Goal: Task Accomplishment & Management: Use online tool/utility

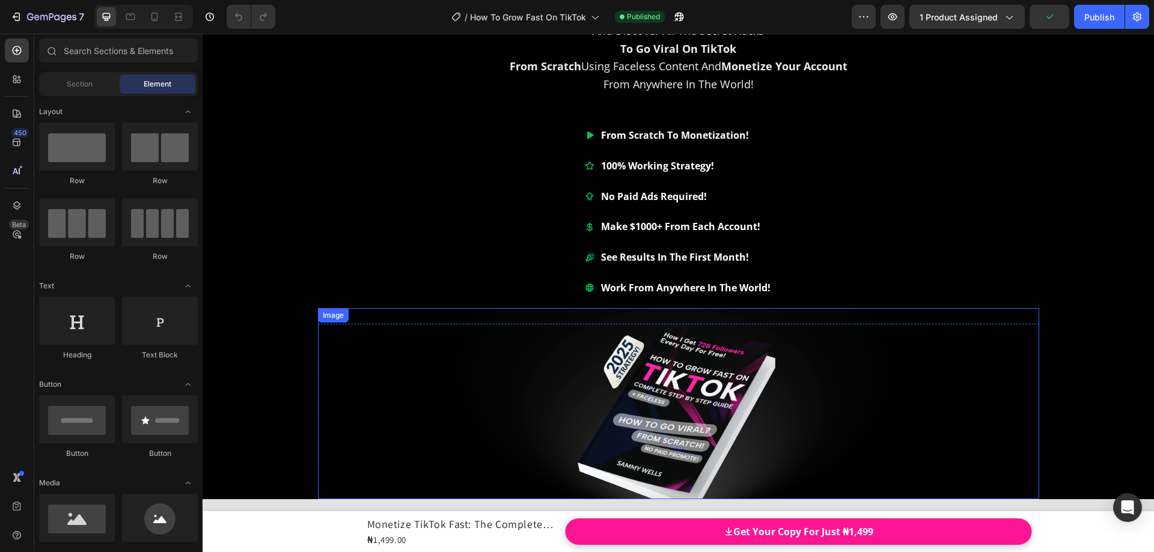
scroll to position [180, 0]
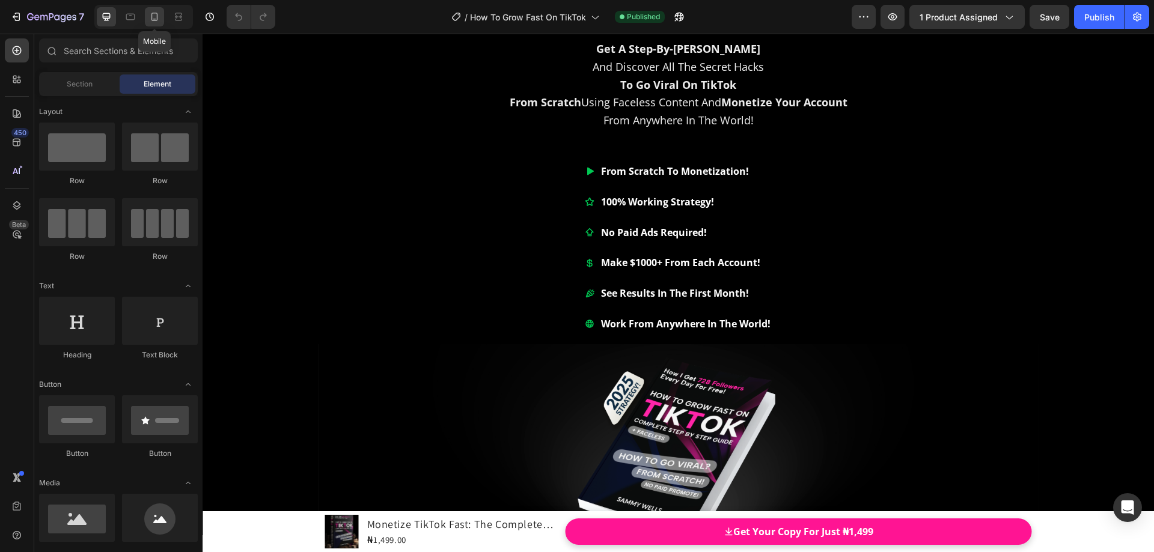
click at [155, 19] on icon at bounding box center [154, 17] width 7 height 8
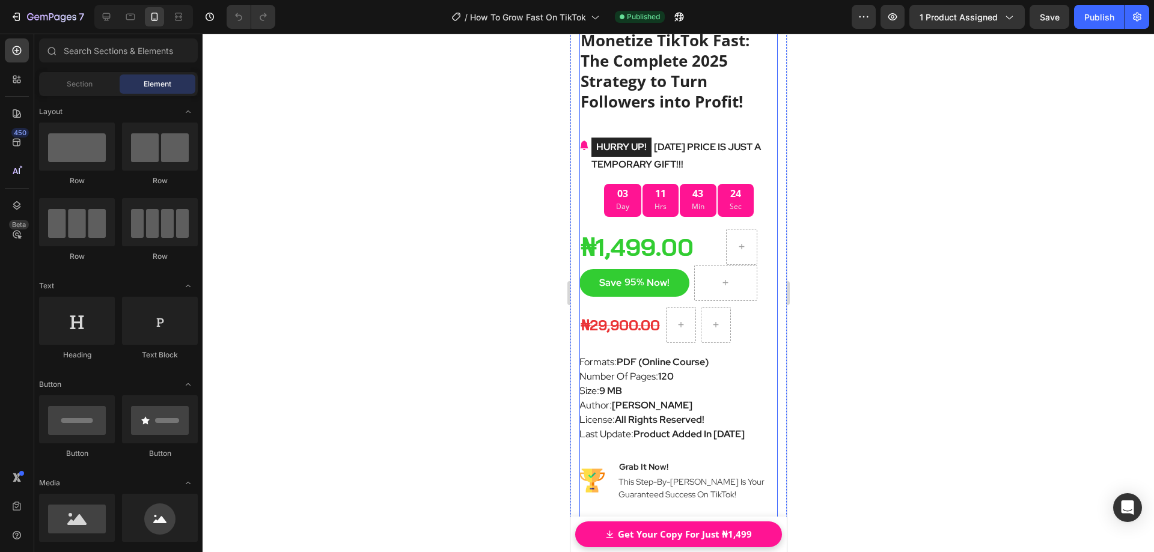
scroll to position [7994, 0]
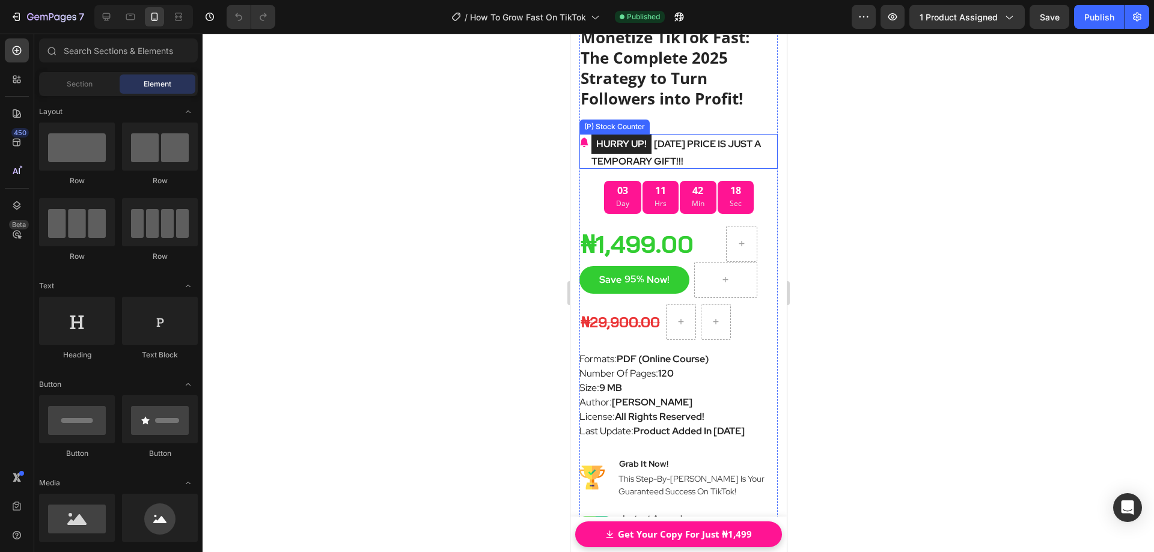
click at [612, 135] on mark "HURRY UP!" at bounding box center [621, 144] width 60 height 19
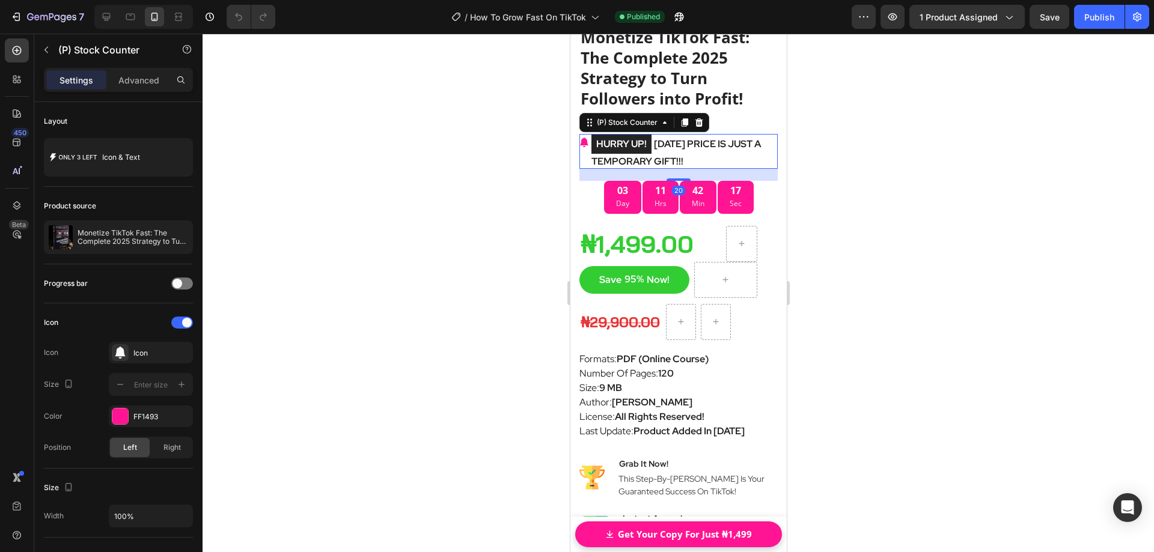
click at [614, 135] on mark "HURRY UP!" at bounding box center [621, 144] width 60 height 19
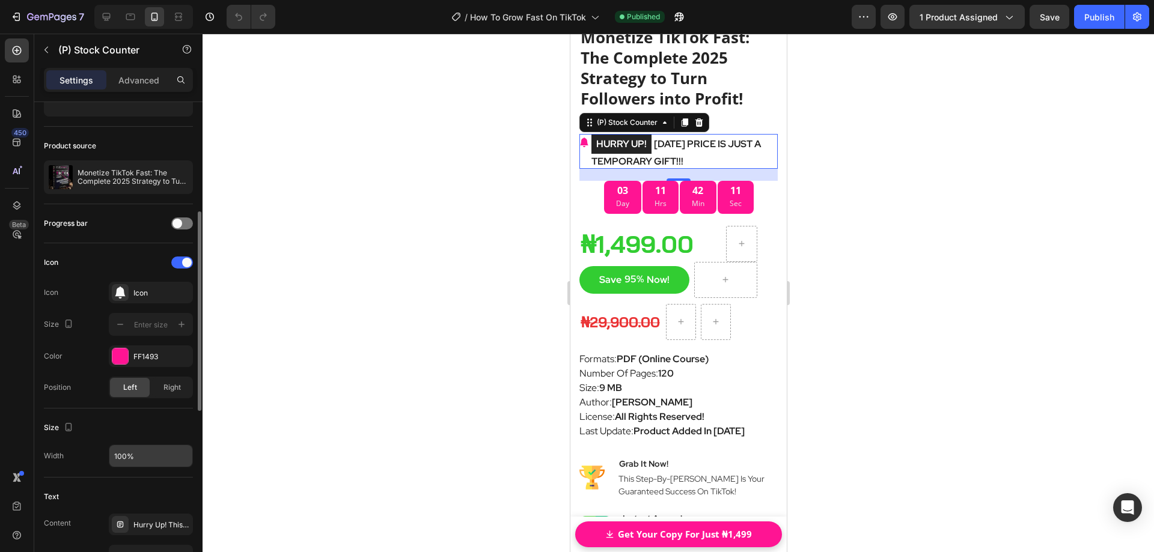
scroll to position [180, 0]
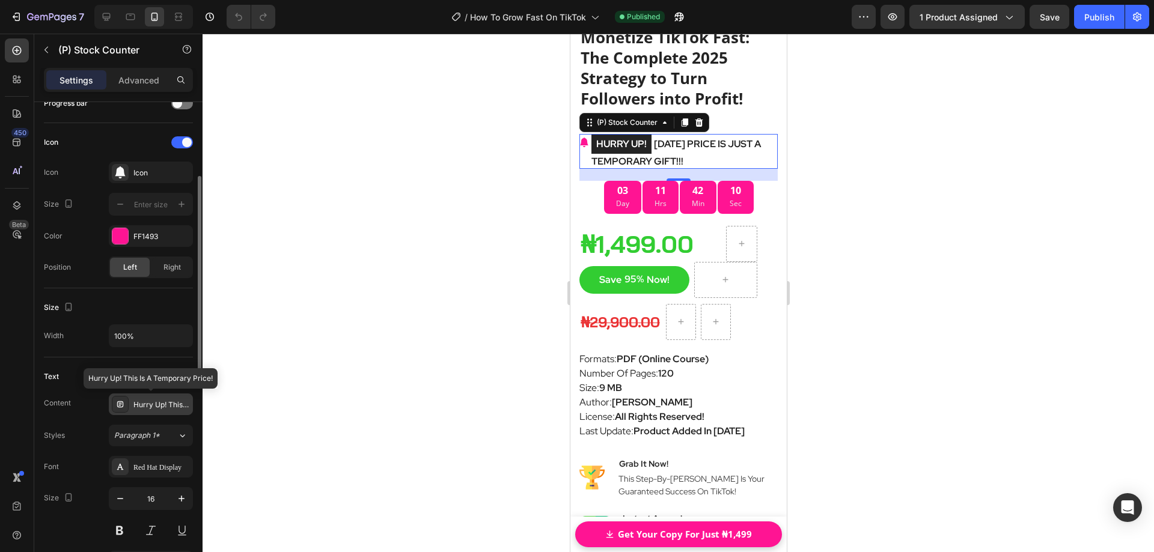
click at [148, 408] on div "Hurry Up! This Is A Temporary Price!" at bounding box center [161, 405] width 57 height 11
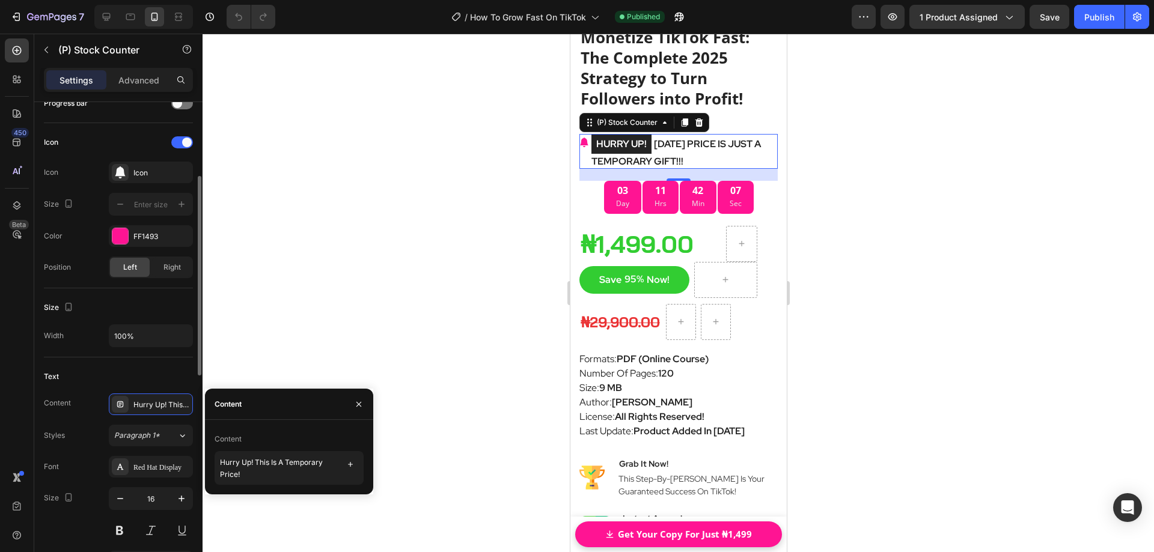
click at [149, 375] on div "Text" at bounding box center [118, 376] width 149 height 19
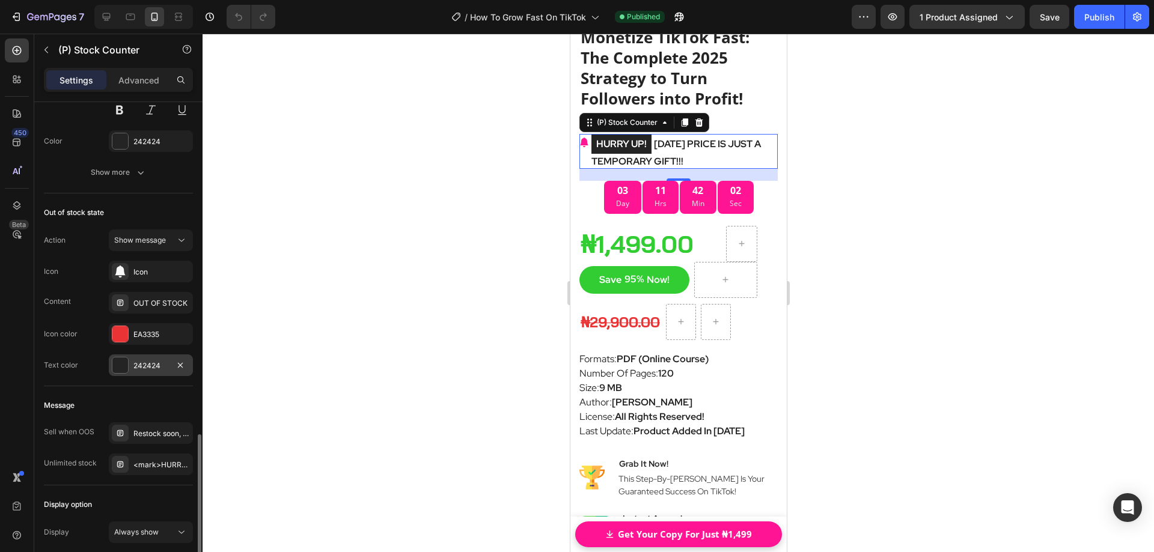
scroll to position [661, 0]
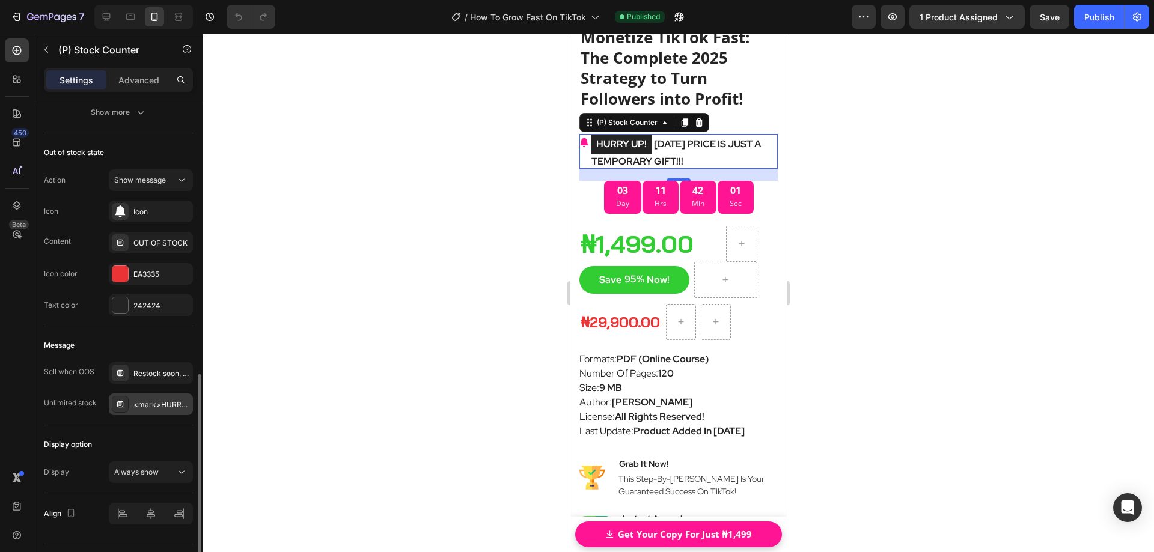
click at [152, 407] on div "<mark>HURRY UP!</mark>[DATE] PRICE IS JUST A TEMPORARY GIFT!!!" at bounding box center [161, 405] width 57 height 11
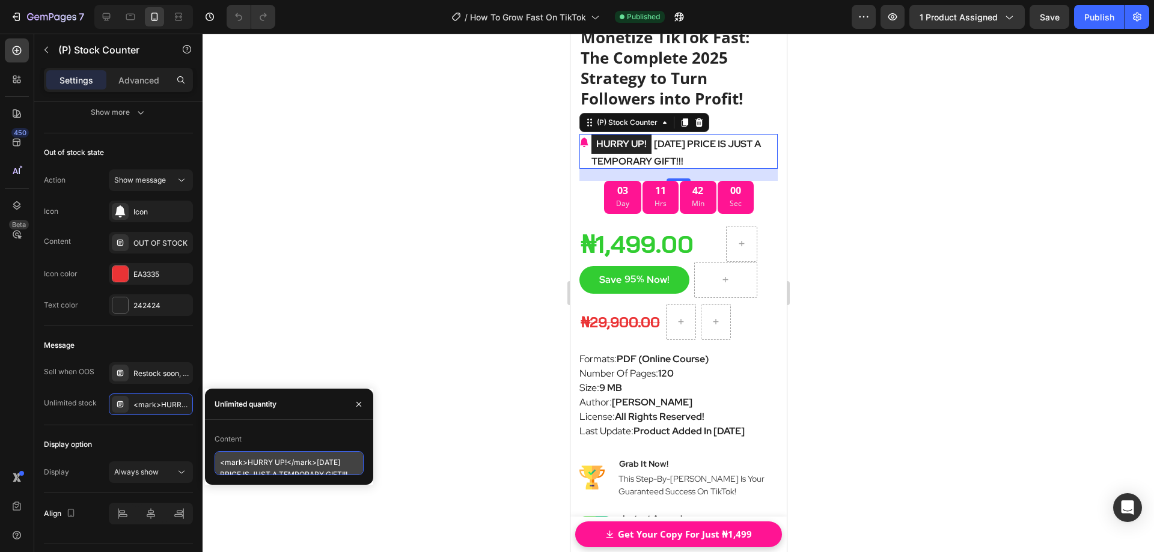
click at [266, 465] on textarea "<mark>HURRY UP!</mark>[DATE] PRICE IS JUST A TEMPORARY GIFT!!!" at bounding box center [289, 463] width 149 height 24
drag, startPoint x: 249, startPoint y: 462, endPoint x: 286, endPoint y: 462, distance: 36.7
click at [286, 462] on textarea "<mark>HURRY UP!</mark>[DATE] PRICE IS JUST A TEMPORARY GIFT!!!" at bounding box center [289, 463] width 149 height 24
paste textarea "THIS IS A GIFT!"
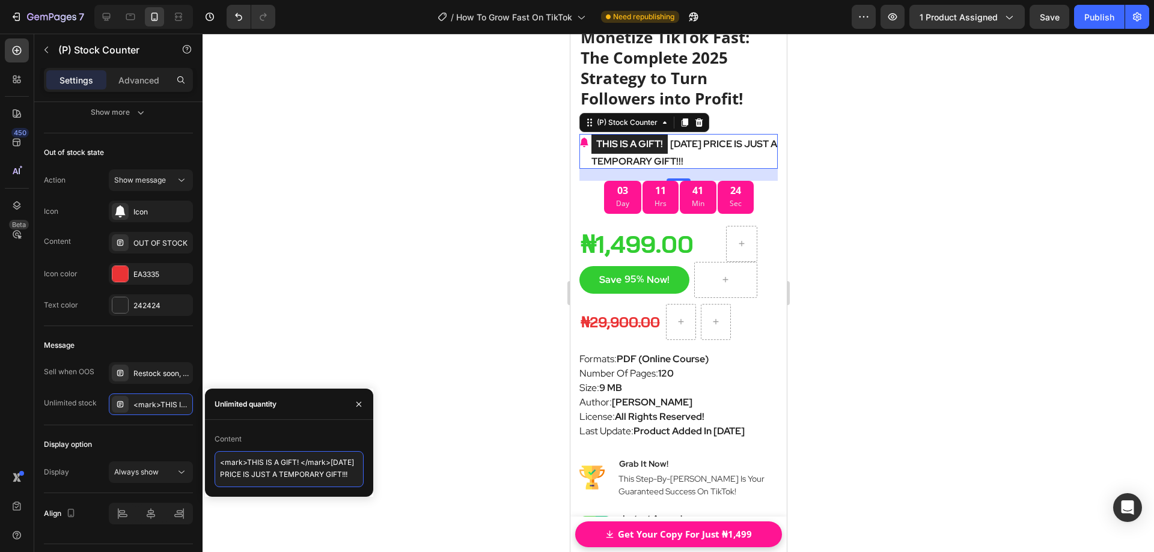
scroll to position [11, 0]
drag, startPoint x: 250, startPoint y: 474, endPoint x: 312, endPoint y: 471, distance: 62.0
click at [312, 471] on textarea "<mark>THIS IS A GIFT! </mark>[DATE] PRICE IS JUST A TEMPORARY GIFT!!!" at bounding box center [289, 469] width 149 height 36
paste textarea "For Less Than A SHAWARMA, You Fit Learn How To Grow Your TikTok And Start Cashi…"
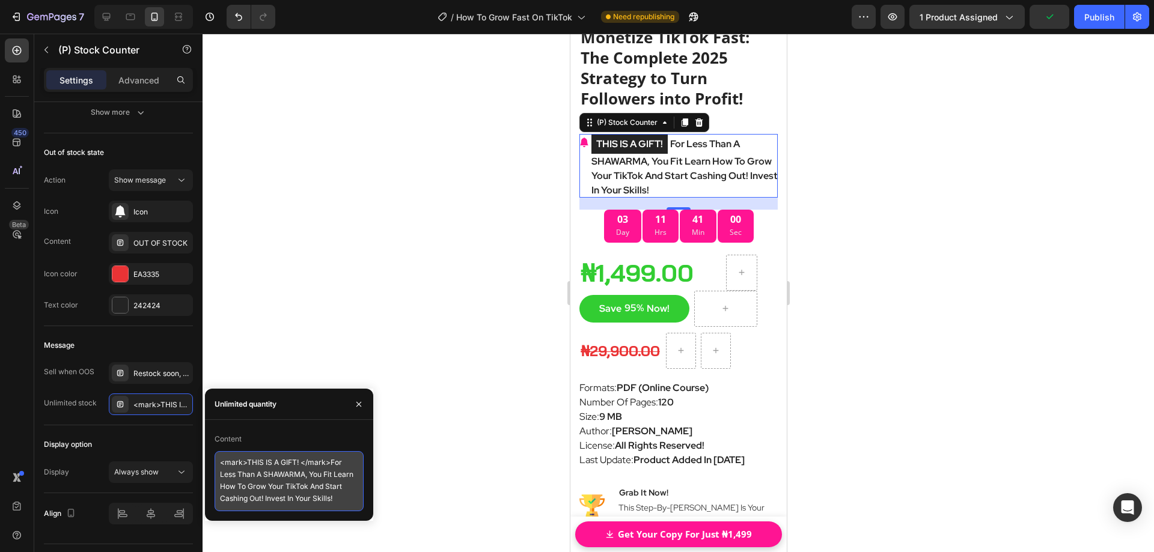
click at [248, 474] on textarea "<mark>THIS IS A GIFT! </mark>For Less Than A SHAWARMA, You Fit Learn How To Gro…" at bounding box center [289, 481] width 149 height 60
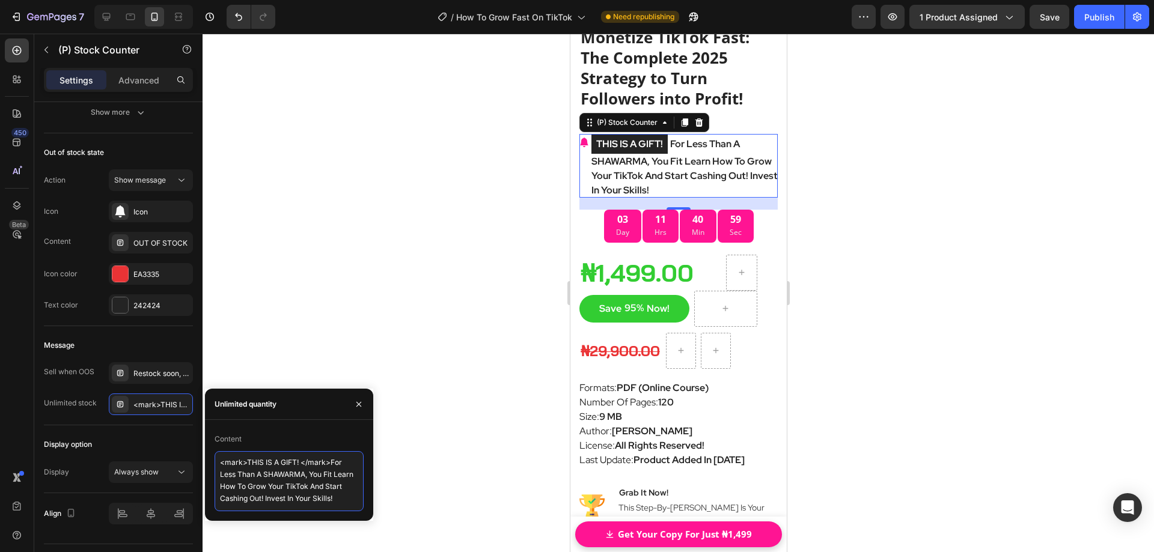
scroll to position [0, 0]
drag, startPoint x: 264, startPoint y: 463, endPoint x: 305, endPoint y: 478, distance: 43.8
click at [305, 478] on textarea "<mark>THIS IS A GIFT! </mark>For Less Than A SHAWARMA, You Fit Learn How To Gro…" at bounding box center [289, 481] width 149 height 60
paste textarea "hawarma"
click at [314, 484] on textarea "<mark>THIS IS A GIFT! </mark>For Less Than A Shawarma, You Fit Learn How To Gro…" at bounding box center [289, 475] width 149 height 48
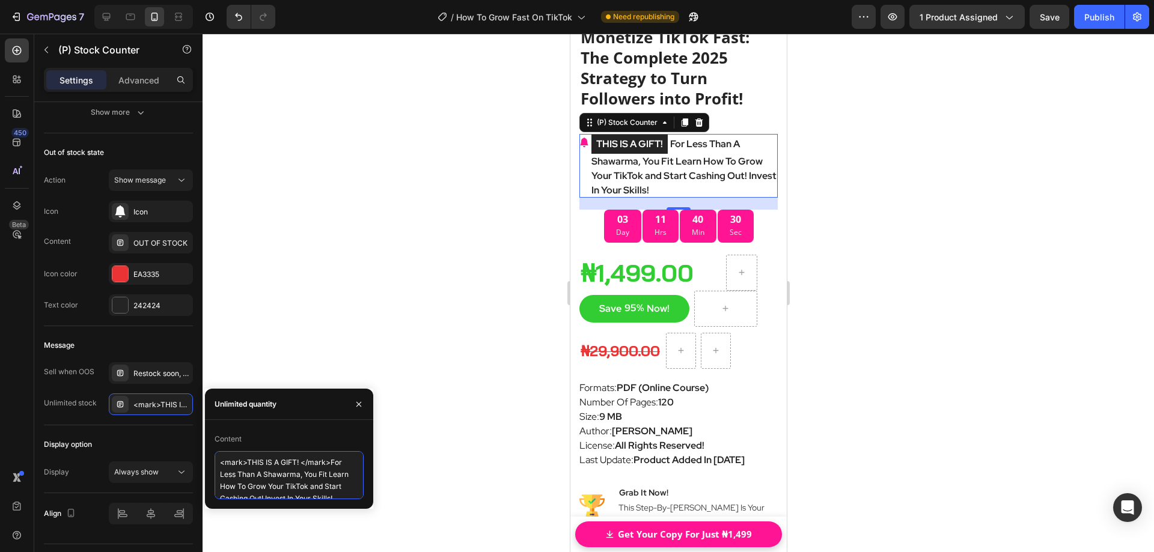
click at [262, 474] on textarea "<mark>THIS IS A GIFT! </mark>For Less Than A Shawarma, You Fit Learn How To Gro…" at bounding box center [289, 475] width 149 height 48
drag, startPoint x: 235, startPoint y: 475, endPoint x: 225, endPoint y: 475, distance: 10.2
click at [225, 475] on textarea "<mark>THIS IS A GIFT! </mark>For Less Than a Shawarma, You Fit Learn How To Gro…" at bounding box center [289, 475] width 149 height 48
type textarea "<mark>THIS IS A GIFT! </mark>For Less Than a Shawarma, You Fit Learn How To Gro…"
click at [426, 305] on div at bounding box center [679, 293] width 952 height 519
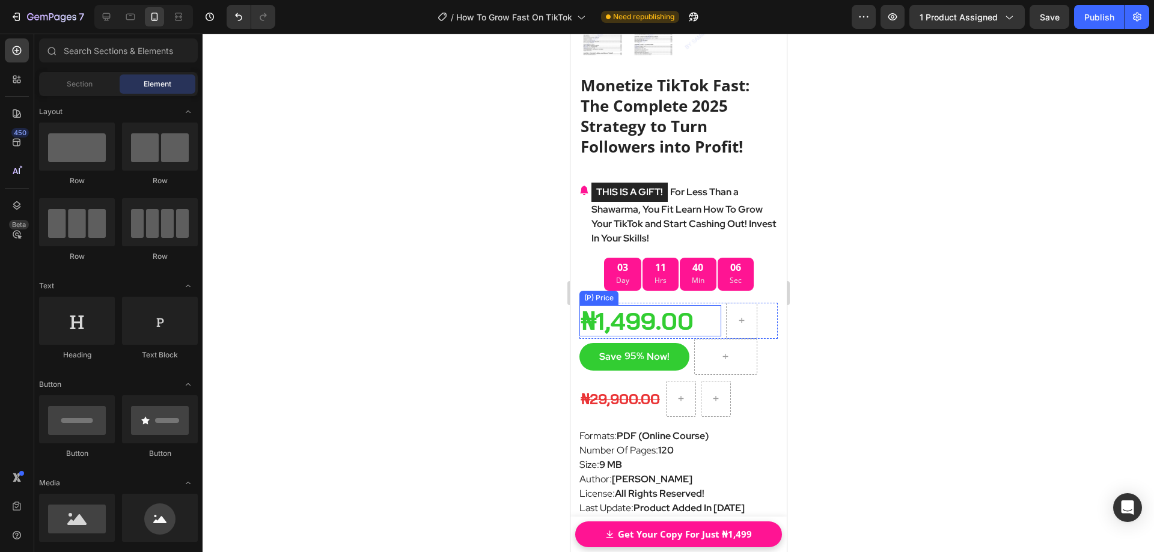
scroll to position [7934, 0]
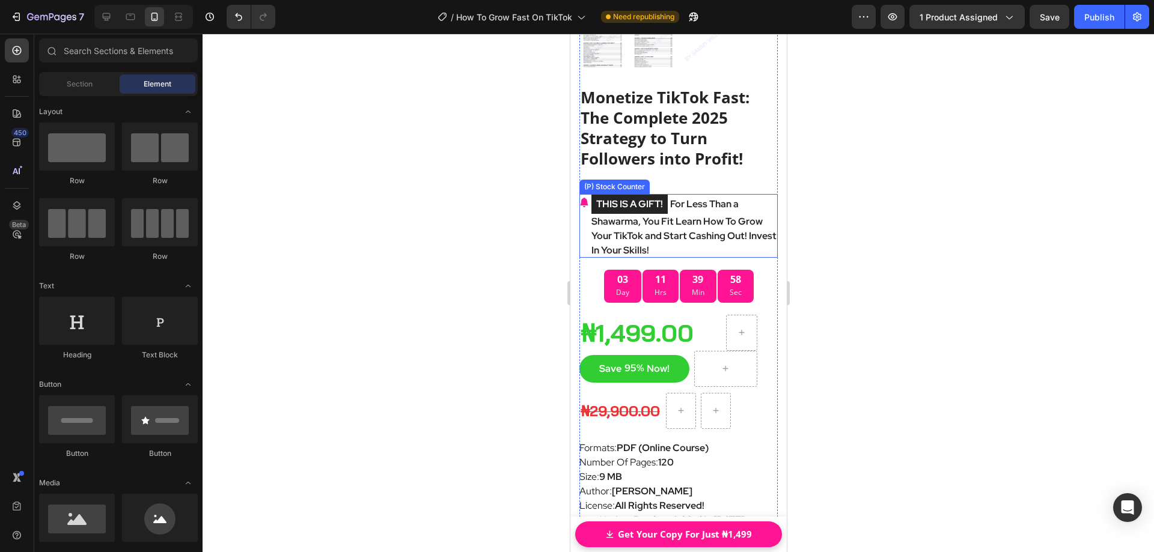
click at [634, 197] on mark "THIS IS A GIFT!" at bounding box center [629, 204] width 76 height 19
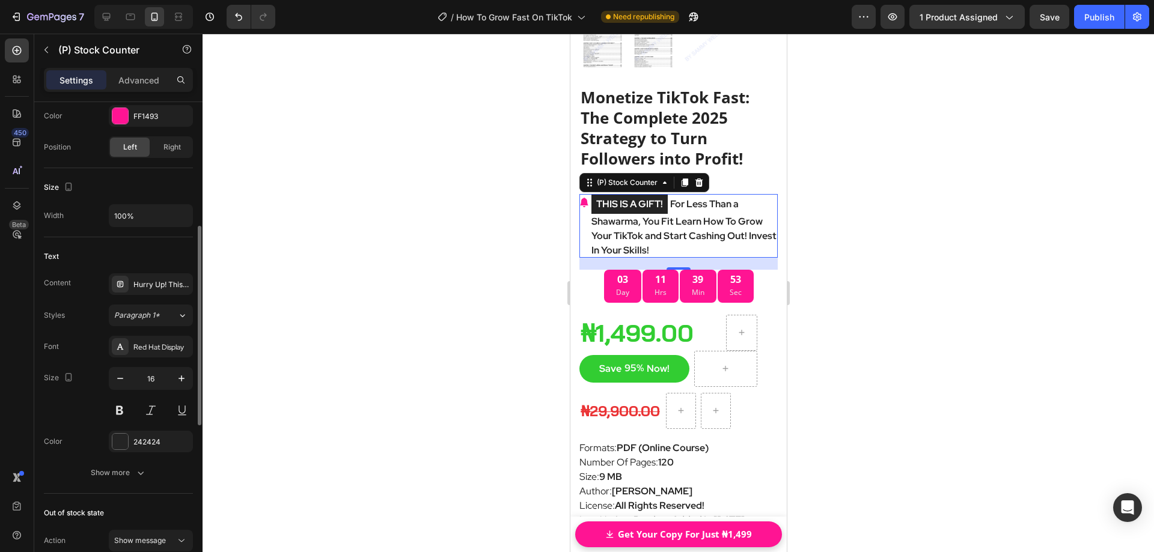
scroll to position [361, 0]
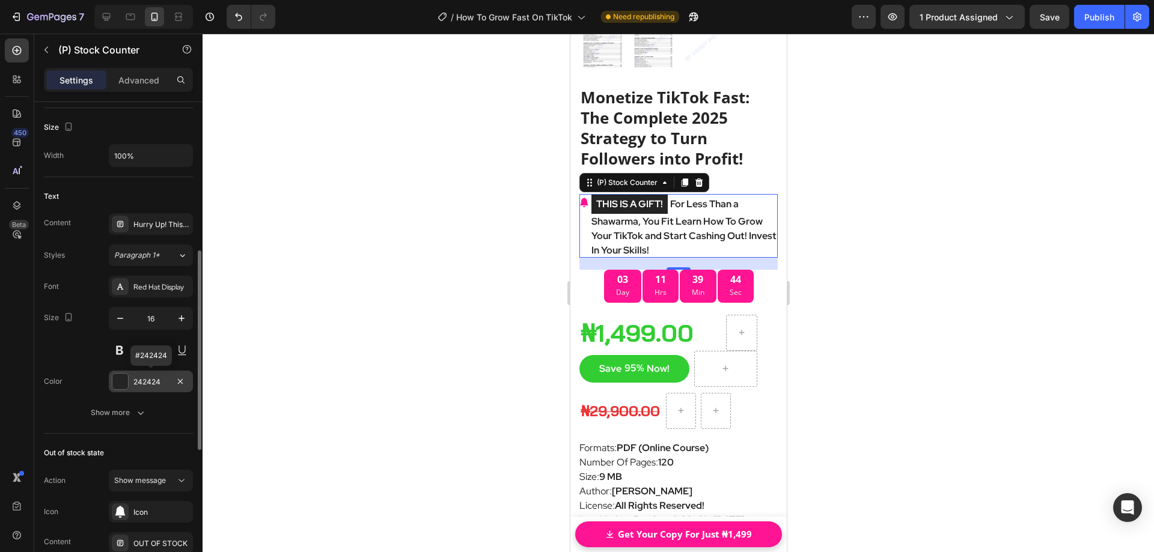
click at [124, 379] on div at bounding box center [120, 382] width 16 height 16
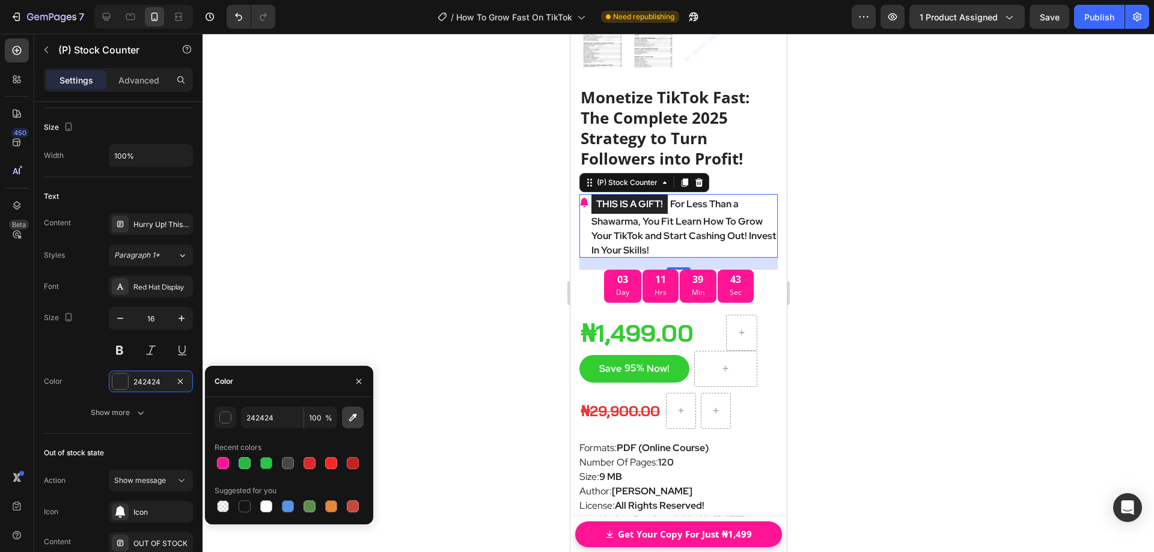
click at [359, 420] on button "button" at bounding box center [353, 418] width 22 height 22
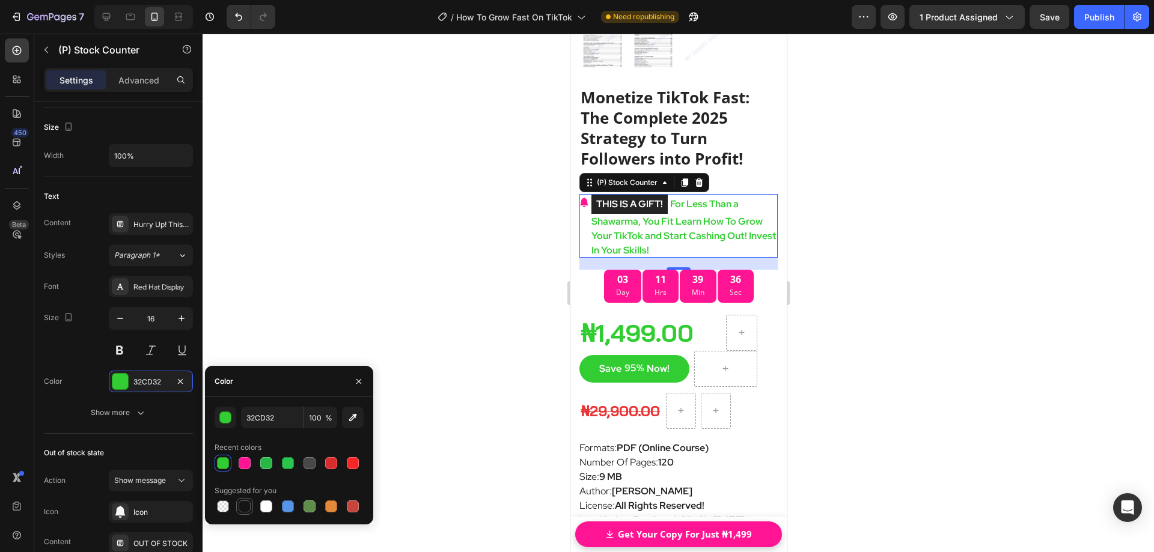
click at [246, 506] on div at bounding box center [245, 507] width 12 height 12
type input "151515"
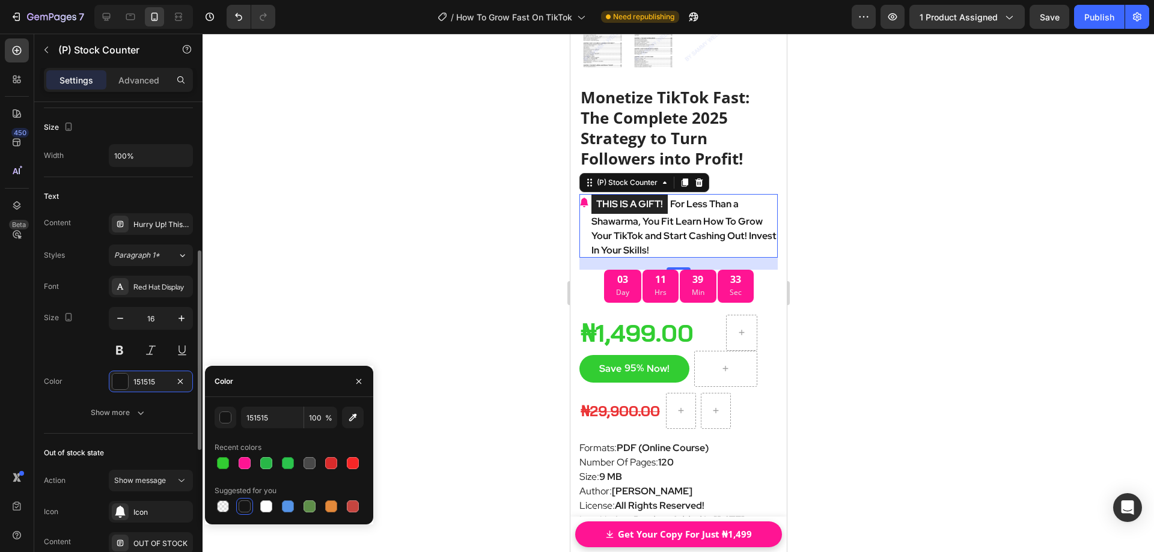
click at [85, 372] on div "Color 151515" at bounding box center [118, 382] width 149 height 22
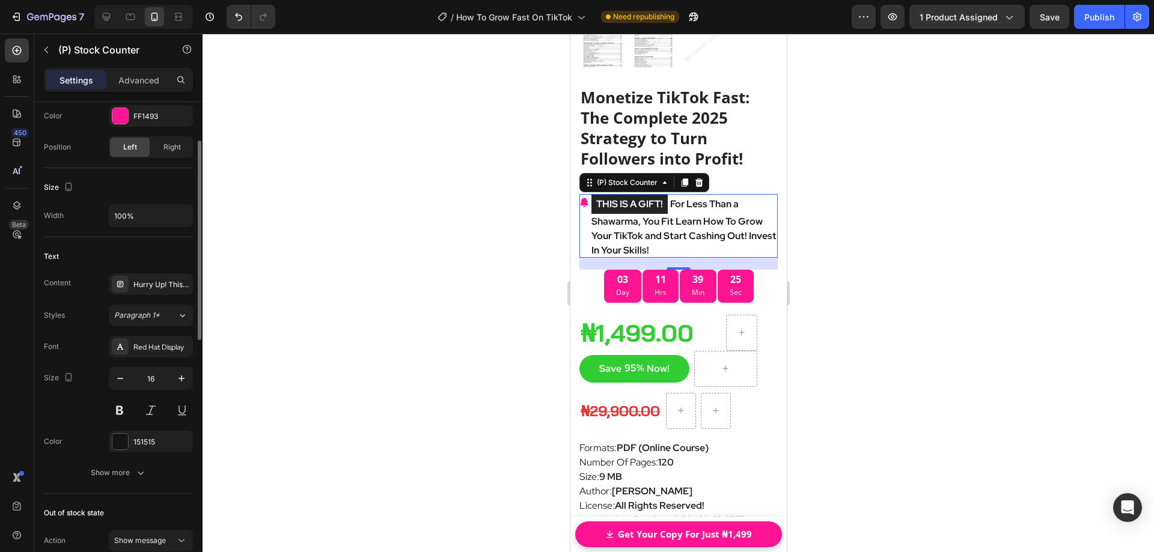
scroll to position [0, 0]
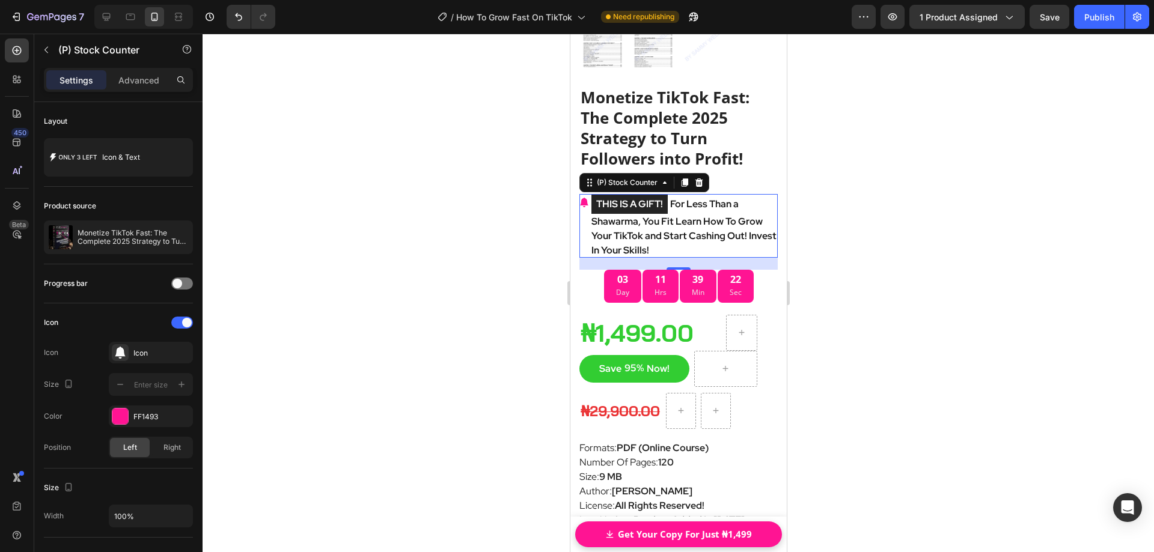
click at [861, 198] on div at bounding box center [679, 293] width 952 height 519
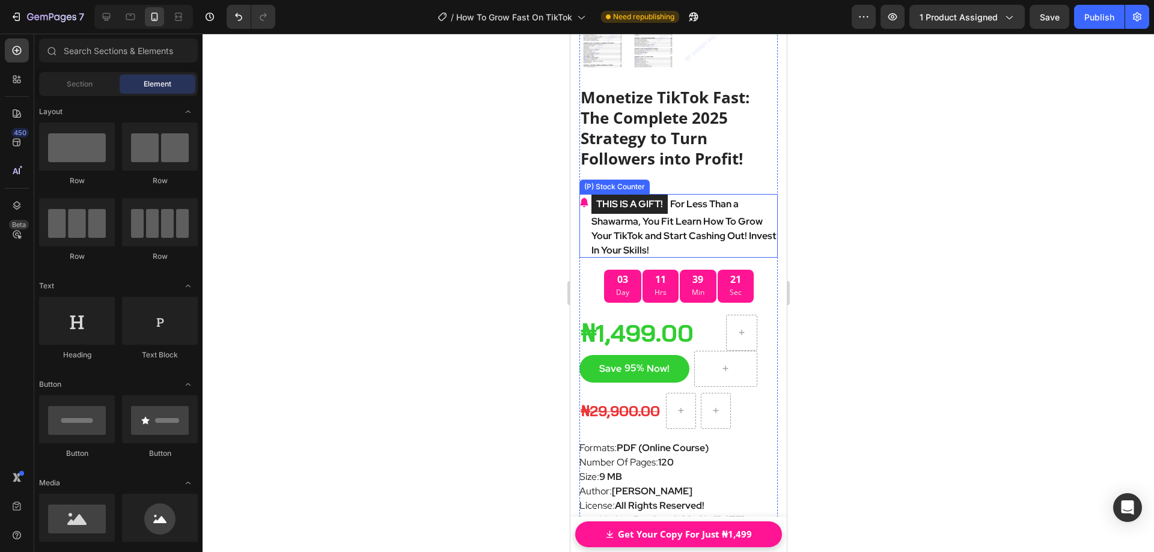
click at [608, 195] on mark "THIS IS A GIFT!" at bounding box center [629, 204] width 76 height 19
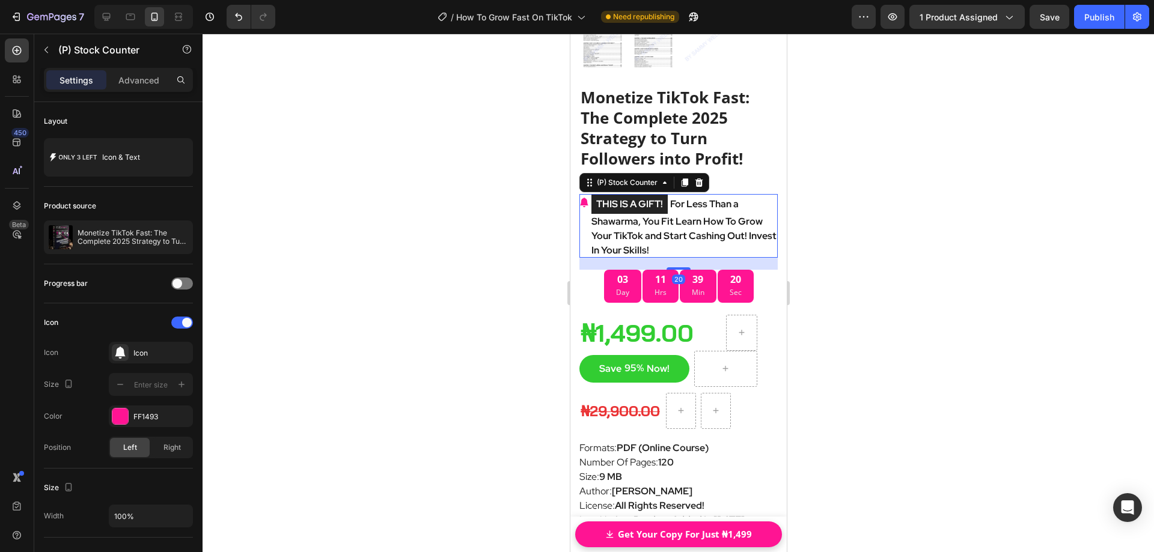
click at [603, 195] on mark "THIS IS A GIFT!" at bounding box center [629, 204] width 76 height 19
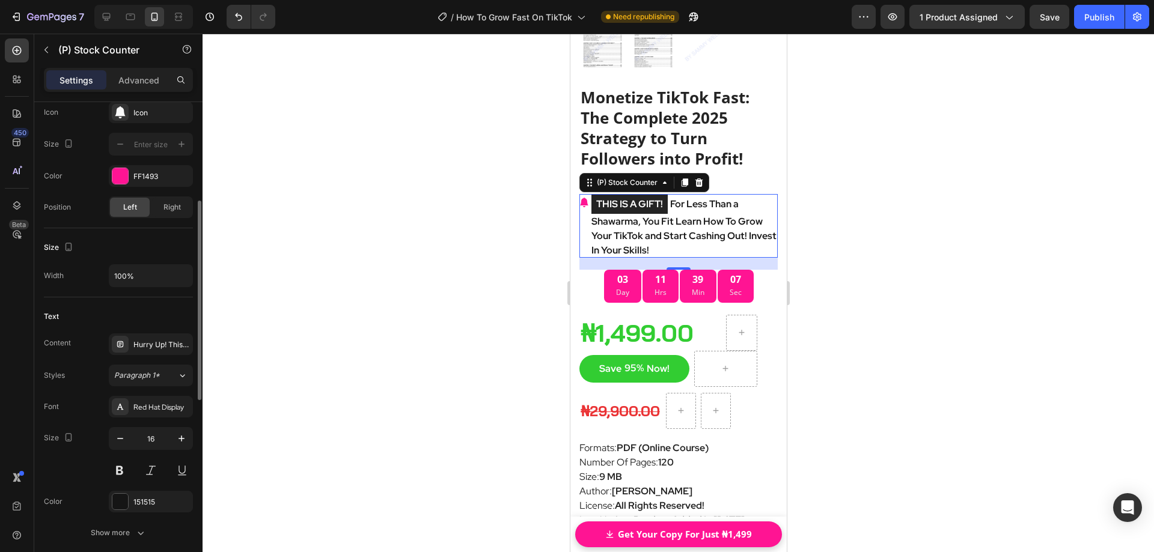
scroll to position [301, 0]
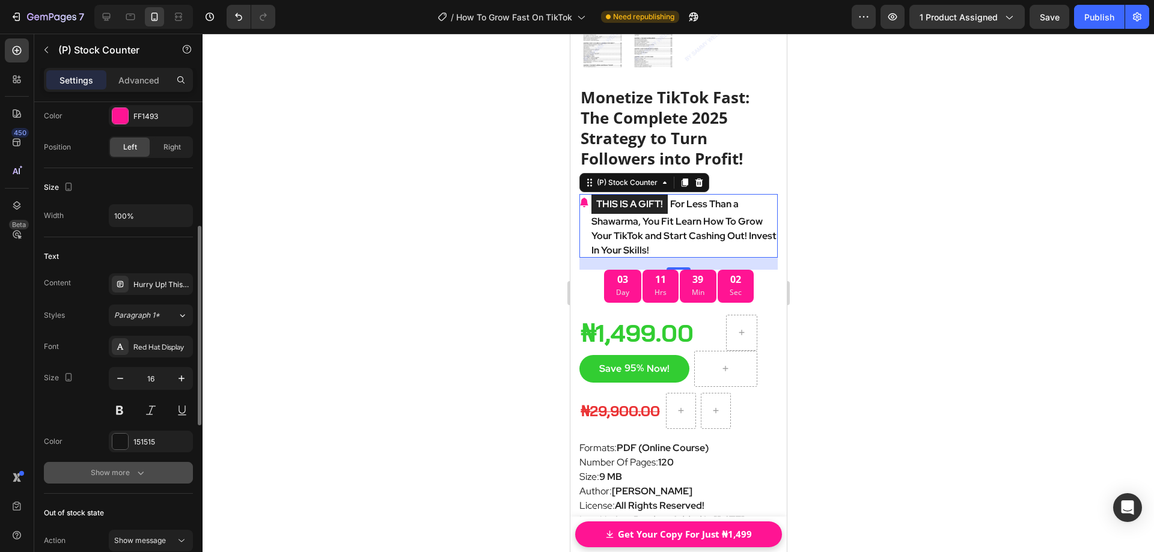
click at [139, 480] on button "Show more" at bounding box center [118, 473] width 149 height 22
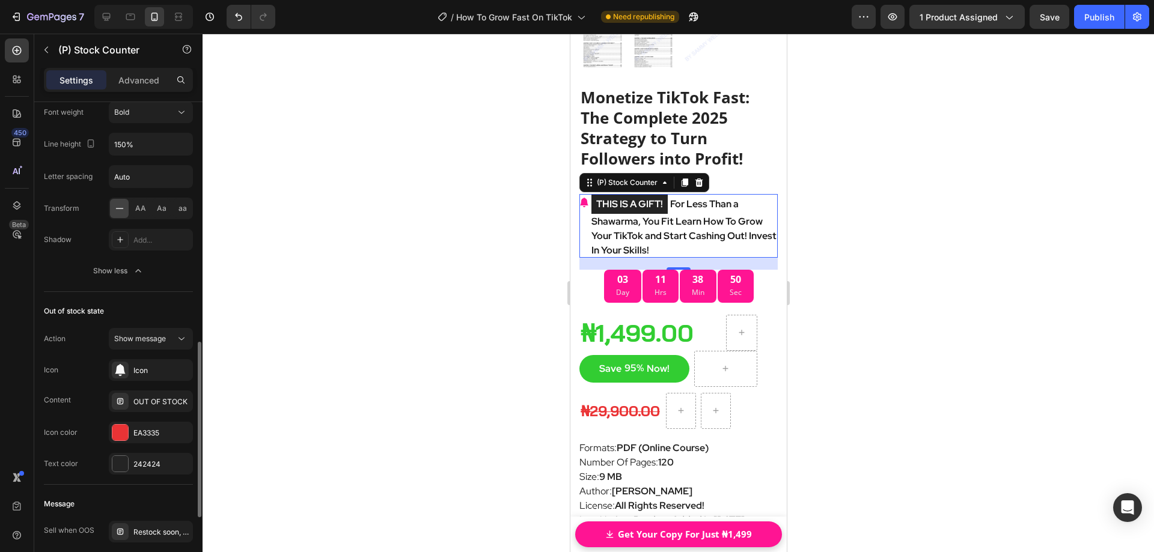
scroll to position [721, 0]
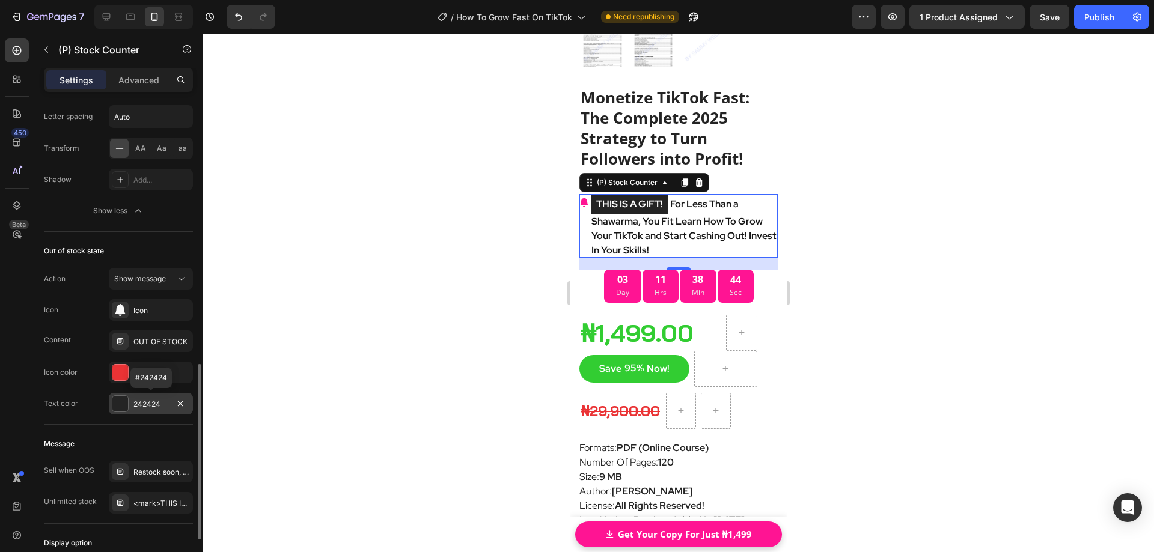
click at [121, 408] on div at bounding box center [120, 404] width 16 height 16
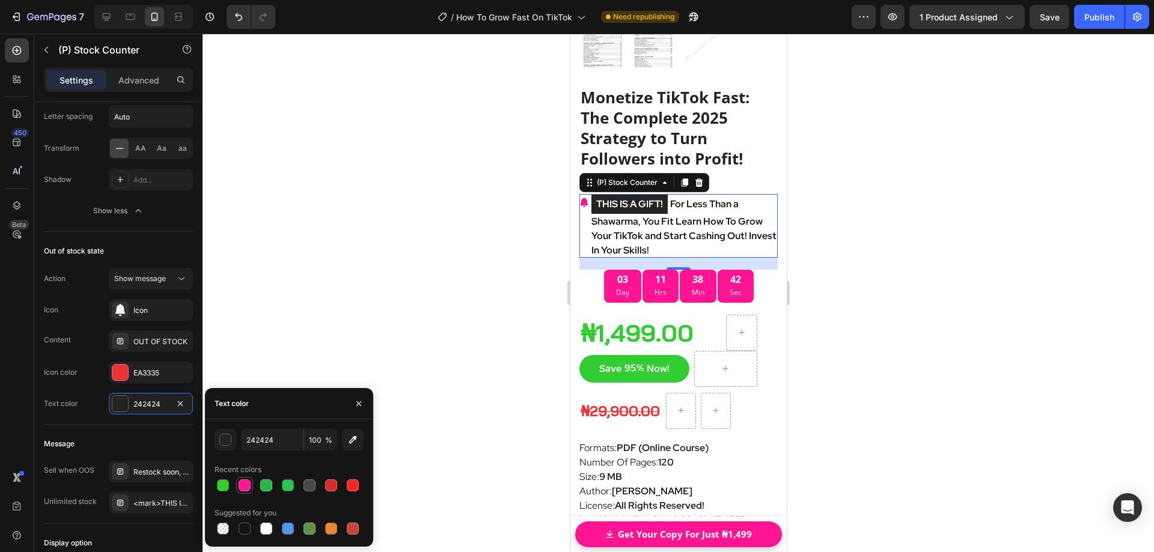
click at [239, 484] on div at bounding box center [245, 486] width 12 height 12
type input "FF1493"
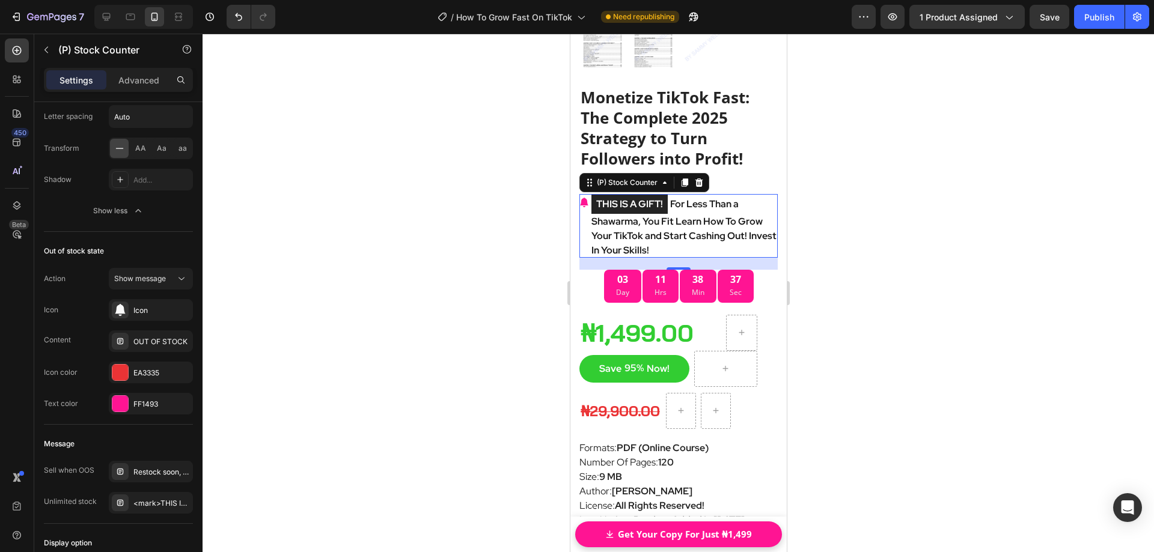
click at [265, 341] on div at bounding box center [679, 293] width 952 height 519
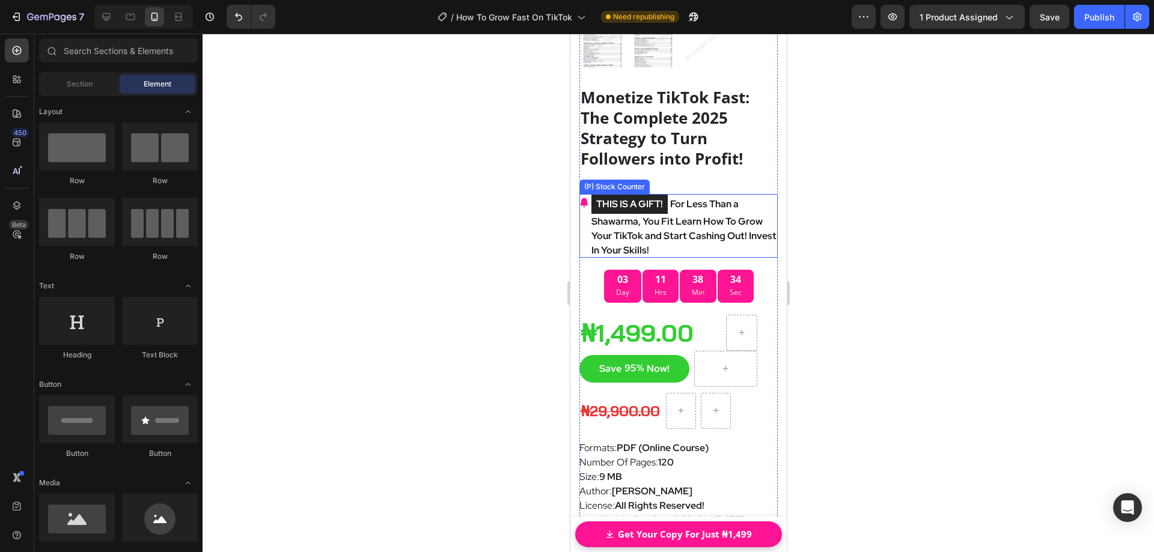
click at [606, 220] on p "THIS IS A GIFT! For Less Than a Shawarma, You Fit Learn How To Grow Your TikTok…" at bounding box center [684, 226] width 186 height 64
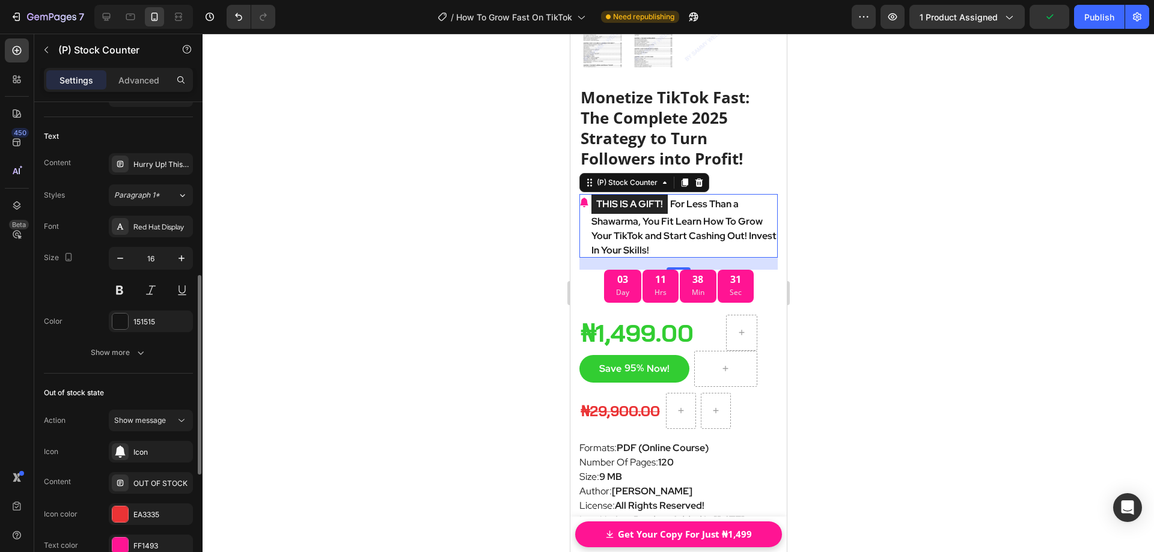
scroll to position [481, 0]
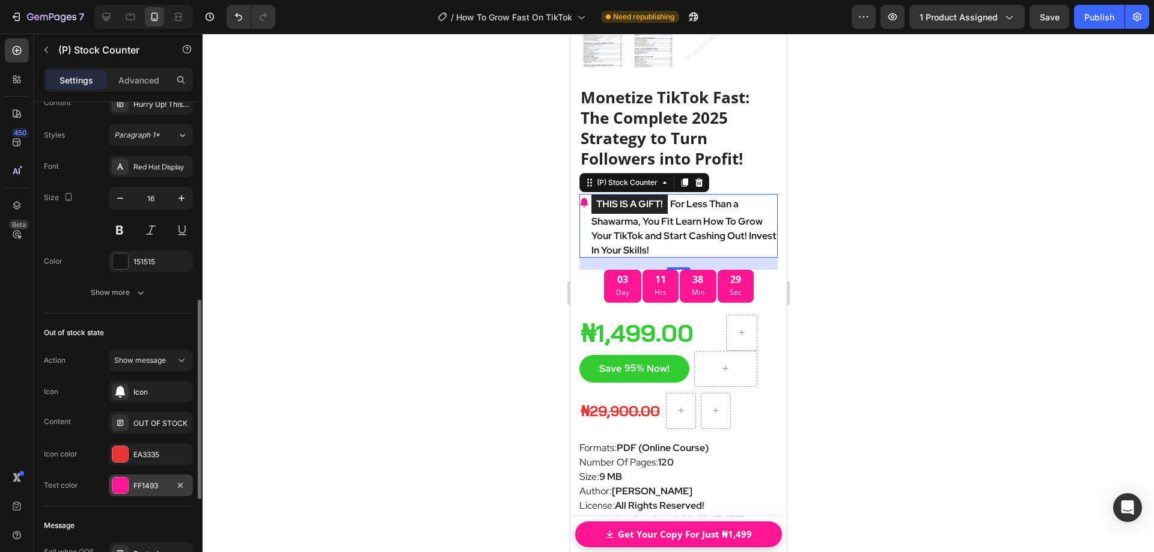
click at [126, 490] on div at bounding box center [120, 486] width 16 height 16
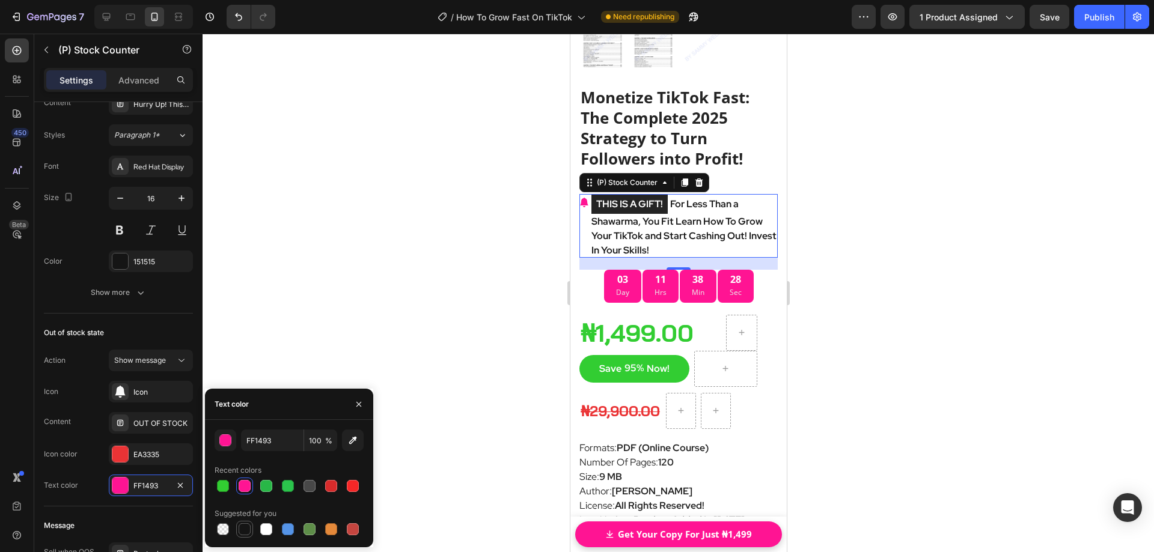
click at [245, 530] on div at bounding box center [245, 530] width 12 height 12
type input "151515"
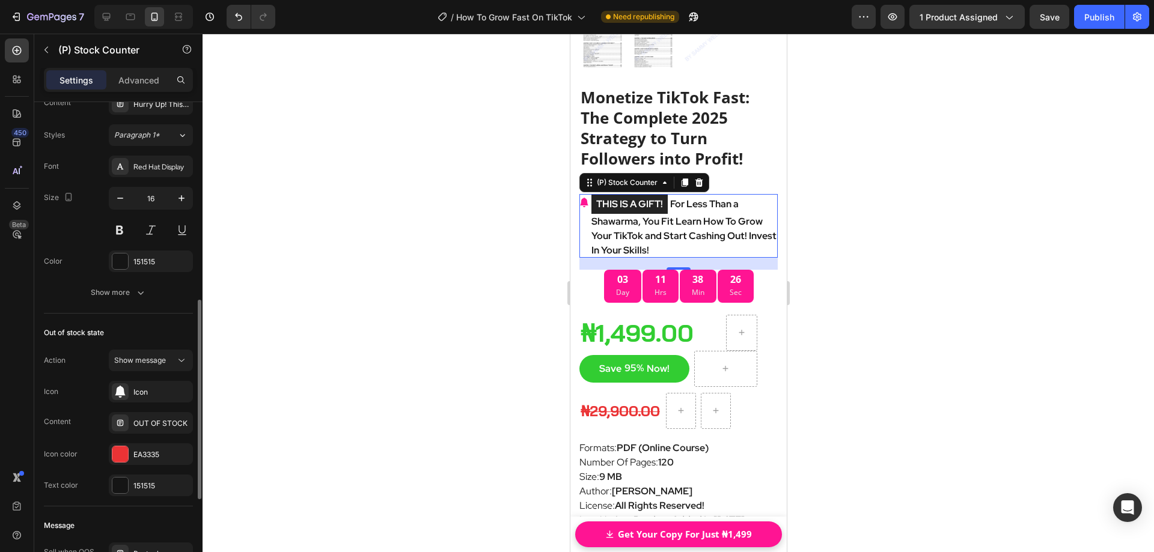
click at [145, 328] on div "Out of stock state" at bounding box center [118, 332] width 149 height 19
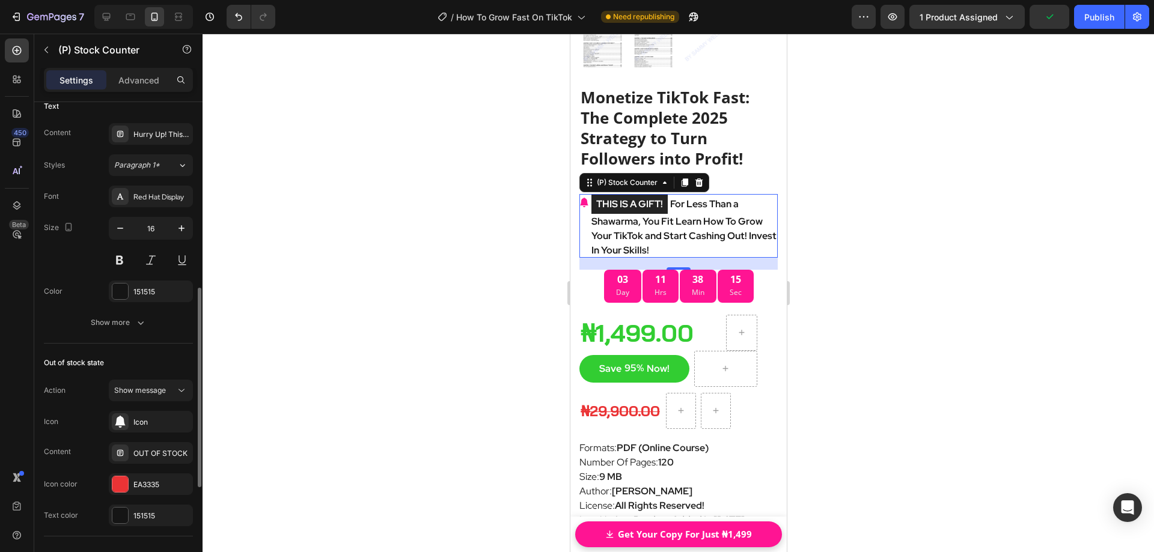
scroll to position [331, 0]
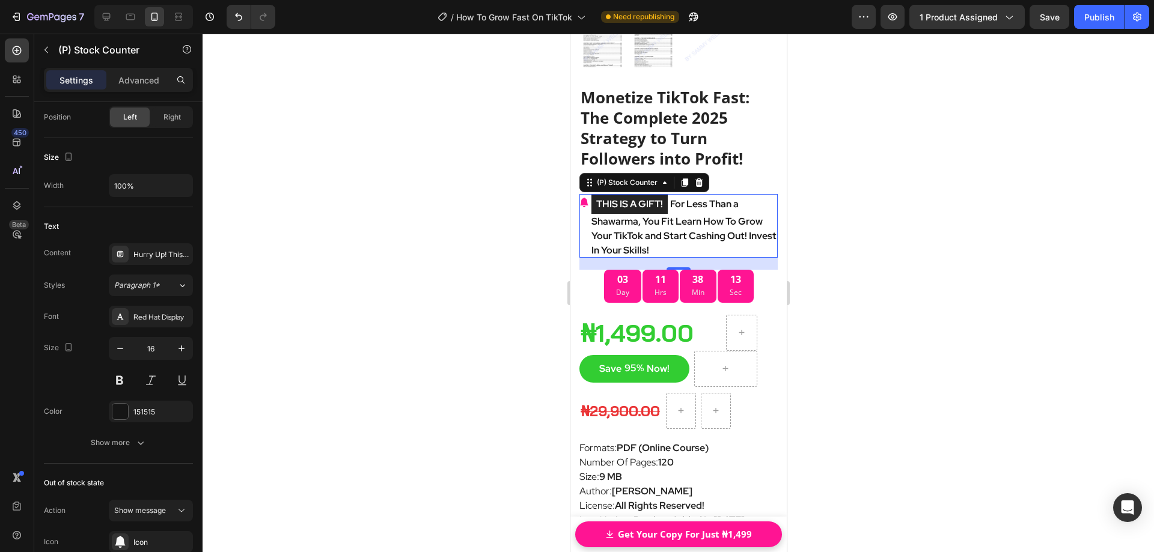
click at [628, 195] on mark "THIS IS A GIFT!" at bounding box center [629, 204] width 76 height 19
click at [611, 195] on mark "THIS IS A GIFT!" at bounding box center [629, 204] width 76 height 19
click at [140, 444] on icon "button" at bounding box center [141, 444] width 6 height 4
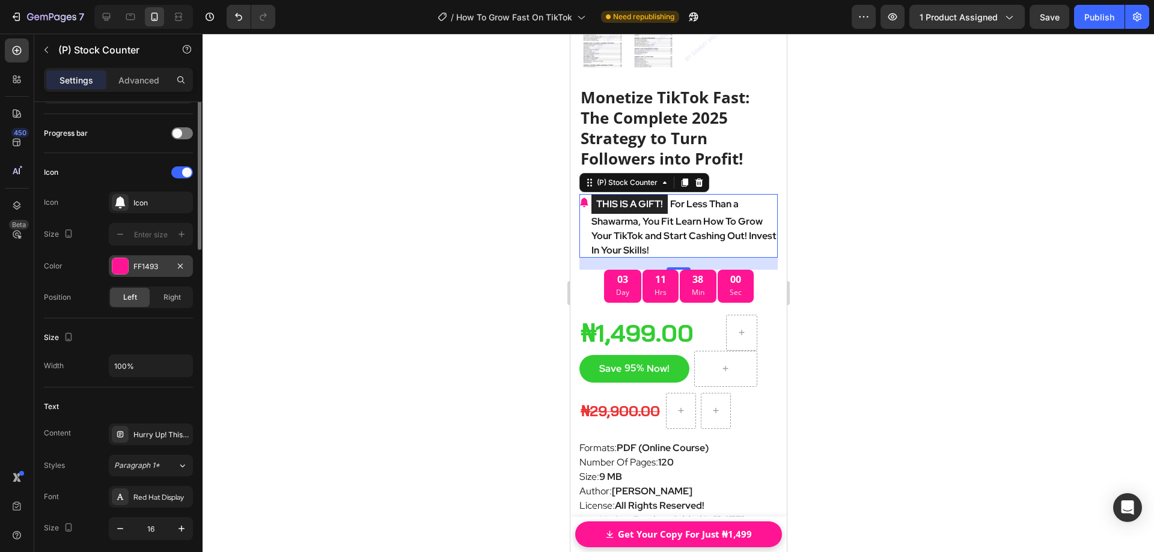
scroll to position [90, 0]
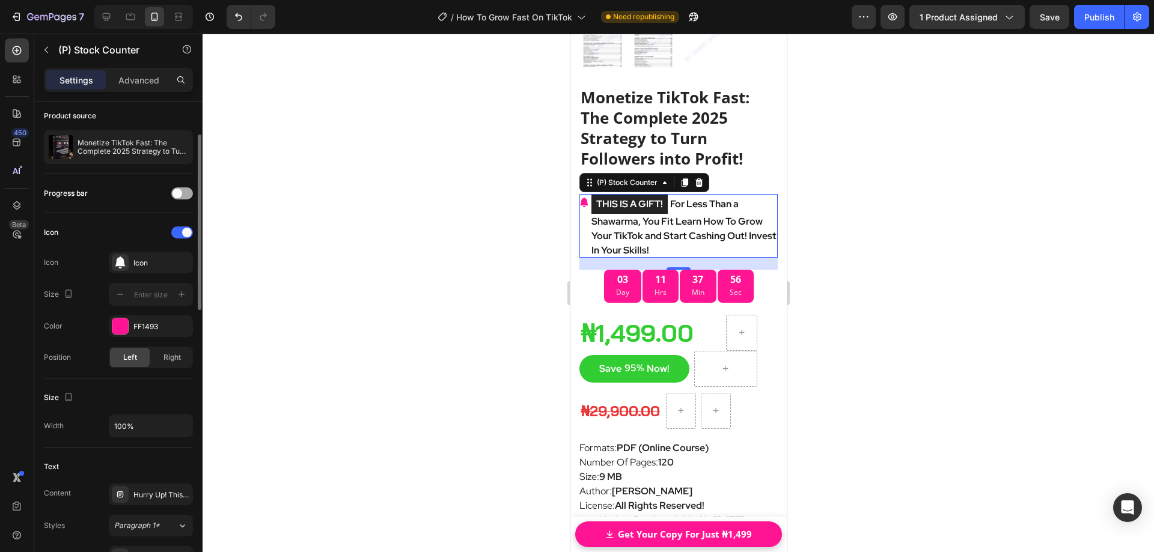
click at [181, 197] on div at bounding box center [182, 194] width 22 height 12
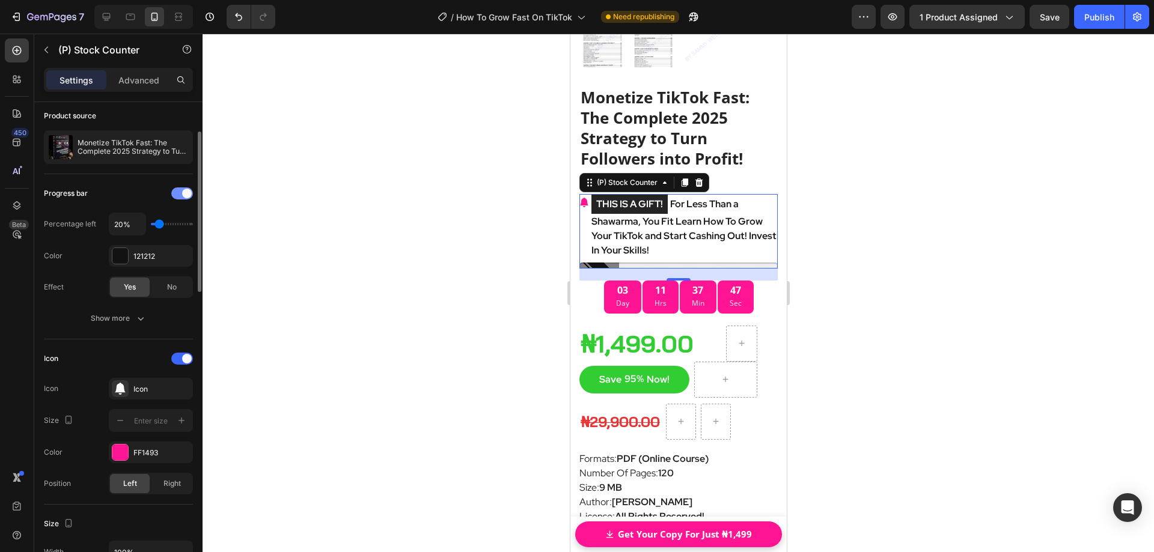
click at [184, 197] on span at bounding box center [187, 194] width 10 height 10
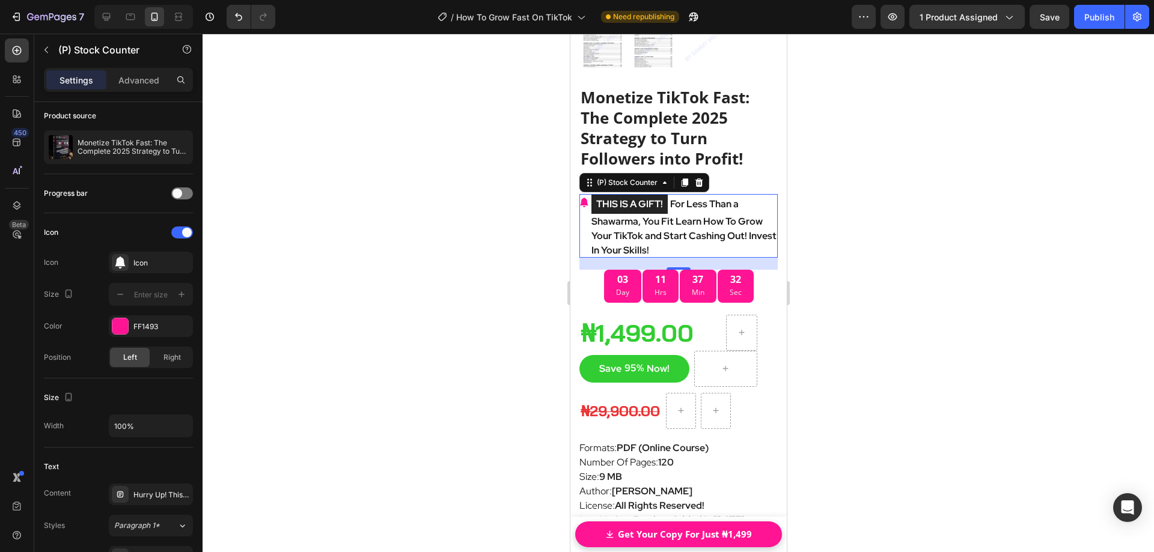
click at [858, 272] on div at bounding box center [679, 293] width 952 height 519
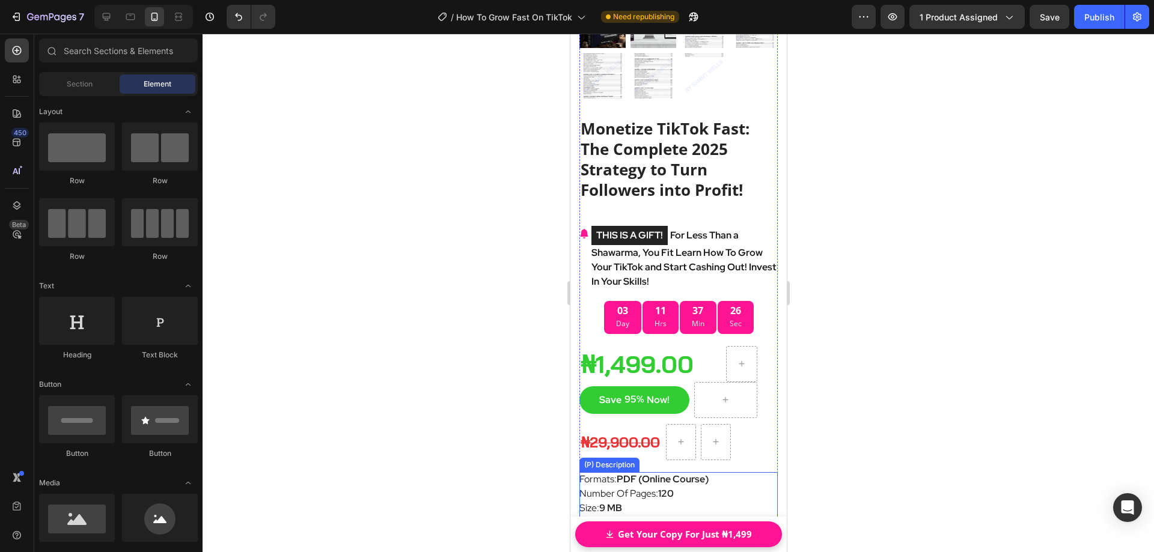
scroll to position [7874, 0]
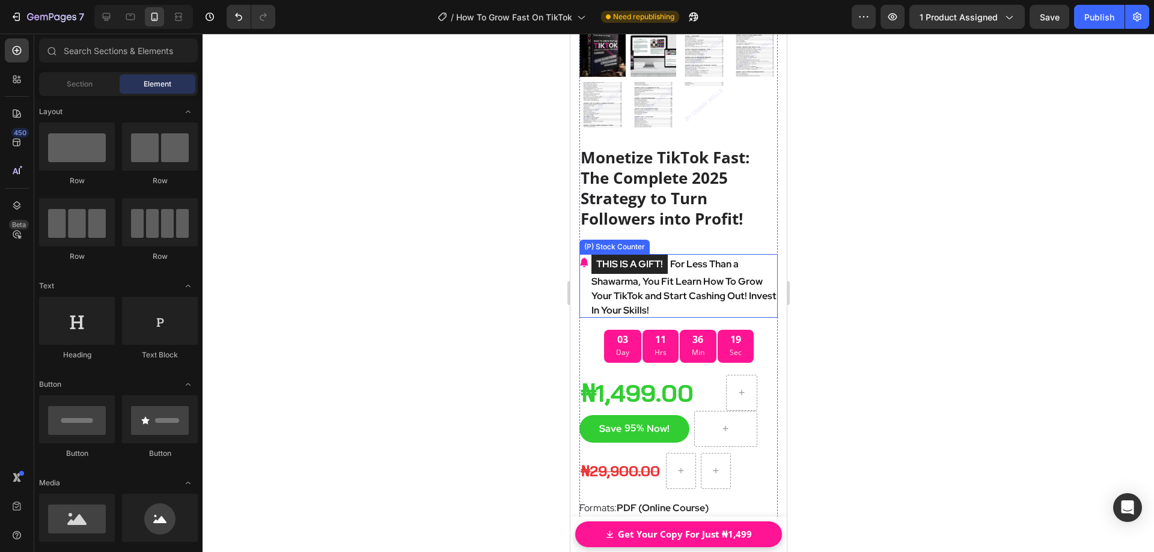
click at [667, 275] on p "THIS IS A GIFT! For Less Than a Shawarma, You Fit Learn How To Grow Your TikTok…" at bounding box center [684, 286] width 186 height 64
click at [640, 275] on p "THIS IS A GIFT! For Less Than a Shawarma, You Fit Learn How To Grow Your TikTok…" at bounding box center [684, 286] width 186 height 64
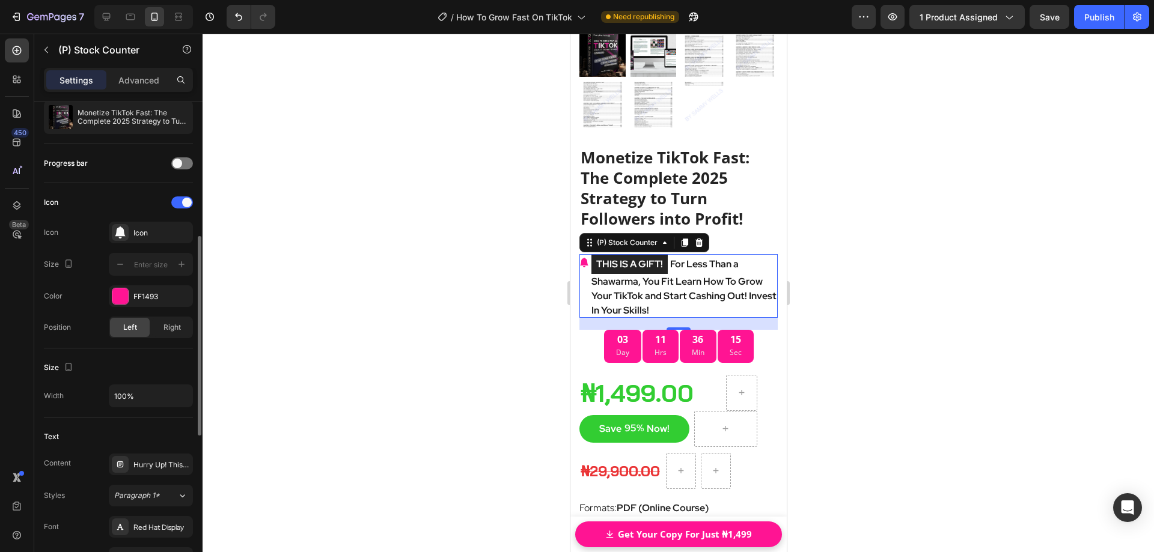
scroll to position [180, 0]
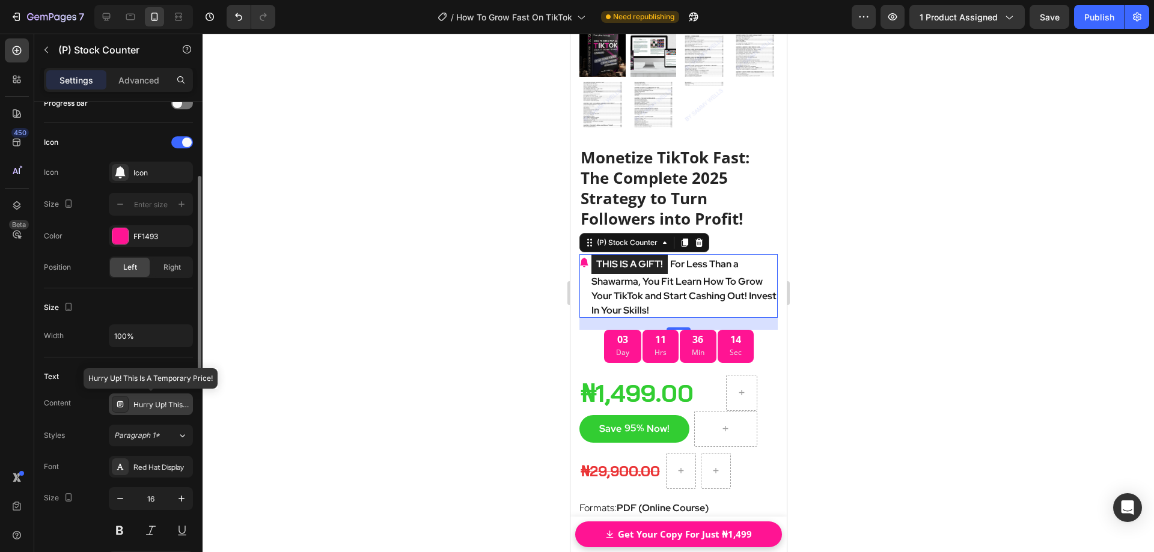
click at [151, 407] on div "Hurry Up! This Is A Temporary Price!" at bounding box center [161, 405] width 57 height 11
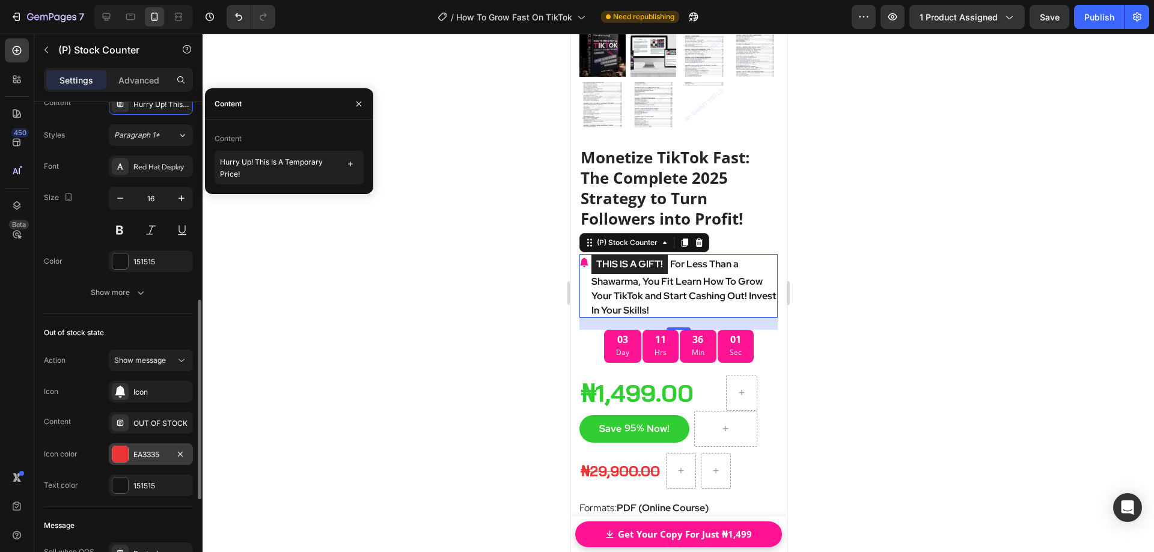
scroll to position [601, 0]
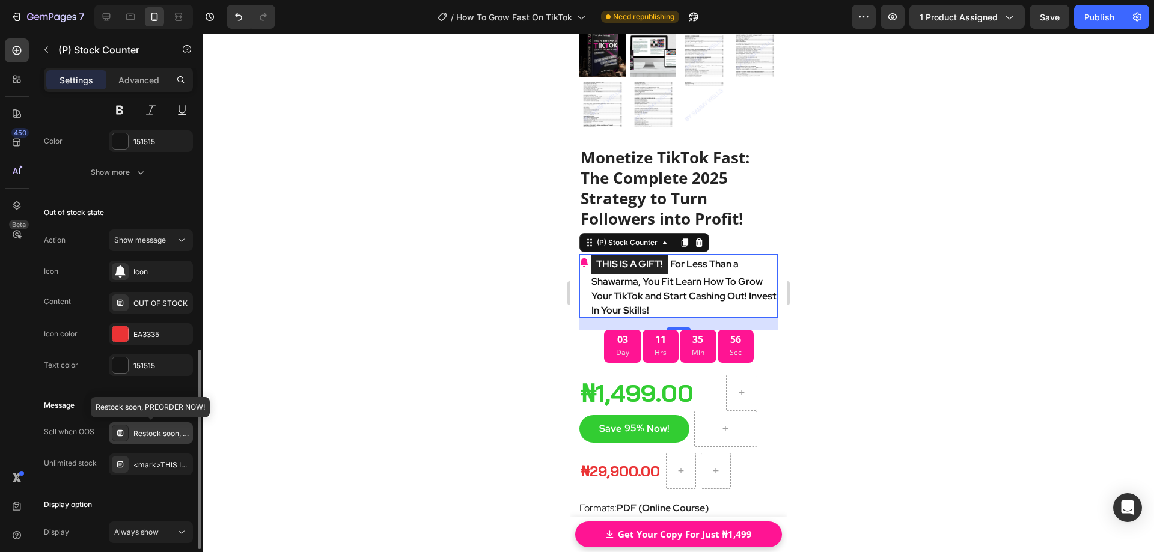
click at [157, 438] on div "Restock soon, PREORDER NOW!" at bounding box center [161, 434] width 57 height 11
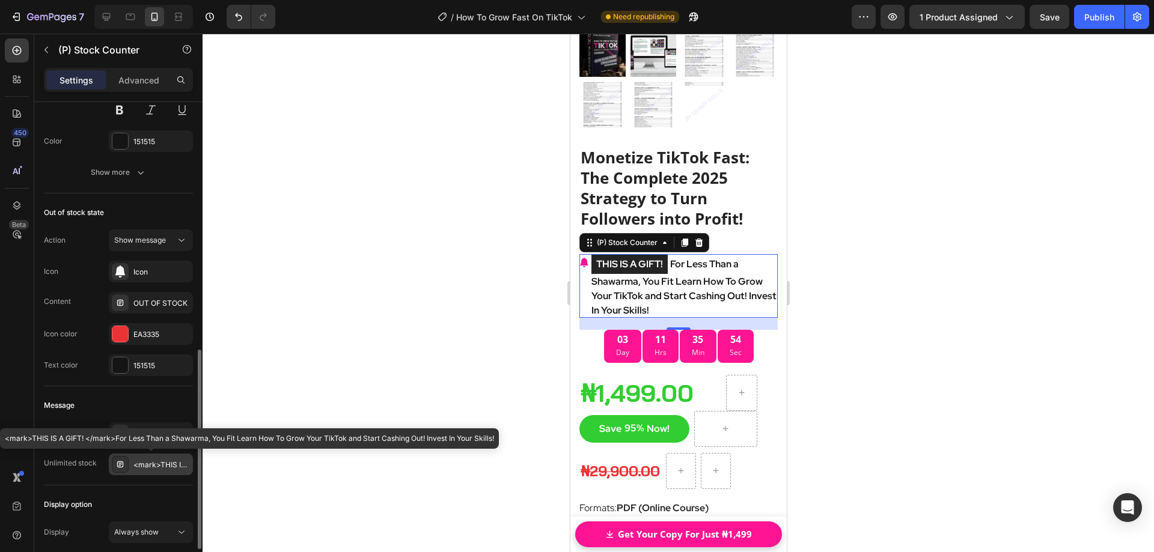
click at [158, 466] on div "<mark>THIS IS A GIFT! </mark>For Less Than a Shawarma, You Fit Learn How To Gro…" at bounding box center [161, 465] width 57 height 11
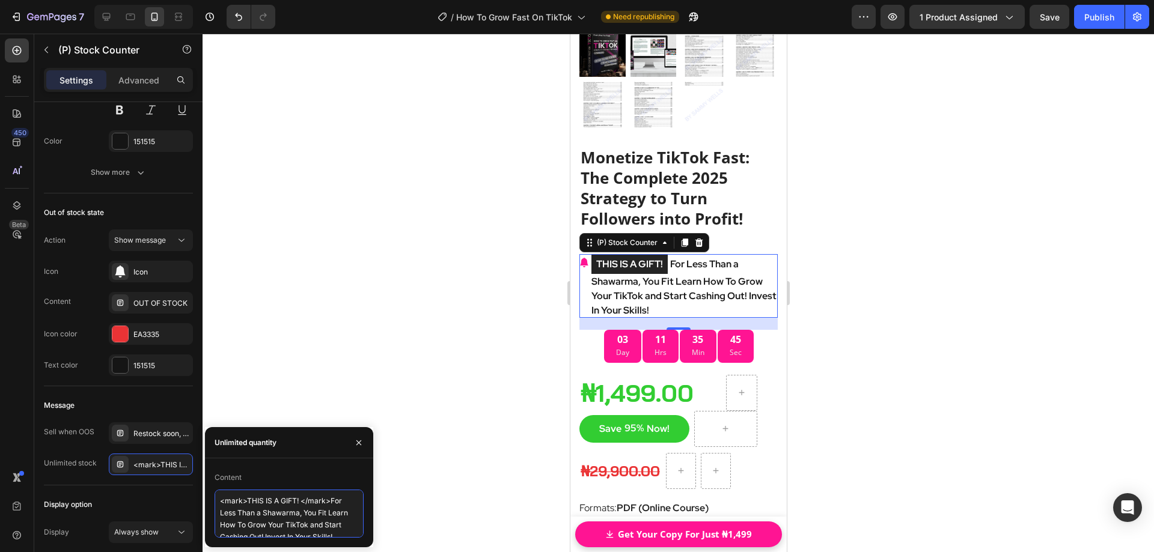
scroll to position [11, 0]
drag, startPoint x: 330, startPoint y: 501, endPoint x: 343, endPoint y: 528, distance: 29.8
click at [343, 528] on textarea "<mark>THIS IS A GIFT! </mark>For Less Than a Shawarma, You Fit Learn How To Gro…" at bounding box center [289, 514] width 149 height 48
paste textarea "With Less Than Shawarma Money, You Fit Sabi How To Grow Your TikTok and Begin C…"
type textarea "<mark>THIS IS A GIFT! </mark>With Less Than Shawarma Money, You Fit Sabi How To…"
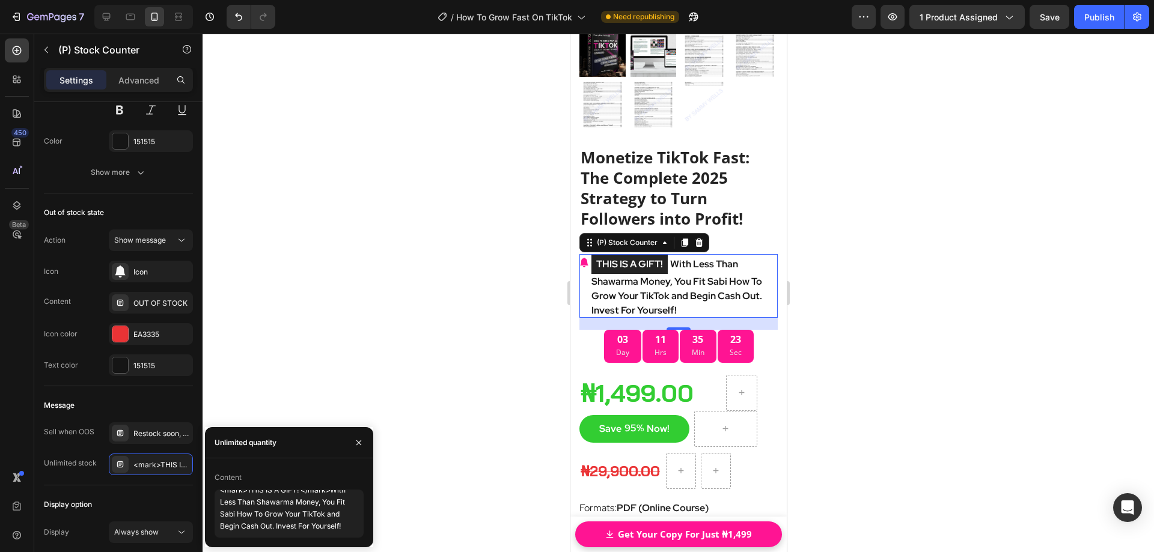
click at [942, 290] on div at bounding box center [679, 293] width 952 height 519
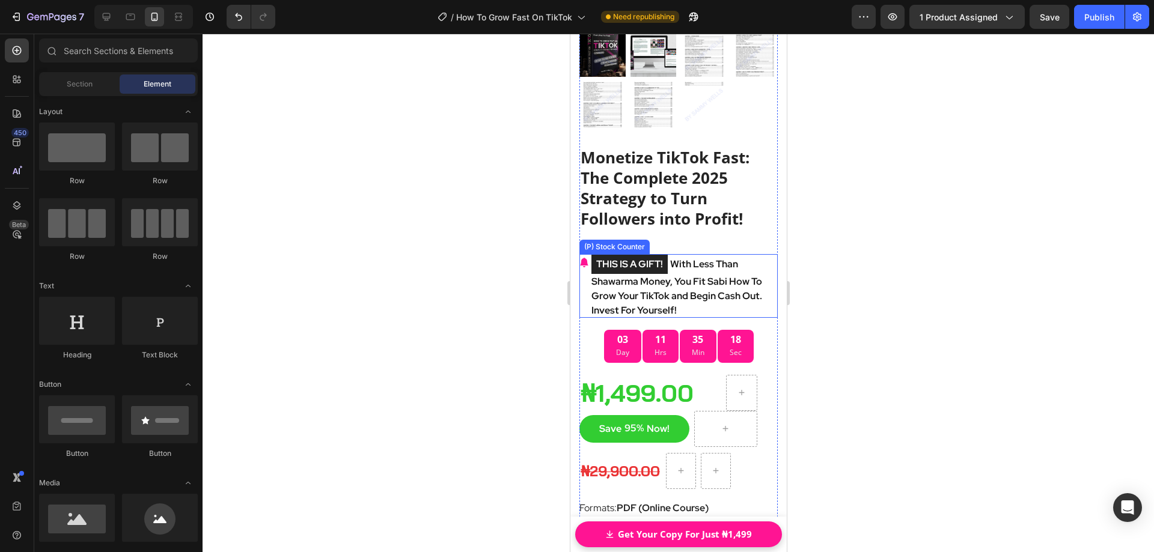
click at [873, 265] on div at bounding box center [679, 293] width 952 height 519
click at [873, 264] on div at bounding box center [679, 293] width 952 height 519
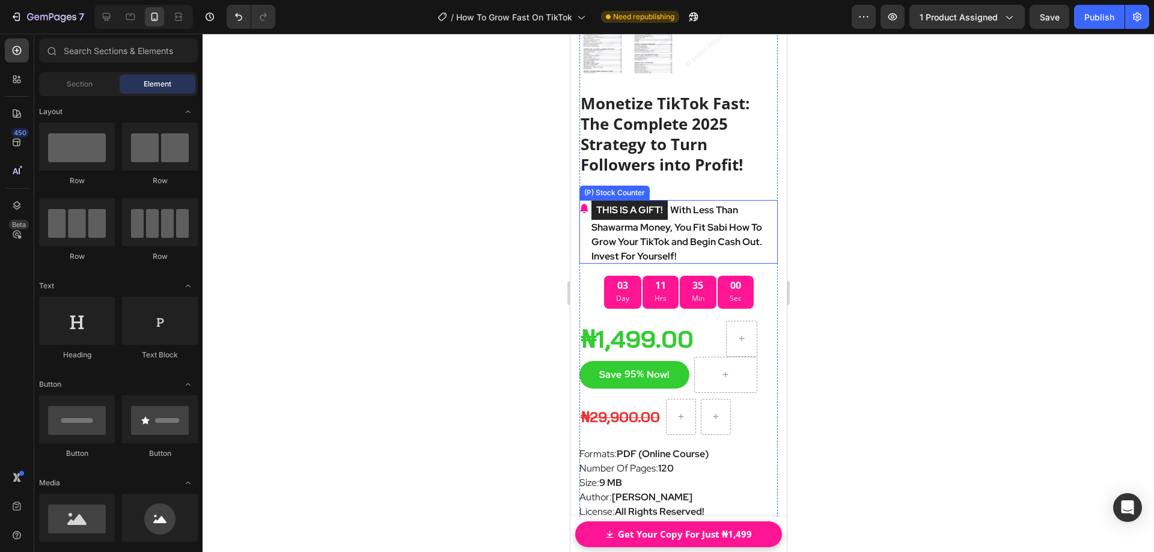
scroll to position [7934, 0]
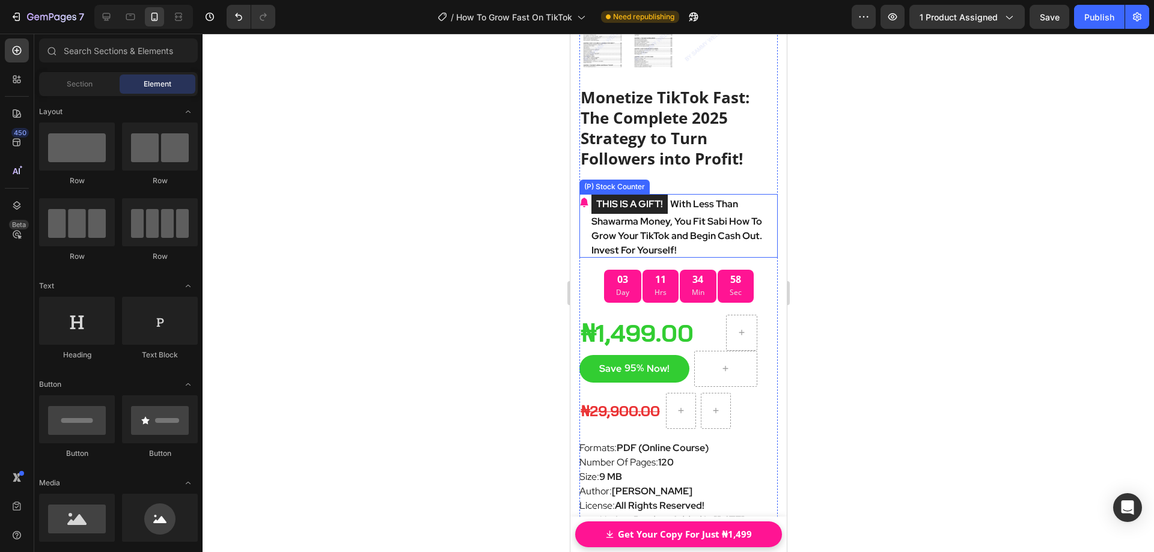
click at [632, 195] on mark "THIS IS A GIFT!" at bounding box center [629, 204] width 76 height 19
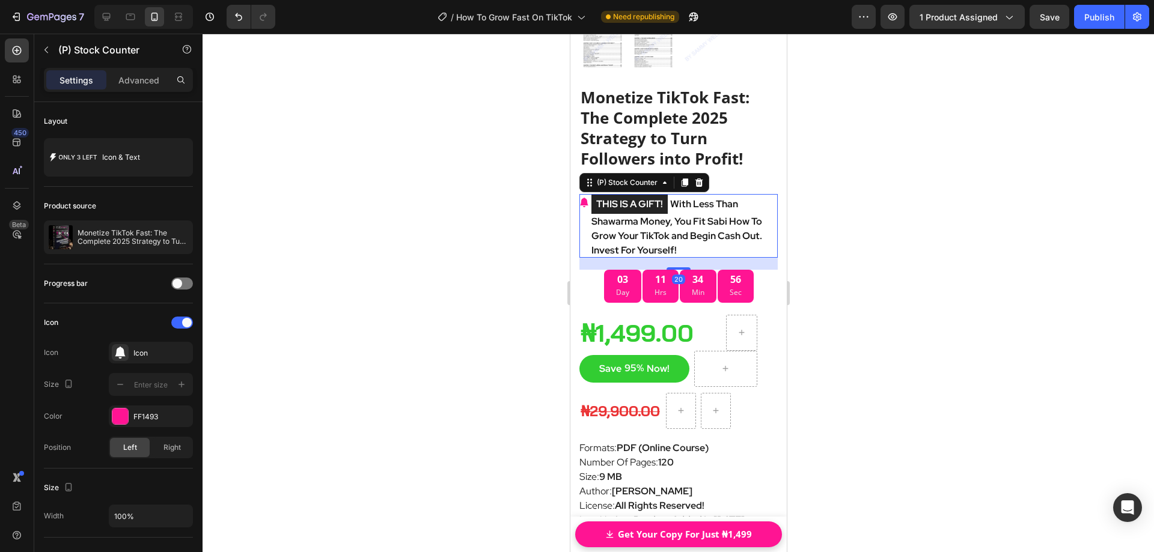
click at [655, 195] on mark "THIS IS A GIFT!" at bounding box center [629, 204] width 76 height 19
click at [695, 207] on p "THIS IS A GIFT! With Less Than Shawarma Money, You Fit Sabi How To Grow Your Ti…" at bounding box center [684, 226] width 186 height 64
click at [700, 194] on p "THIS IS A GIFT! With Less Than Shawarma Money, You Fit Sabi How To Grow Your Ti…" at bounding box center [684, 226] width 186 height 64
click at [138, 81] on p "Advanced" at bounding box center [138, 80] width 41 height 13
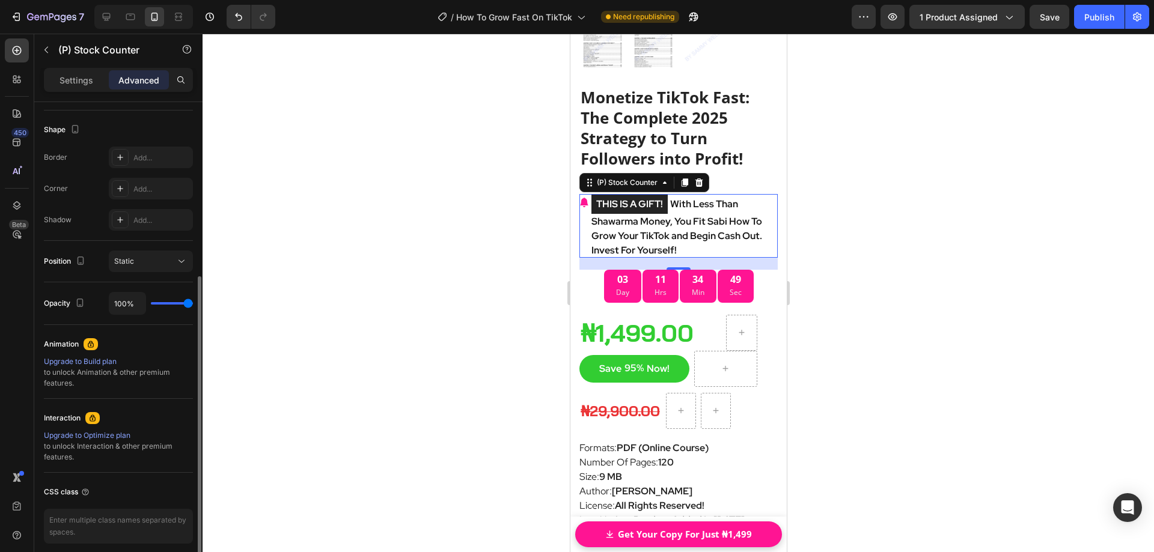
scroll to position [350, 0]
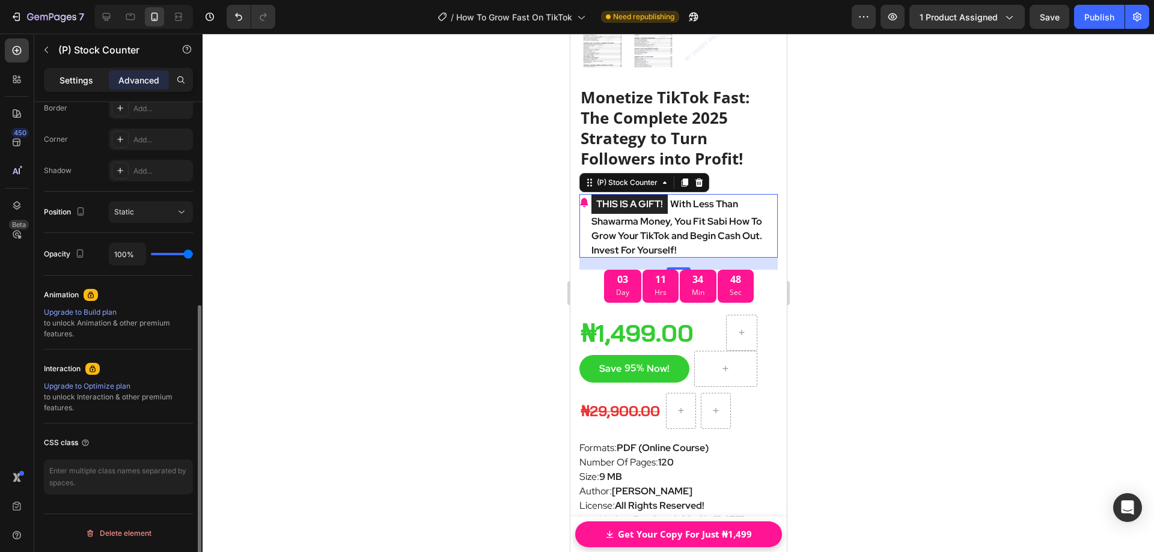
click at [93, 81] on p "Settings" at bounding box center [77, 80] width 34 height 13
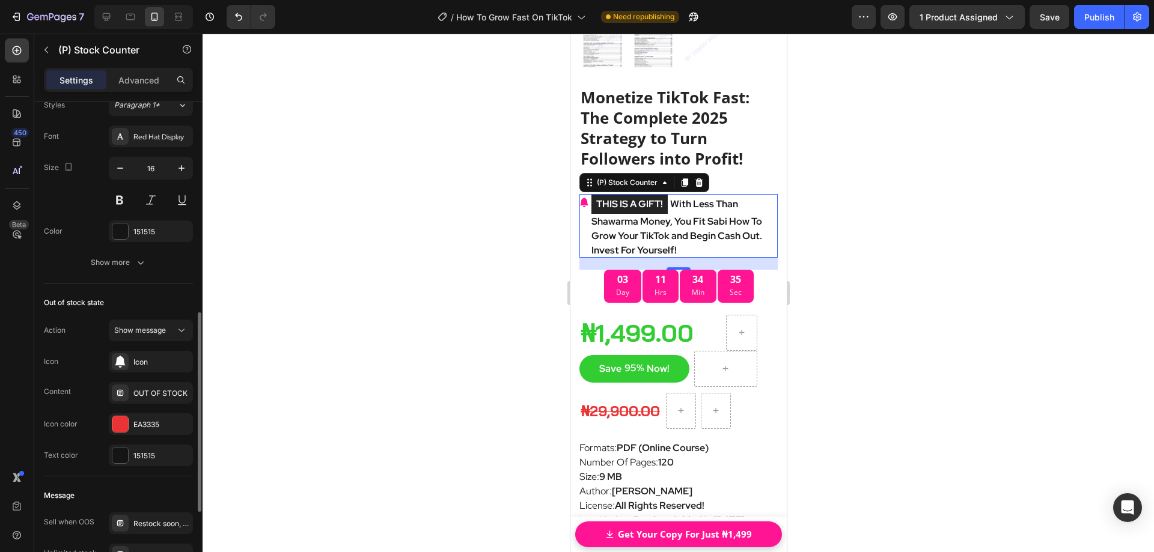
scroll to position [451, 0]
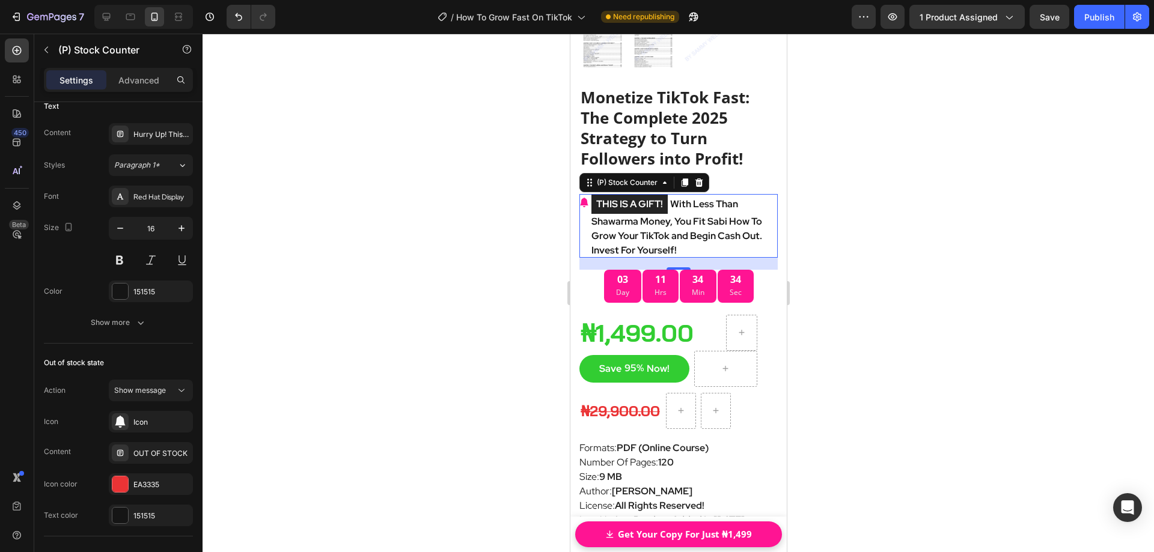
click at [898, 295] on div at bounding box center [679, 293] width 952 height 519
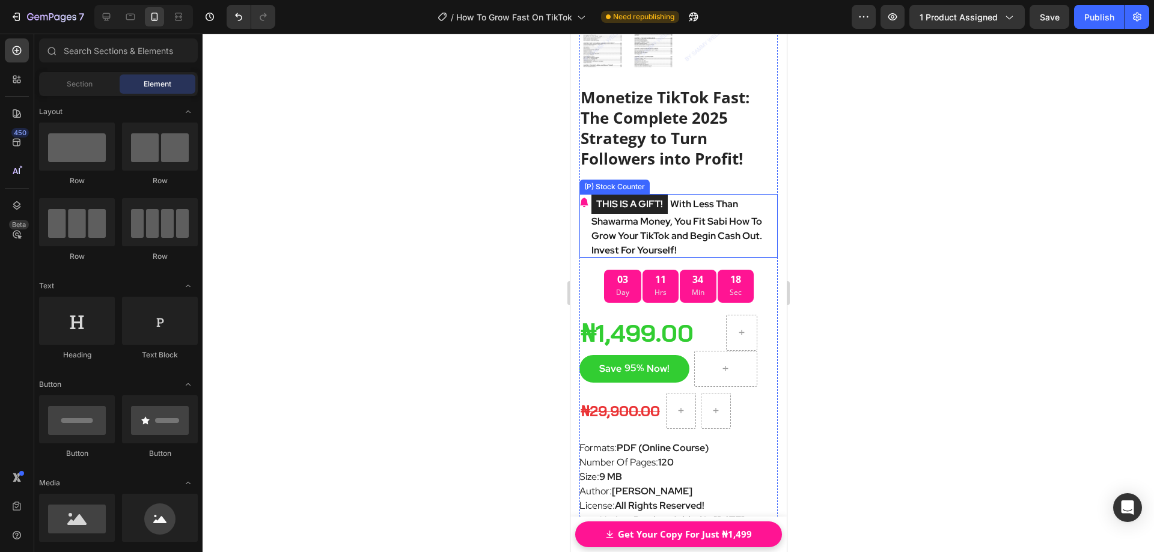
click at [585, 198] on icon at bounding box center [583, 203] width 8 height 10
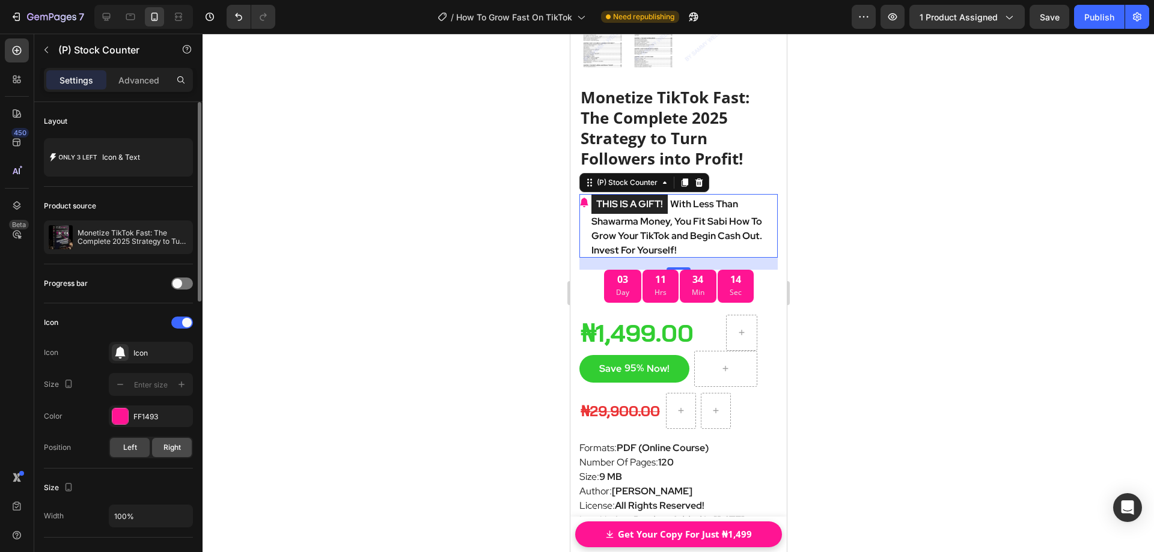
click at [165, 454] on div "Right" at bounding box center [172, 447] width 40 height 19
click at [138, 454] on div "Left" at bounding box center [130, 447] width 40 height 19
click at [181, 323] on div at bounding box center [182, 323] width 22 height 12
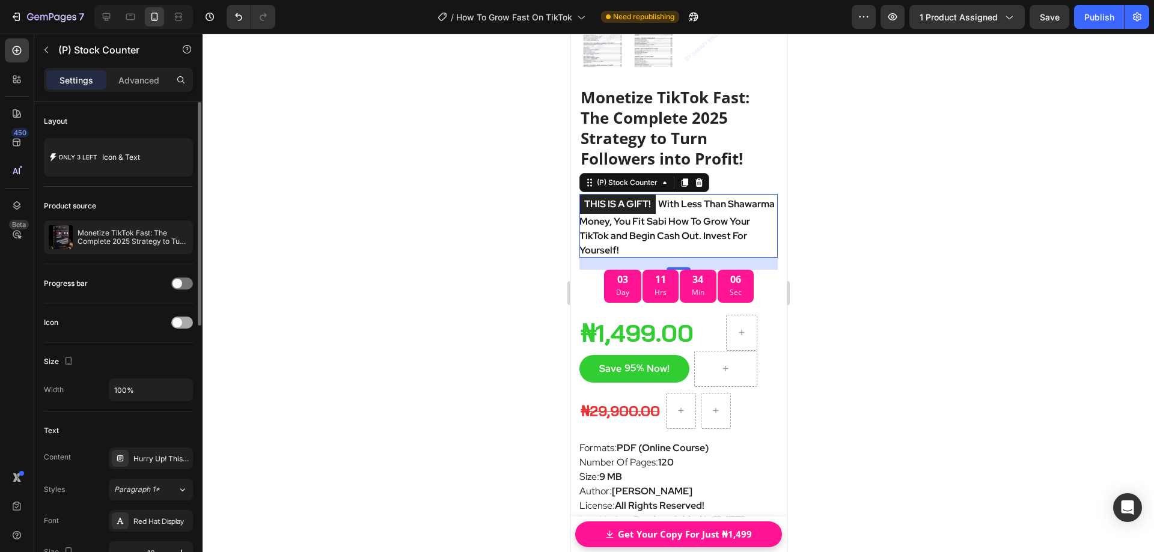
click at [181, 323] on span at bounding box center [178, 323] width 10 height 10
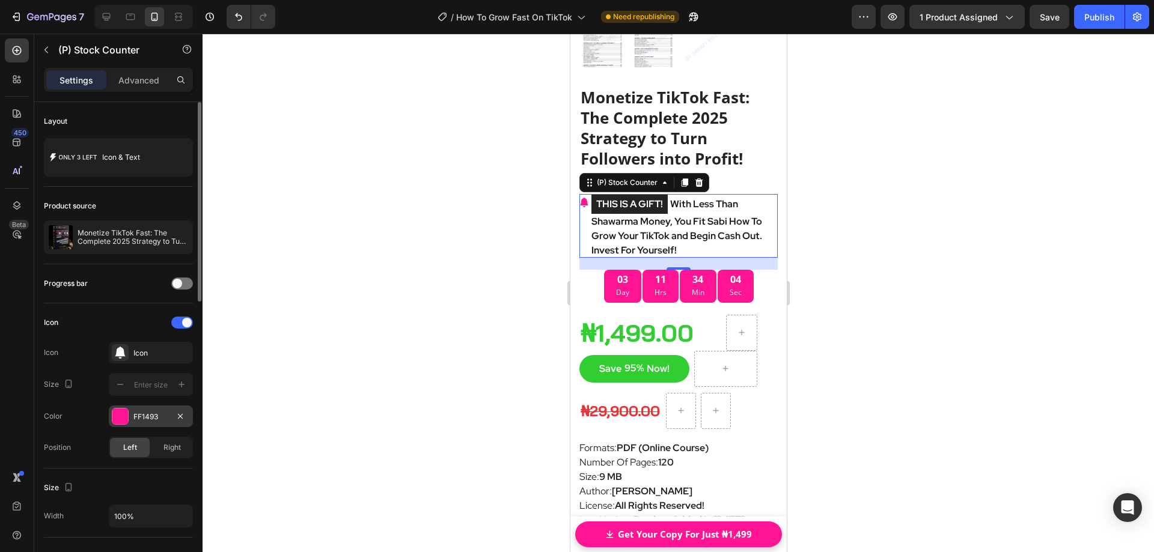
click at [150, 423] on div "FF1493" at bounding box center [151, 417] width 84 height 22
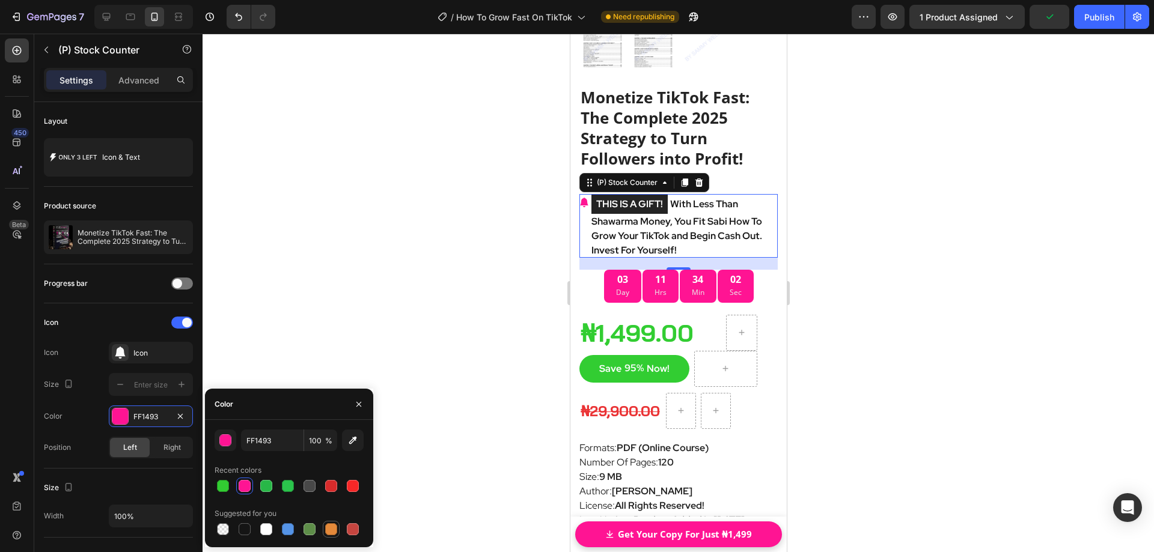
click at [334, 529] on div at bounding box center [331, 530] width 12 height 12
click at [255, 441] on input "E4893A" at bounding box center [272, 441] width 63 height 22
click at [230, 442] on div "button" at bounding box center [226, 441] width 12 height 12
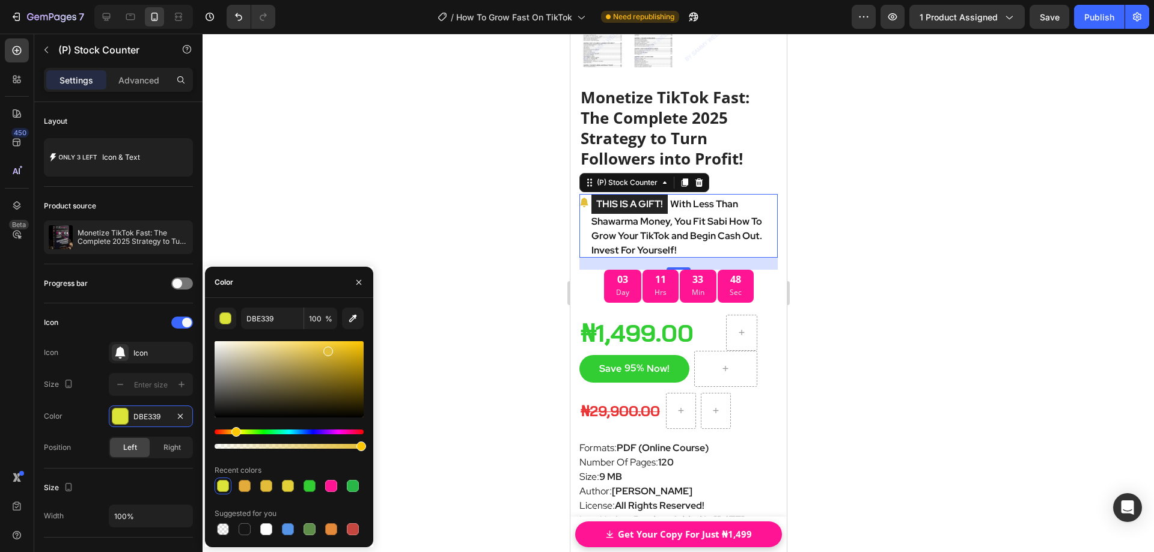
click at [234, 433] on div "Hue" at bounding box center [236, 432] width 10 height 10
click at [359, 348] on div at bounding box center [358, 351] width 10 height 10
click at [234, 433] on div "Hue" at bounding box center [236, 432] width 10 height 10
drag, startPoint x: 359, startPoint y: 352, endPoint x: 342, endPoint y: 342, distance: 20.2
click at [342, 342] on div at bounding box center [343, 346] width 10 height 10
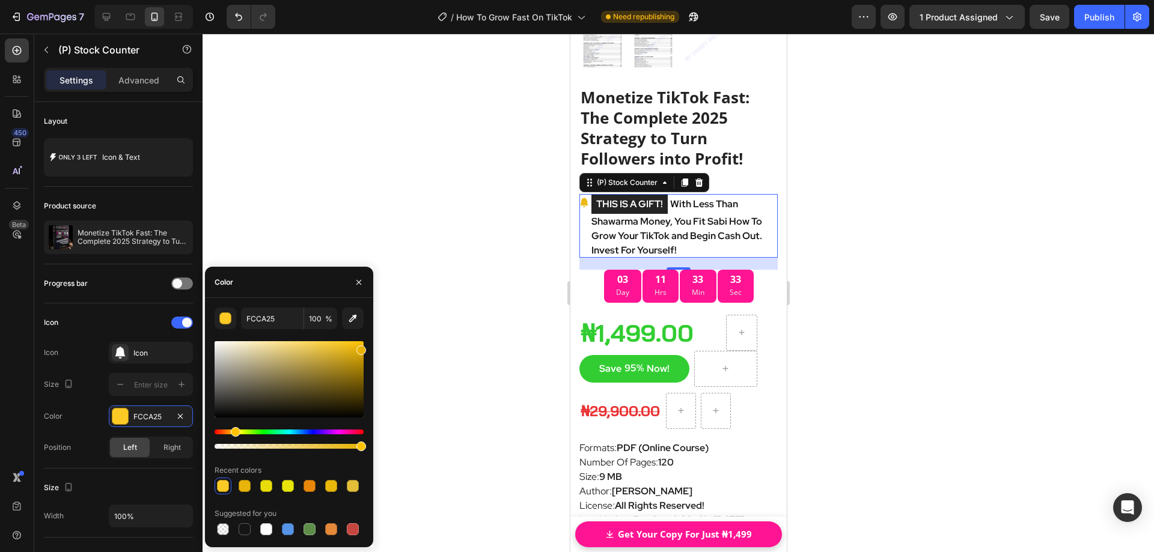
drag, startPoint x: 344, startPoint y: 347, endPoint x: 370, endPoint y: 348, distance: 25.9
click at [370, 348] on div "FCCA25 100 % Recent colors Suggested for you" at bounding box center [289, 423] width 168 height 230
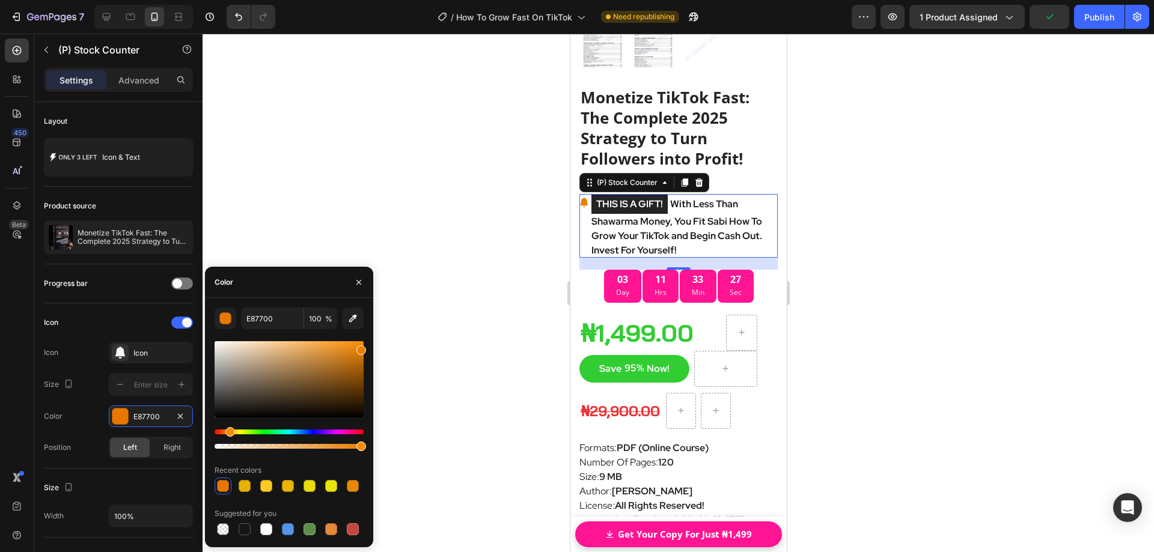
drag, startPoint x: 222, startPoint y: 430, endPoint x: 236, endPoint y: 425, distance: 14.8
click at [229, 430] on div "Hue" at bounding box center [230, 432] width 10 height 10
drag, startPoint x: 360, startPoint y: 352, endPoint x: 362, endPoint y: 339, distance: 13.3
click at [362, 339] on div at bounding box center [361, 344] width 10 height 10
type input "FF9205"
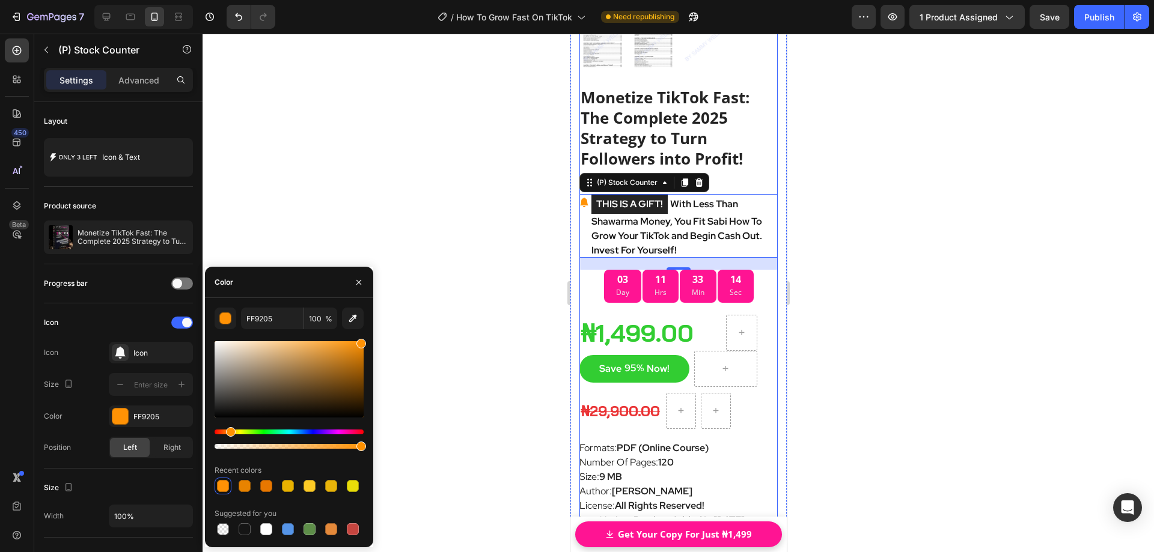
click at [880, 281] on div at bounding box center [679, 293] width 952 height 519
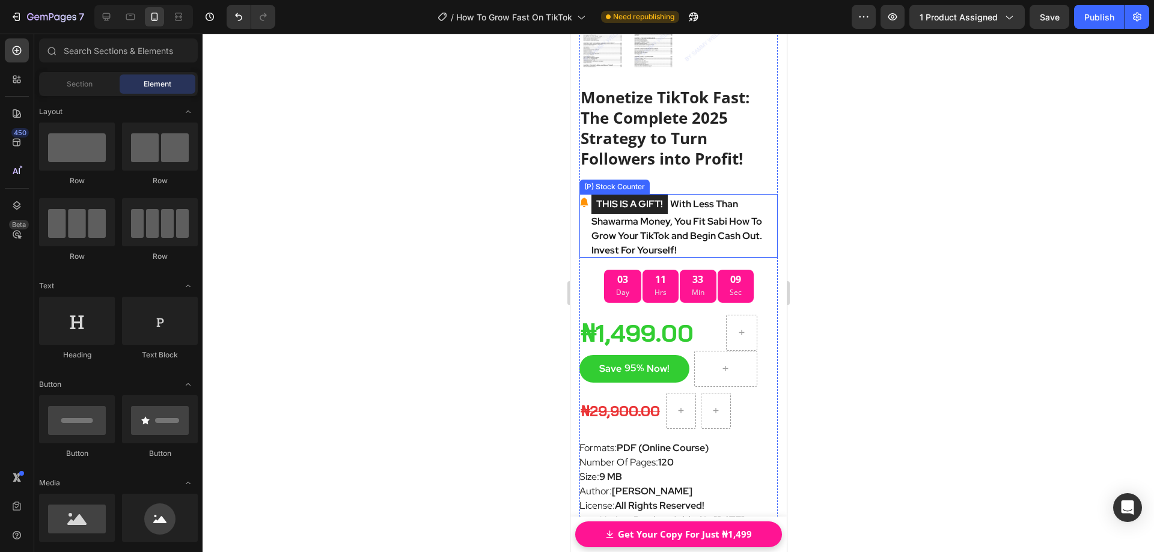
click at [609, 195] on mark "THIS IS A GIFT!" at bounding box center [629, 204] width 76 height 19
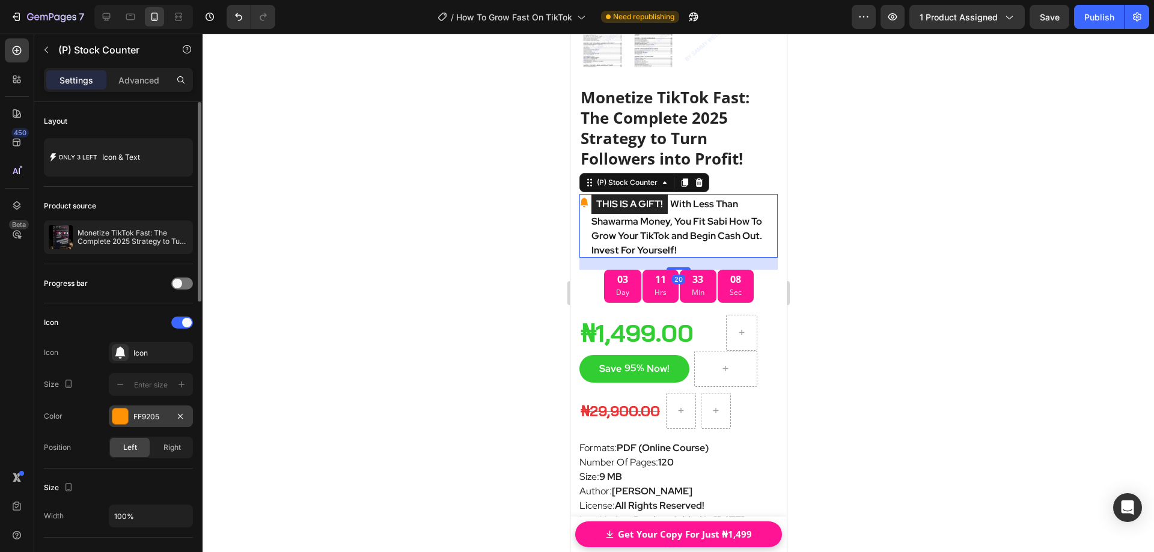
click at [144, 419] on div "FF9205" at bounding box center [150, 417] width 35 height 11
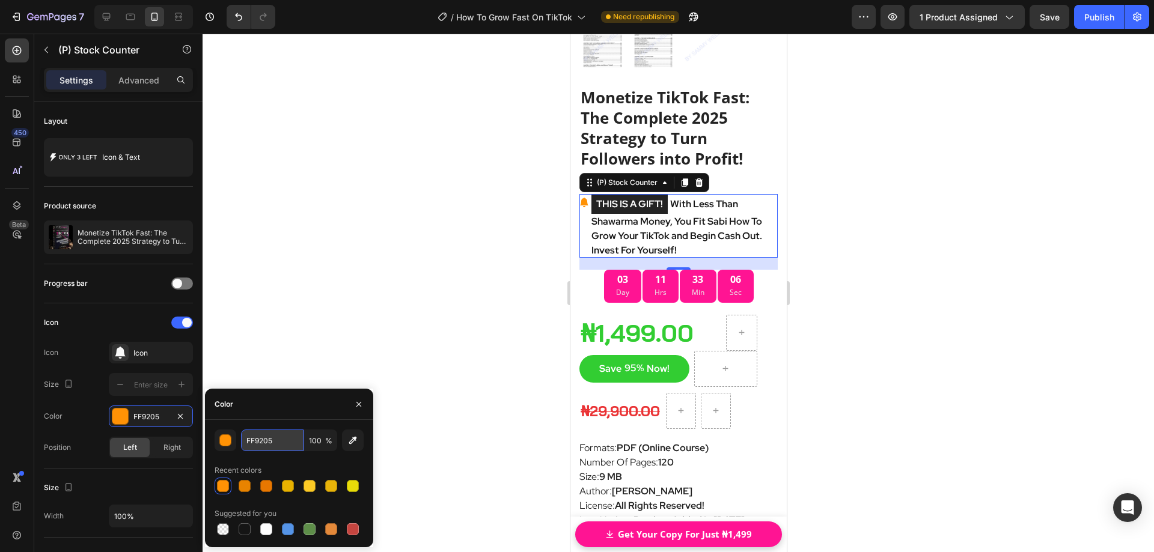
click at [256, 443] on input "FF9205" at bounding box center [272, 441] width 63 height 22
click at [232, 439] on button "button" at bounding box center [226, 441] width 22 height 22
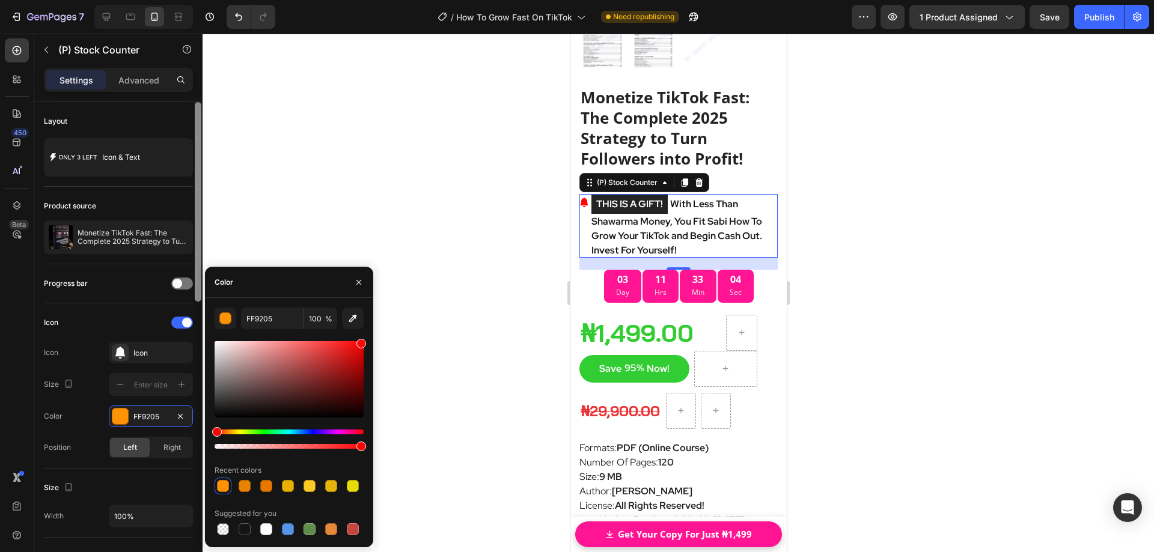
drag, startPoint x: 231, startPoint y: 434, endPoint x: 202, endPoint y: 430, distance: 29.1
click at [202, 430] on div "450 Beta Sections(18) Elements(84) Section Element Hero Section Product Detail …" at bounding box center [101, 293] width 203 height 519
click at [335, 346] on div at bounding box center [289, 379] width 149 height 76
click at [300, 352] on div at bounding box center [289, 379] width 149 height 76
drag, startPoint x: 362, startPoint y: 345, endPoint x: 371, endPoint y: 341, distance: 9.4
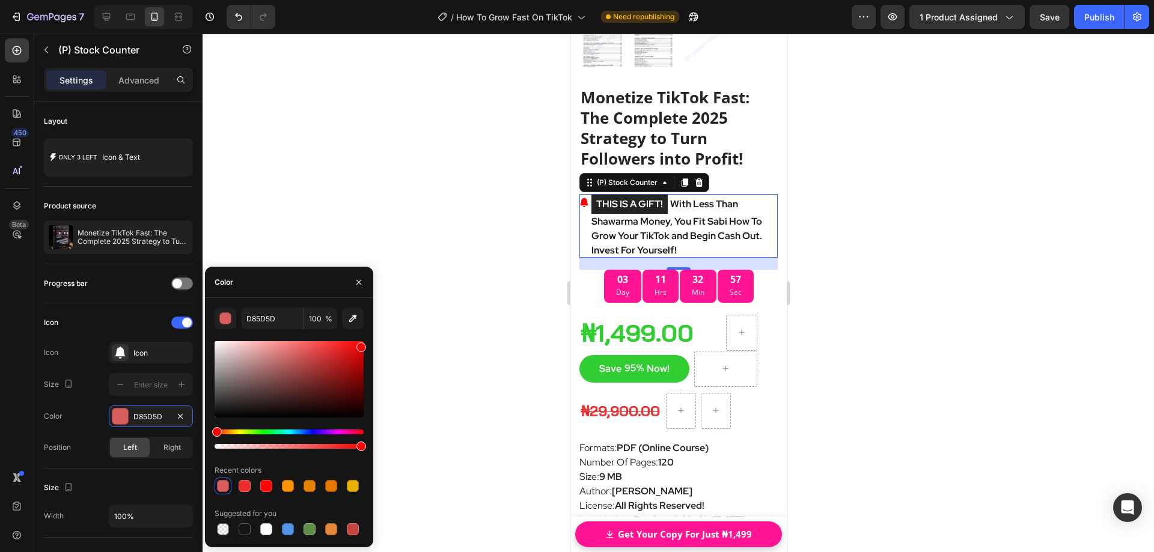
click at [371, 341] on div "D85D5D 100 % Recent colors Suggested for you" at bounding box center [289, 423] width 168 height 230
click at [338, 349] on div at bounding box center [289, 379] width 149 height 76
type input "E52929"
click at [457, 285] on div at bounding box center [679, 293] width 952 height 519
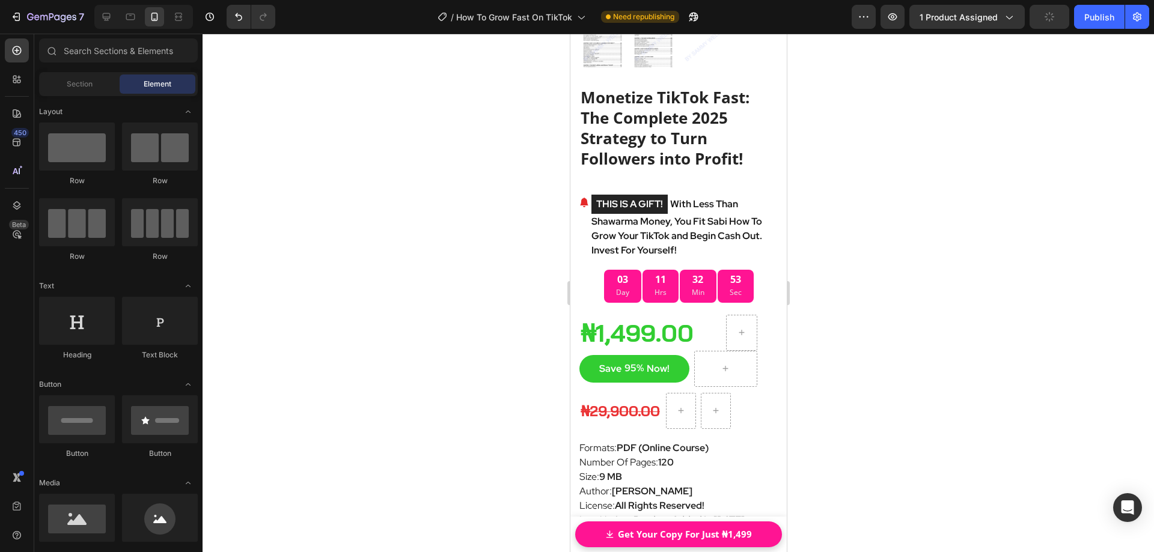
click at [875, 275] on div at bounding box center [679, 293] width 952 height 519
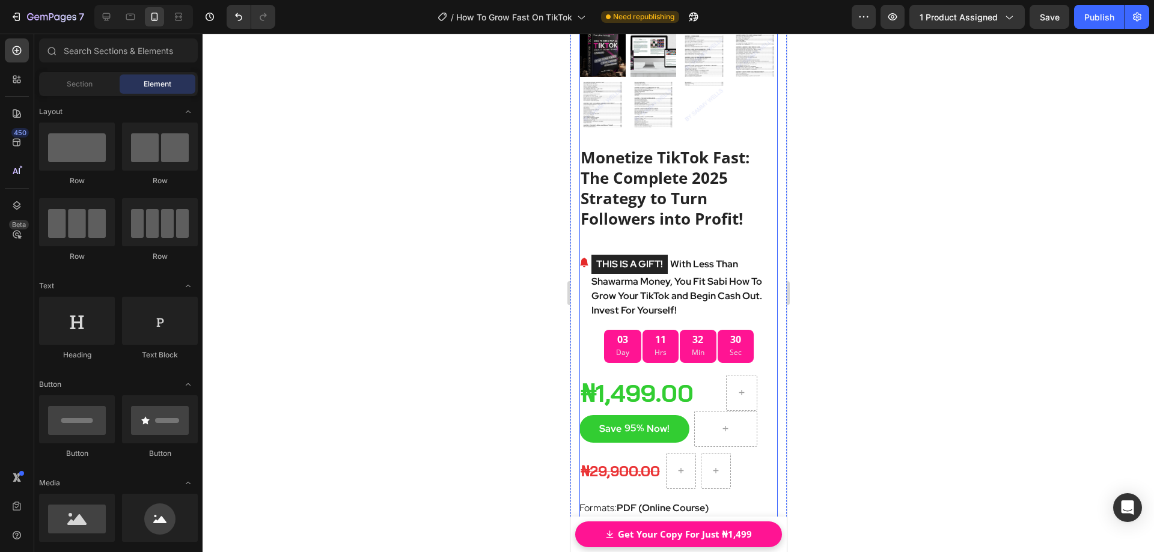
scroll to position [7934, 0]
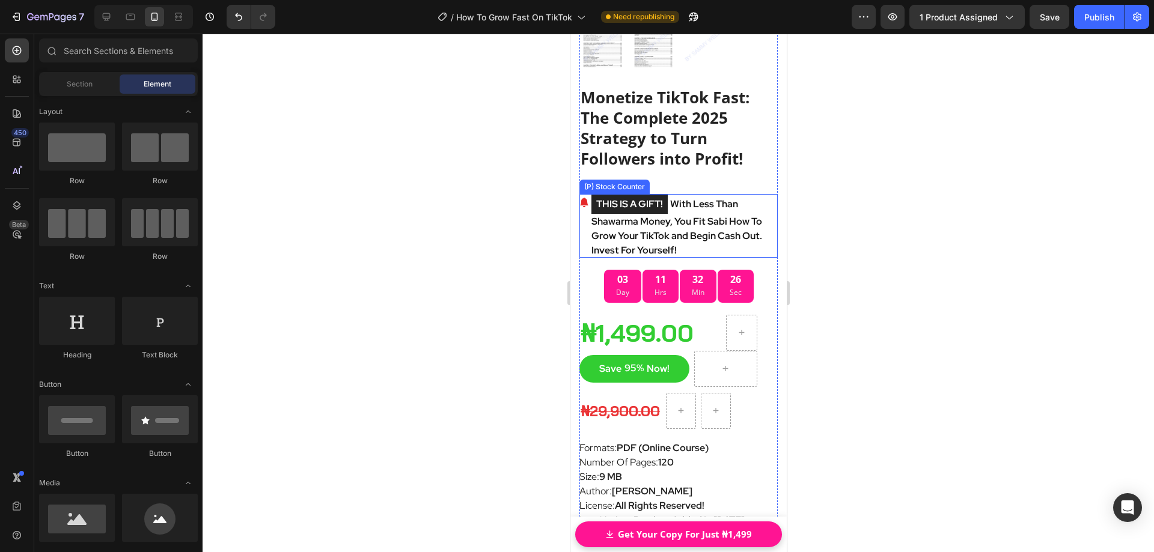
click at [618, 195] on mark "THIS IS A GIFT!" at bounding box center [629, 204] width 76 height 19
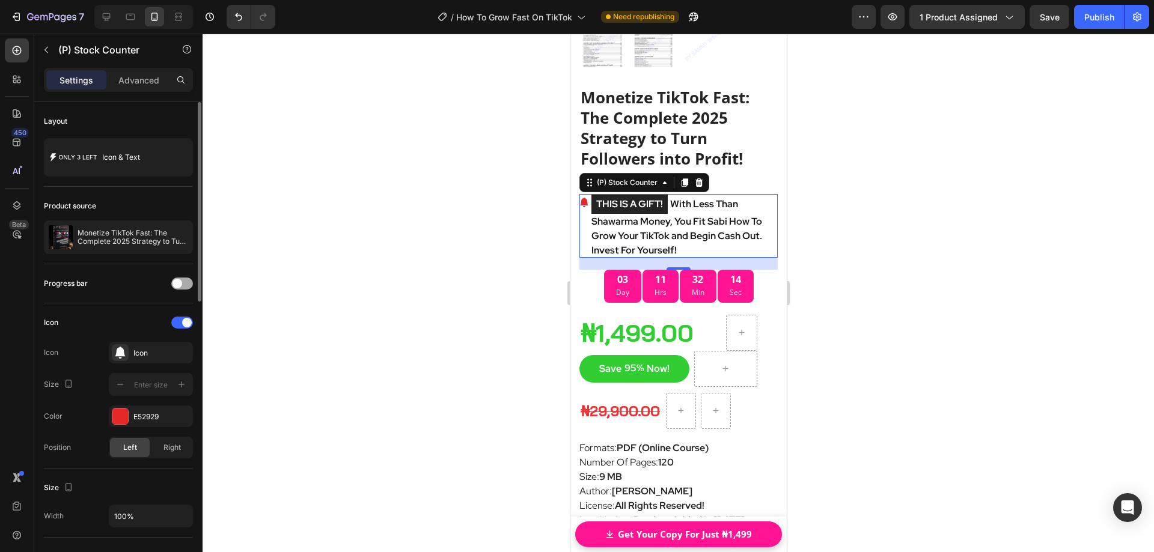
click at [177, 283] on span at bounding box center [178, 284] width 10 height 10
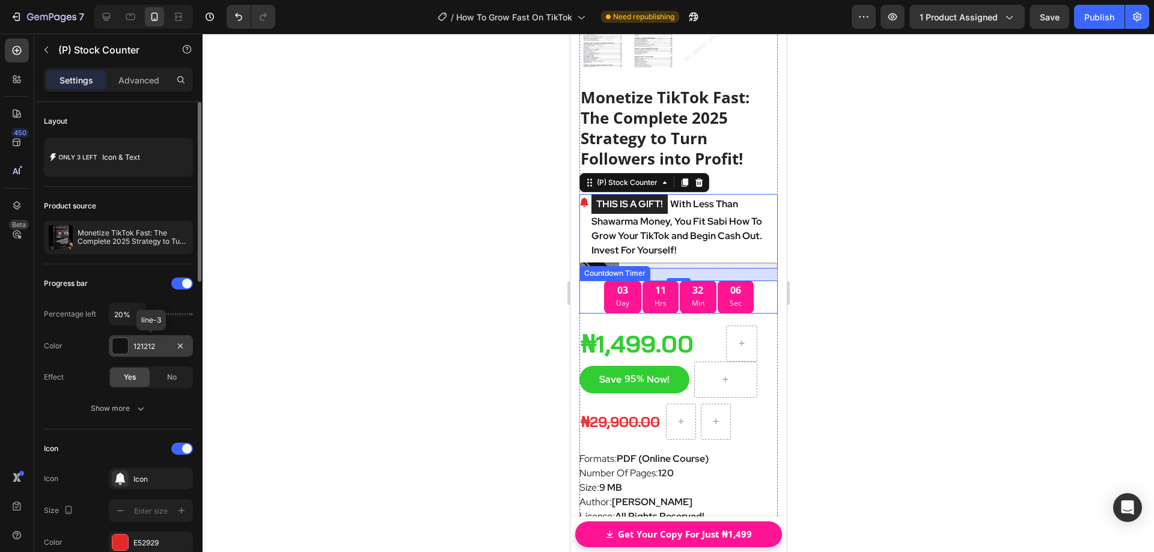
click at [125, 343] on div at bounding box center [120, 346] width 16 height 16
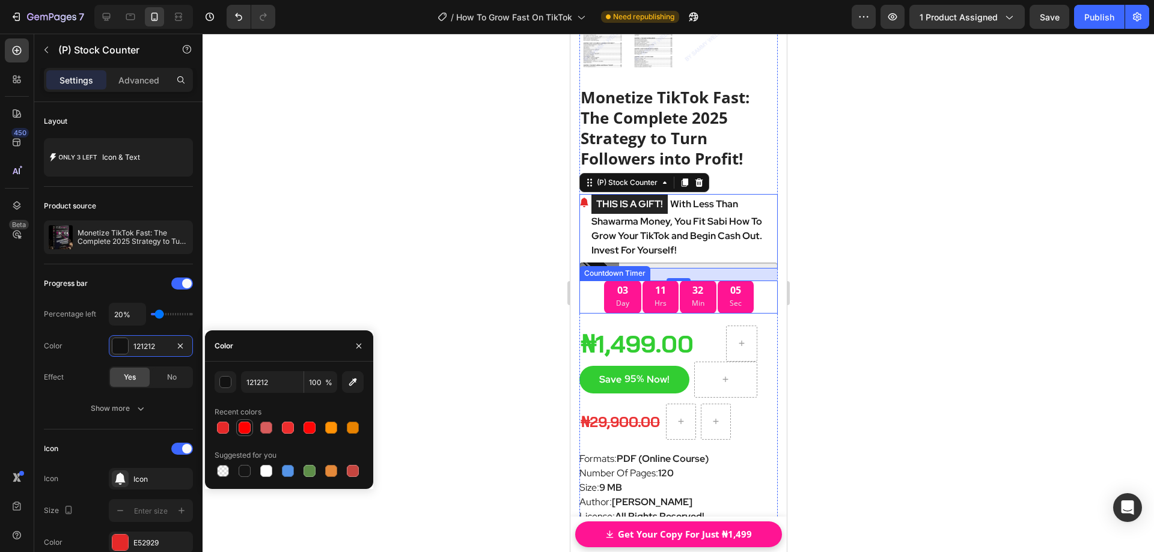
click at [242, 431] on div at bounding box center [245, 428] width 12 height 12
type input "FF0000"
click at [362, 348] on icon "button" at bounding box center [359, 346] width 10 height 10
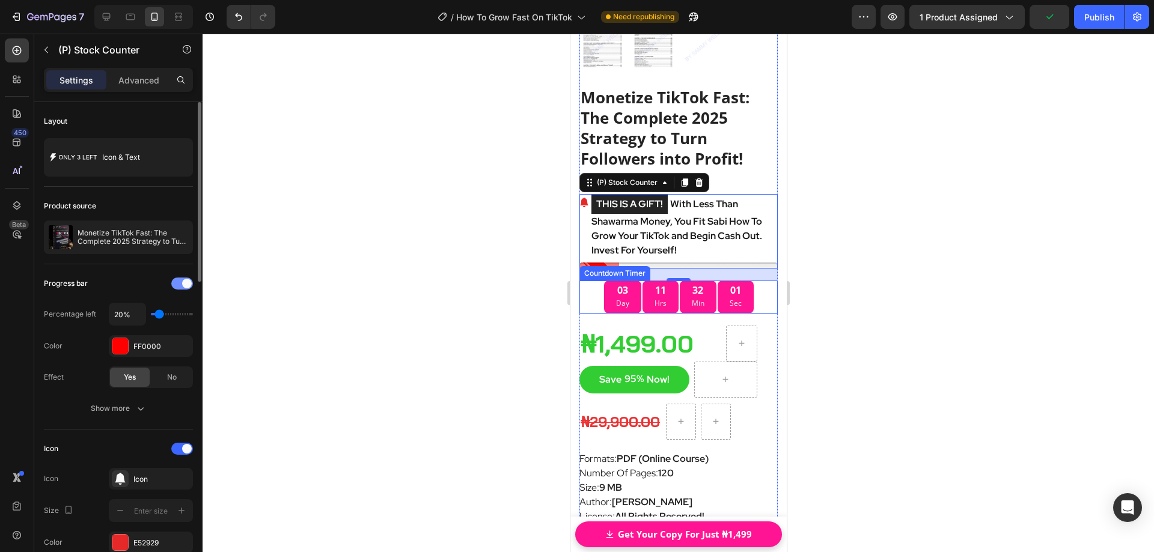
click at [182, 287] on div at bounding box center [182, 284] width 22 height 12
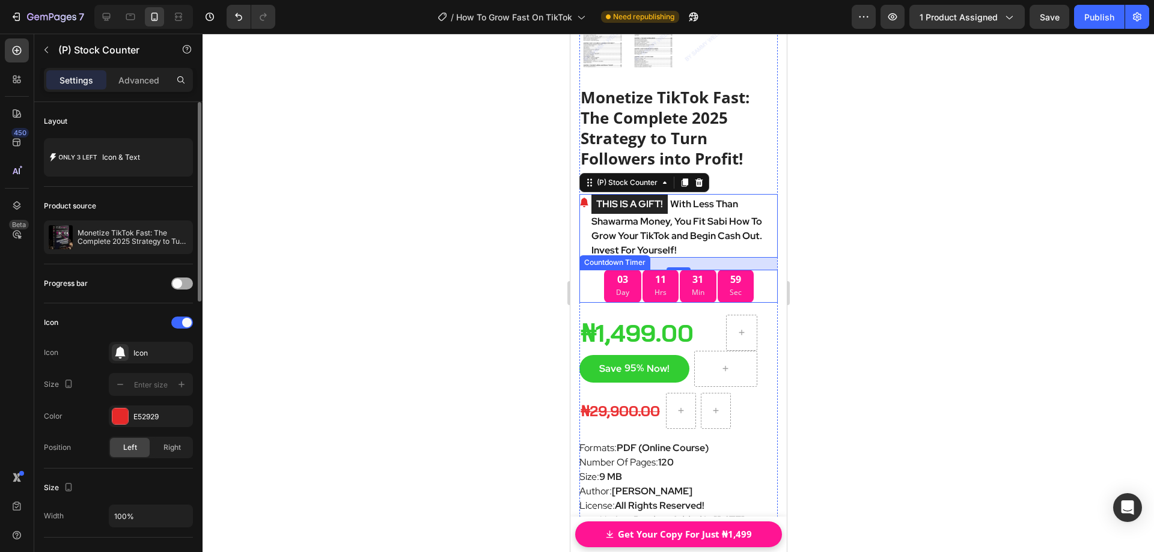
click at [177, 283] on span at bounding box center [178, 284] width 10 height 10
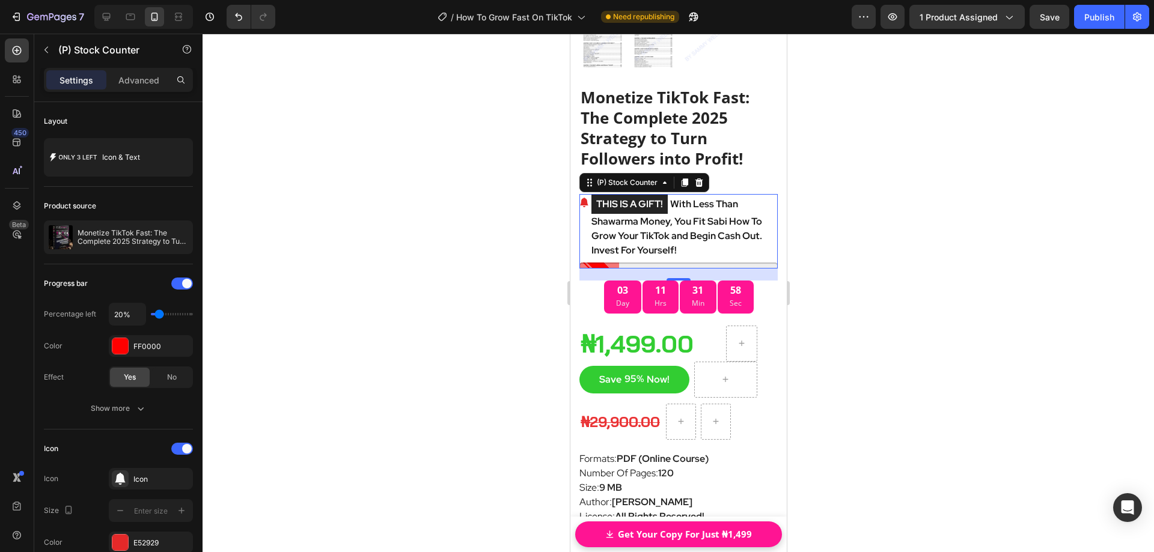
click at [884, 260] on div at bounding box center [679, 293] width 952 height 519
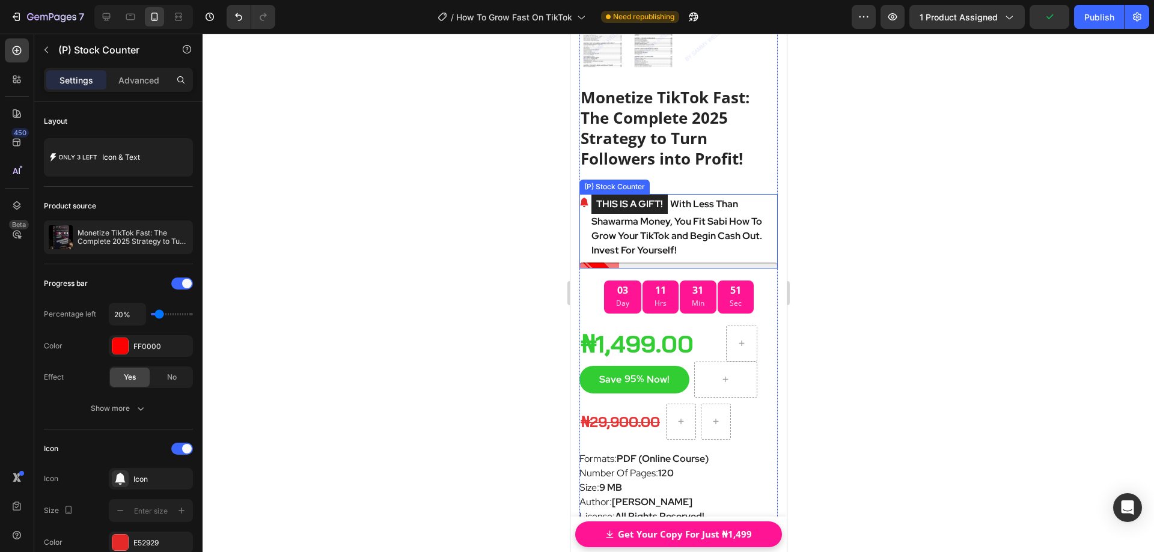
click at [641, 230] on p "THIS IS A GIFT! With Less Than Shawarma Money, You Fit Sabi How To Grow Your Ti…" at bounding box center [684, 226] width 186 height 64
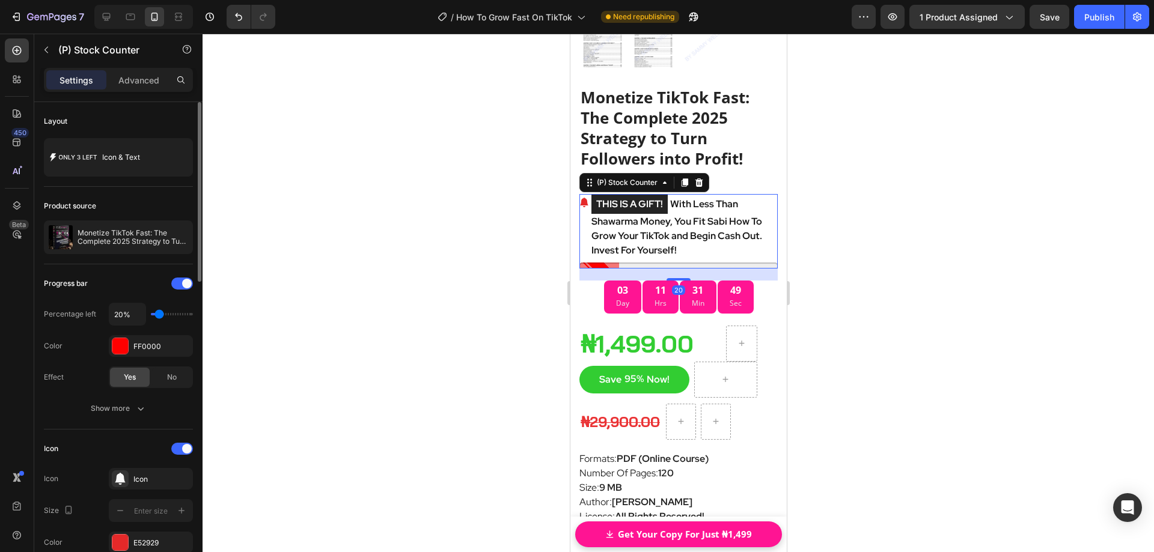
type input "30%"
type input "30"
type input "40%"
type input "40"
type input "50%"
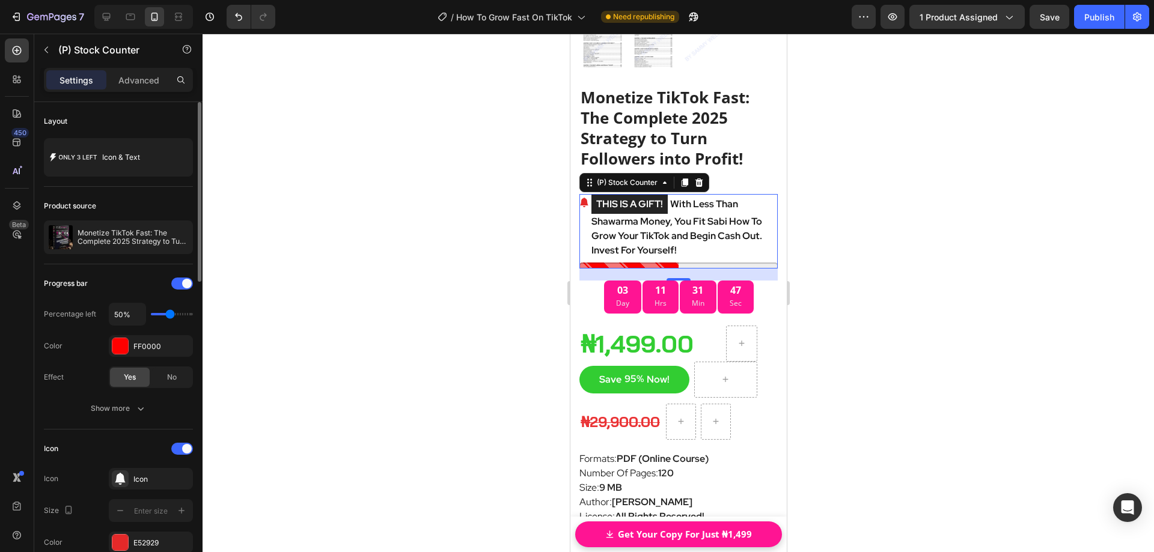
drag, startPoint x: 162, startPoint y: 314, endPoint x: 169, endPoint y: 314, distance: 7.2
type input "50"
click at [169, 314] on input "range" at bounding box center [172, 314] width 42 height 2
click at [152, 340] on div "FF0000" at bounding box center [151, 346] width 84 height 22
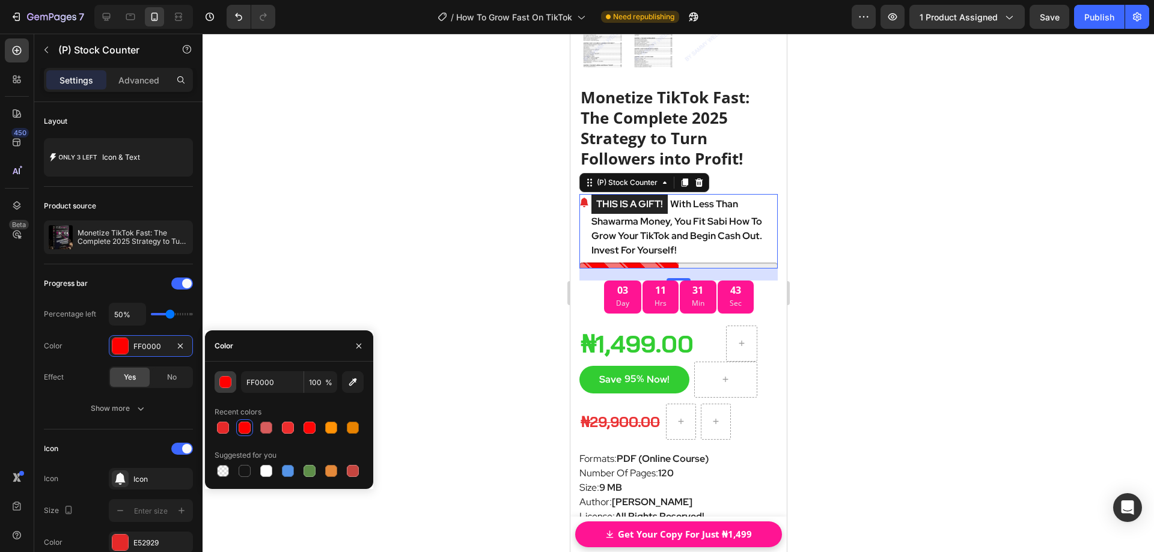
click at [231, 383] on button "button" at bounding box center [226, 382] width 22 height 22
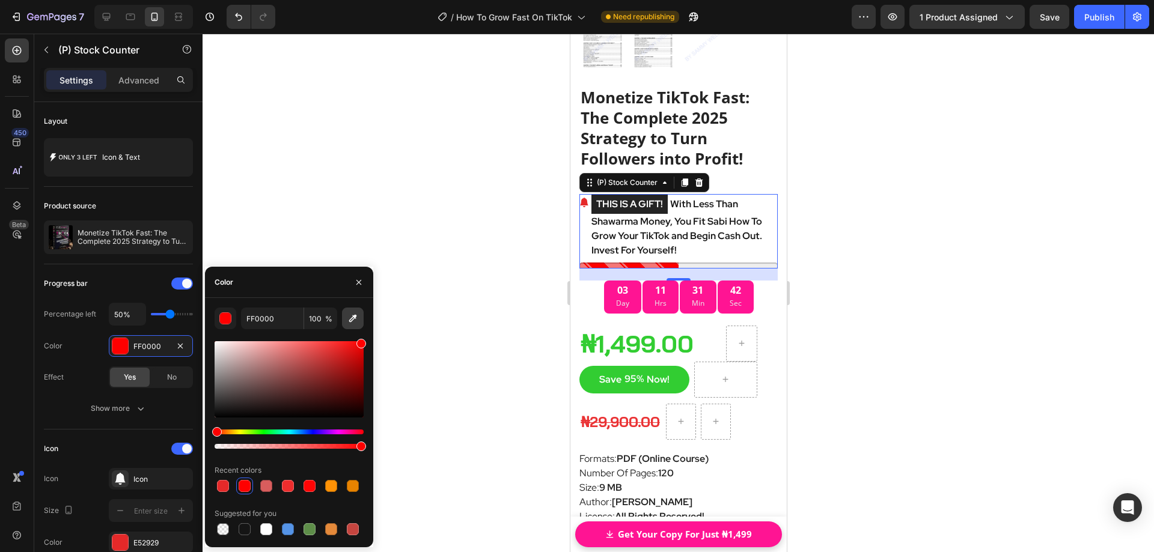
click at [350, 318] on icon "button" at bounding box center [353, 319] width 12 height 12
type input "32CD32"
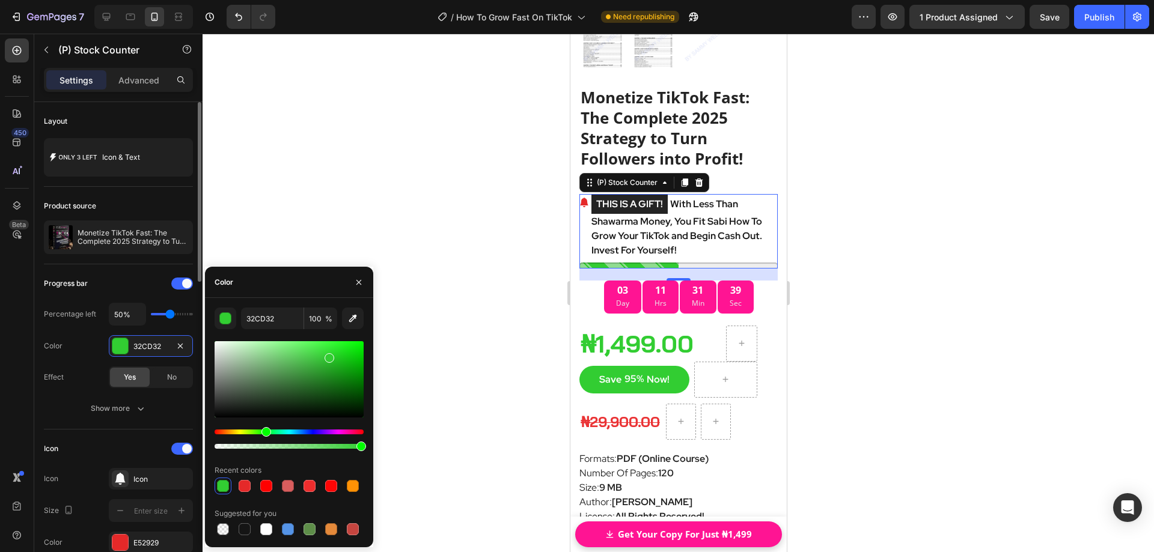
click at [128, 282] on div "Progress bar" at bounding box center [118, 283] width 149 height 19
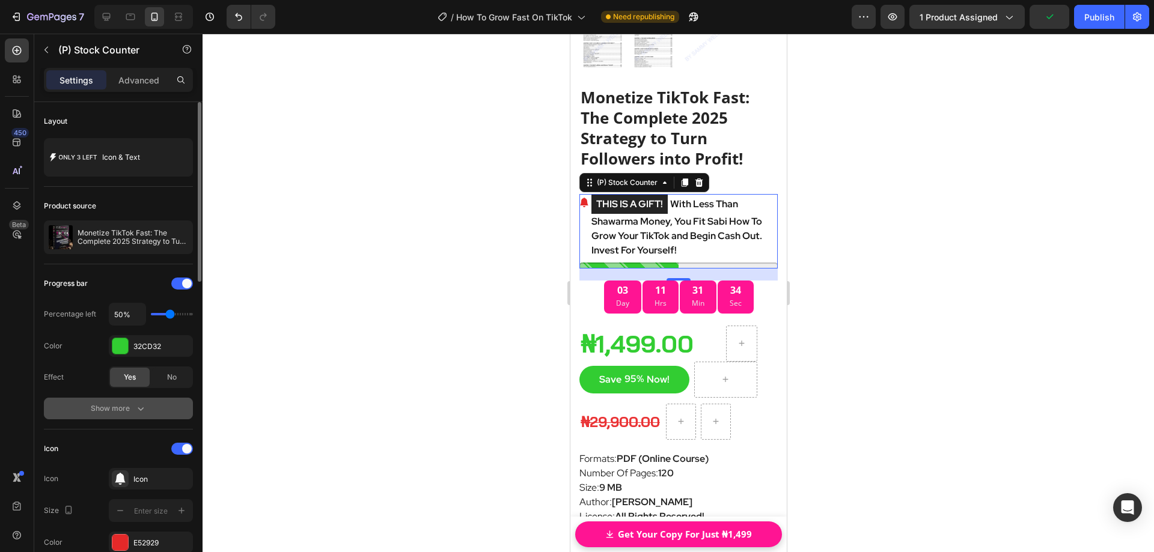
click at [142, 411] on icon "button" at bounding box center [141, 409] width 12 height 12
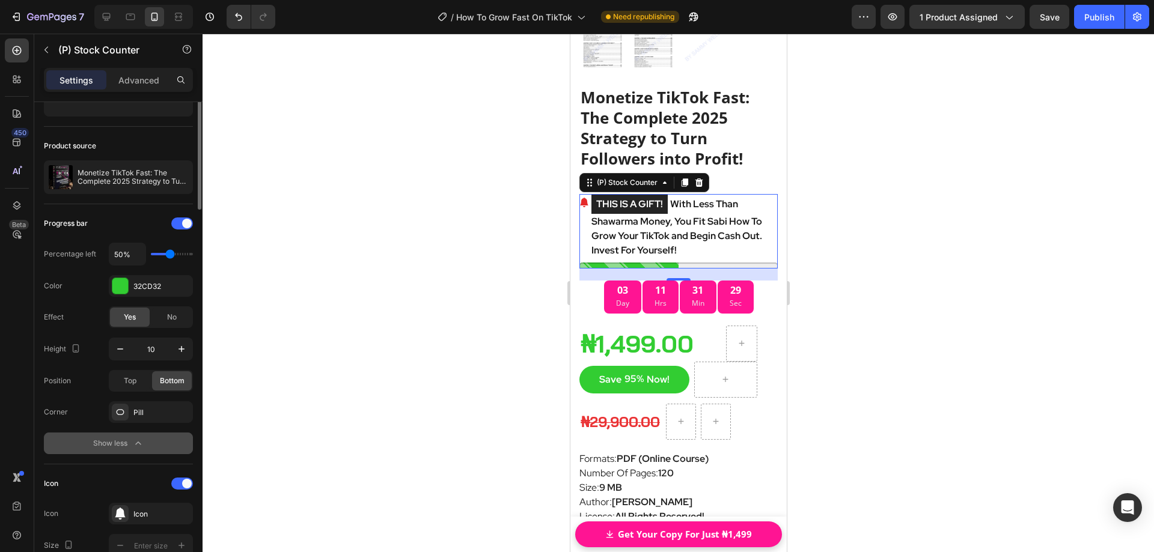
scroll to position [0, 0]
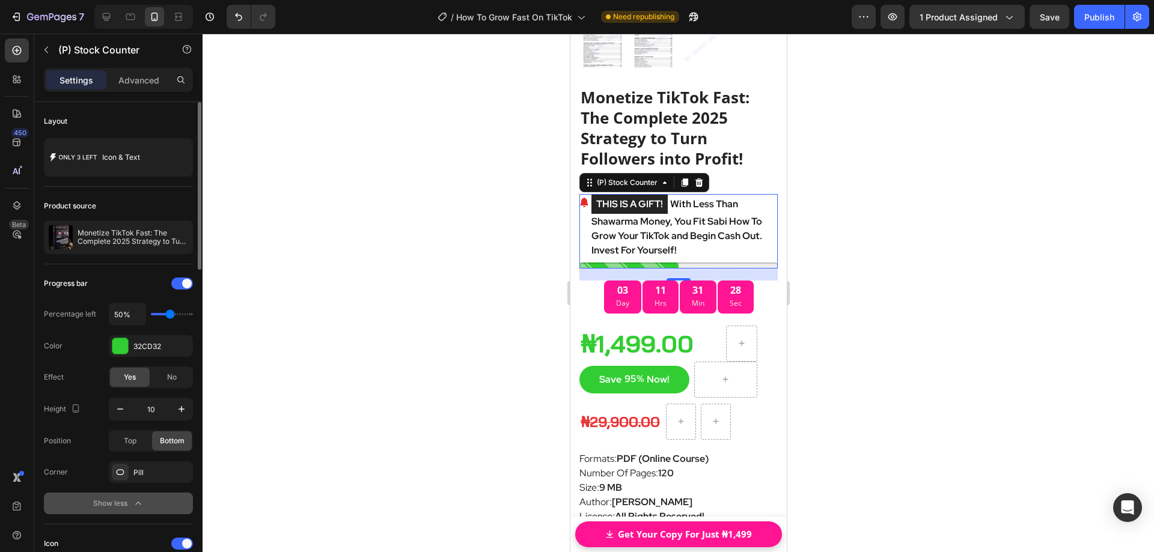
type input "60%"
type input "60"
type input "70%"
type input "70"
click at [176, 316] on input "range" at bounding box center [172, 314] width 42 height 2
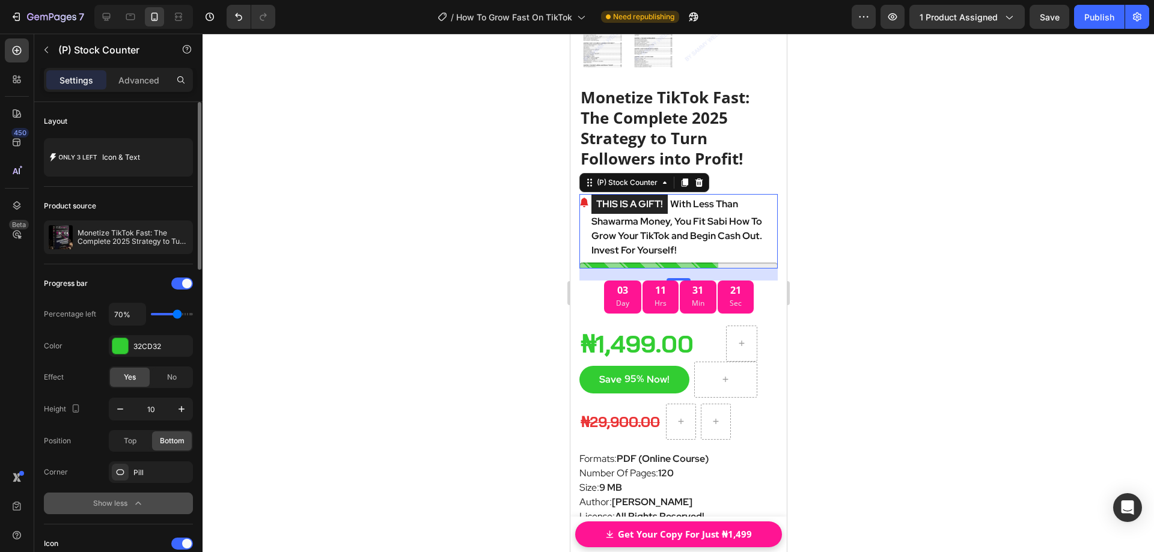
type input "100%"
drag, startPoint x: 180, startPoint y: 317, endPoint x: 197, endPoint y: 317, distance: 16.2
type input "100"
click at [193, 316] on input "range" at bounding box center [172, 314] width 42 height 2
click at [823, 233] on div at bounding box center [679, 293] width 952 height 519
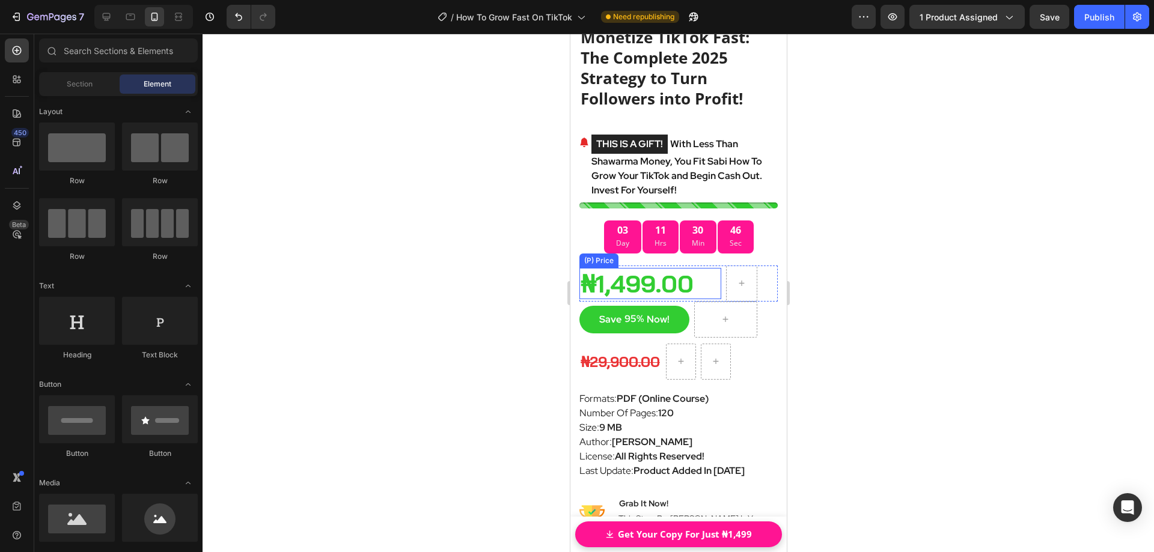
scroll to position [7934, 0]
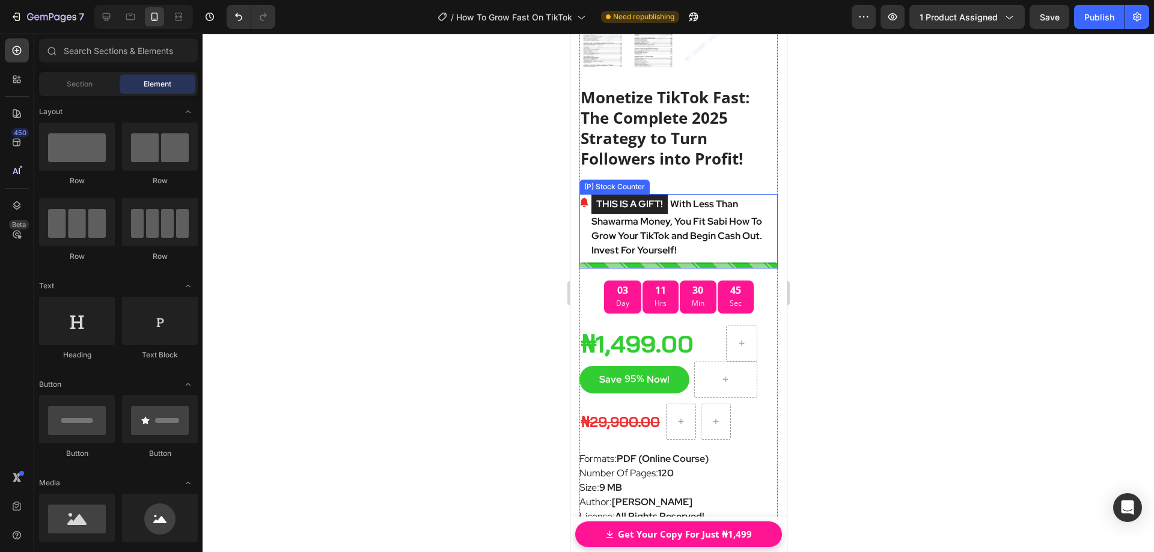
click at [676, 197] on p "THIS IS A GIFT! With Less Than Shawarma Money, You Fit Sabi How To Grow Your Ti…" at bounding box center [684, 226] width 186 height 64
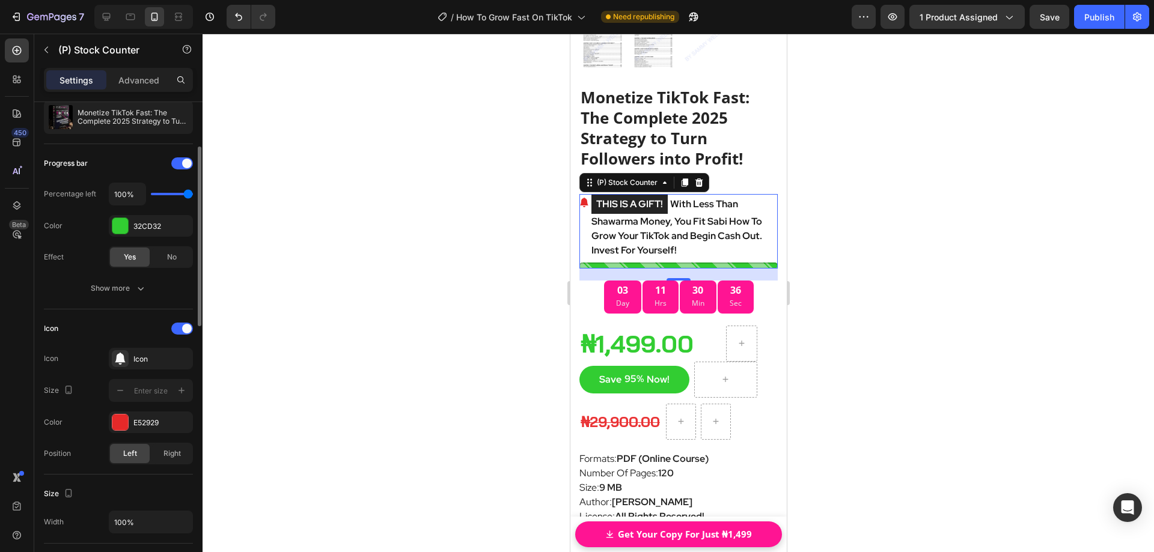
scroll to position [180, 0]
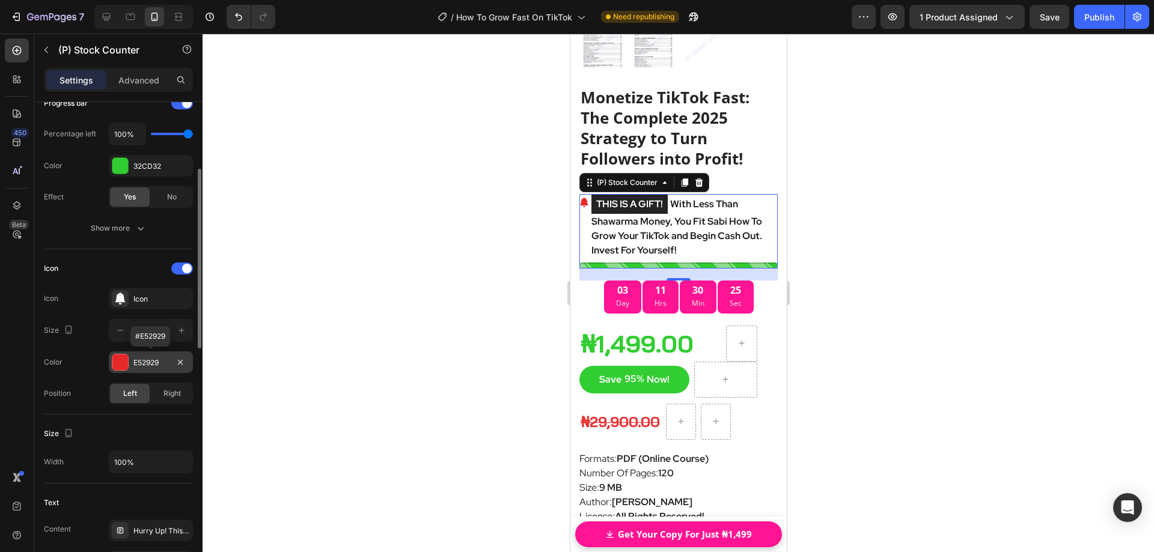
click at [128, 360] on div at bounding box center [120, 362] width 17 height 17
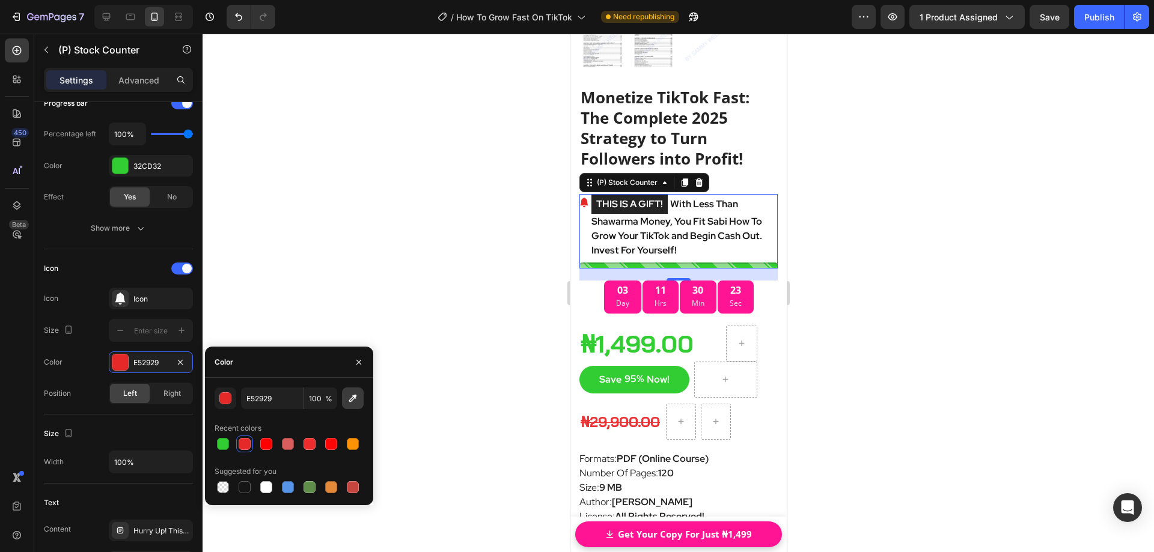
click at [352, 398] on icon "button" at bounding box center [353, 399] width 8 height 8
type input "FF1493"
click at [120, 255] on div "Icon Icon Icon Size Color FF1493 Position Left Right" at bounding box center [118, 331] width 149 height 165
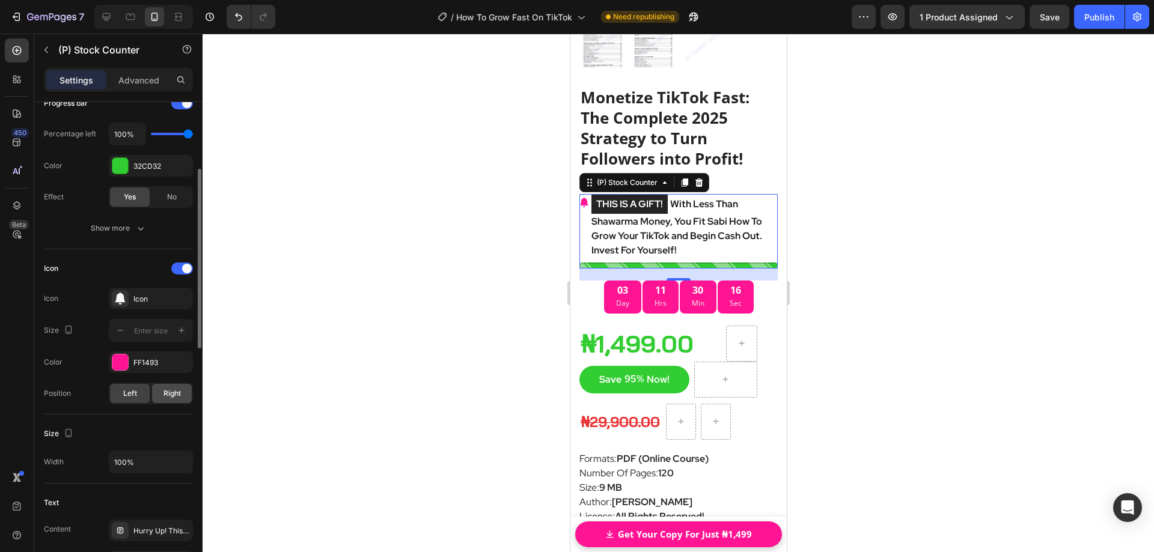
click at [165, 395] on span "Right" at bounding box center [171, 393] width 17 height 11
click at [138, 395] on div "Left" at bounding box center [130, 393] width 40 height 19
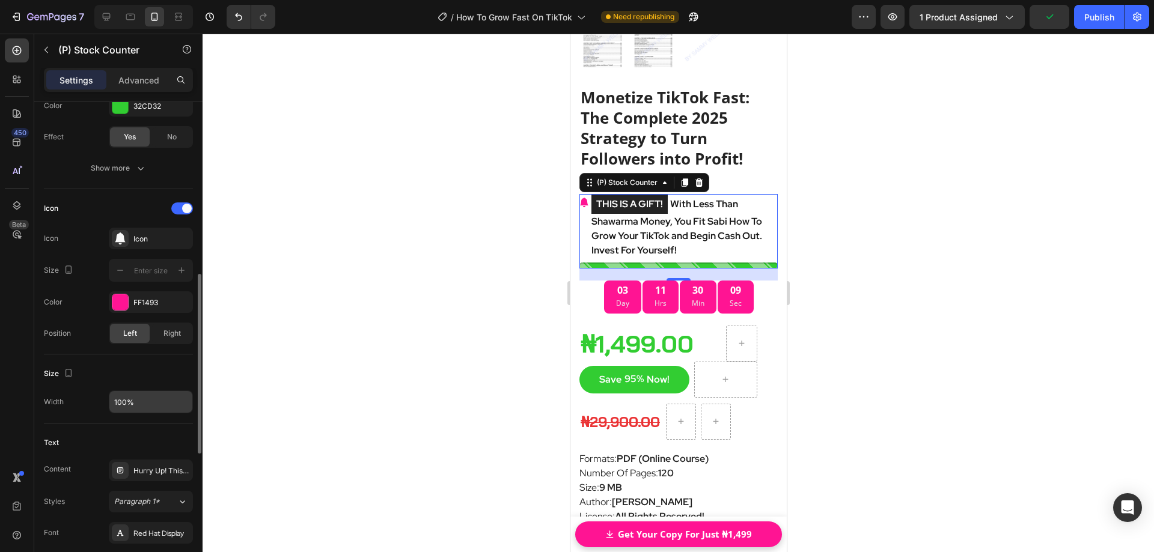
scroll to position [301, 0]
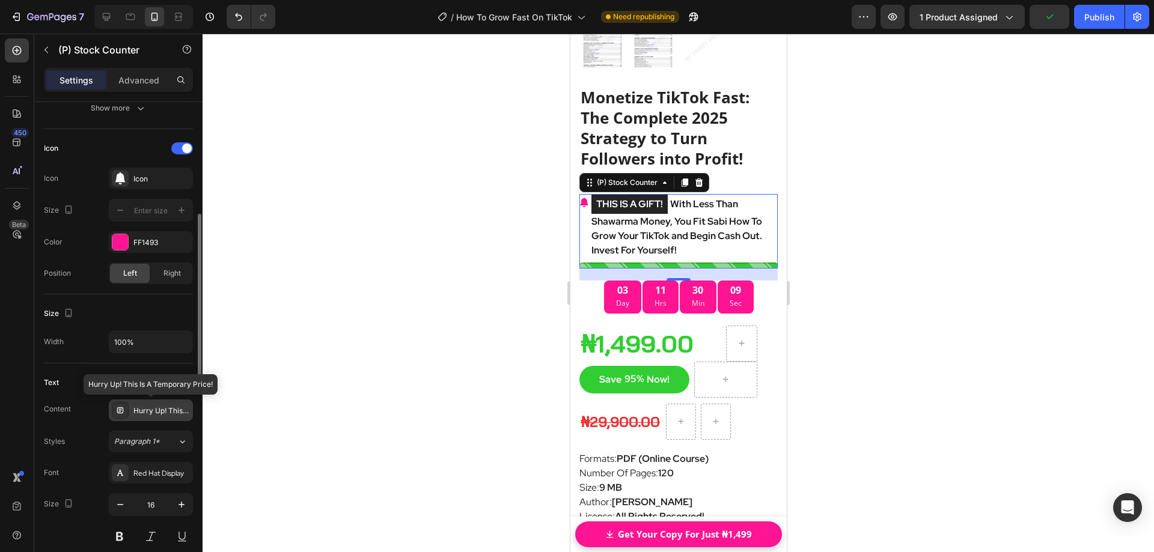
click at [147, 406] on div "Hurry Up! This Is A Temporary Price!" at bounding box center [161, 411] width 57 height 11
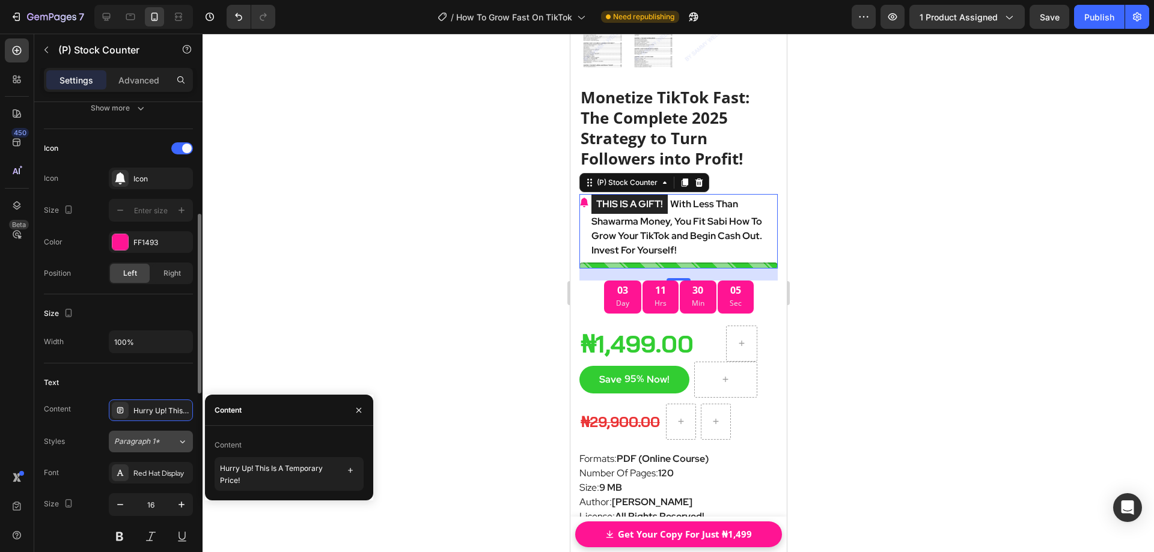
click at [170, 445] on div "Paragraph 1*" at bounding box center [145, 441] width 63 height 11
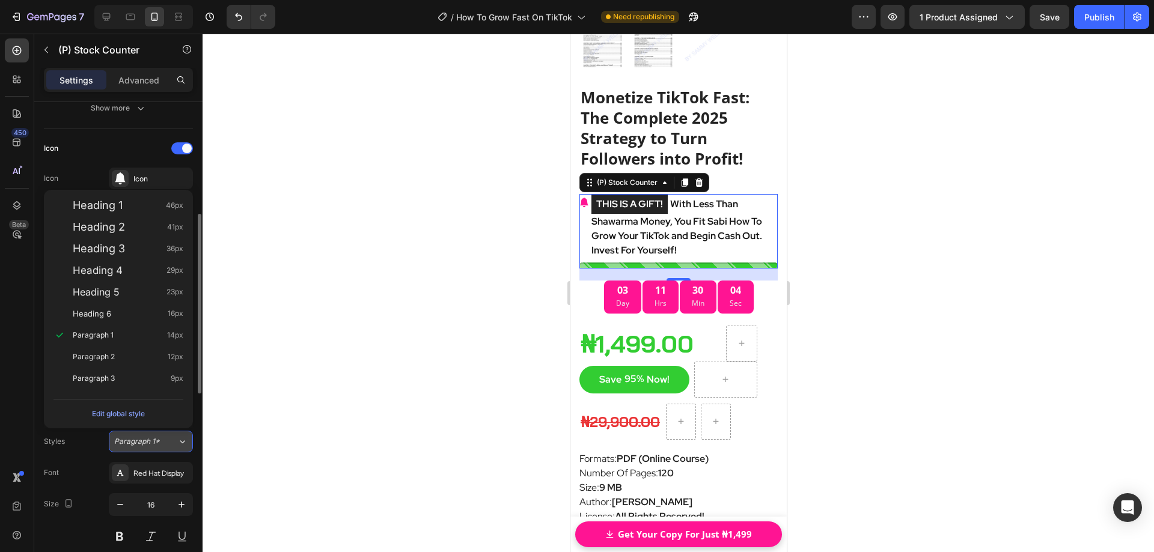
click at [170, 445] on div "Paragraph 1*" at bounding box center [145, 441] width 63 height 11
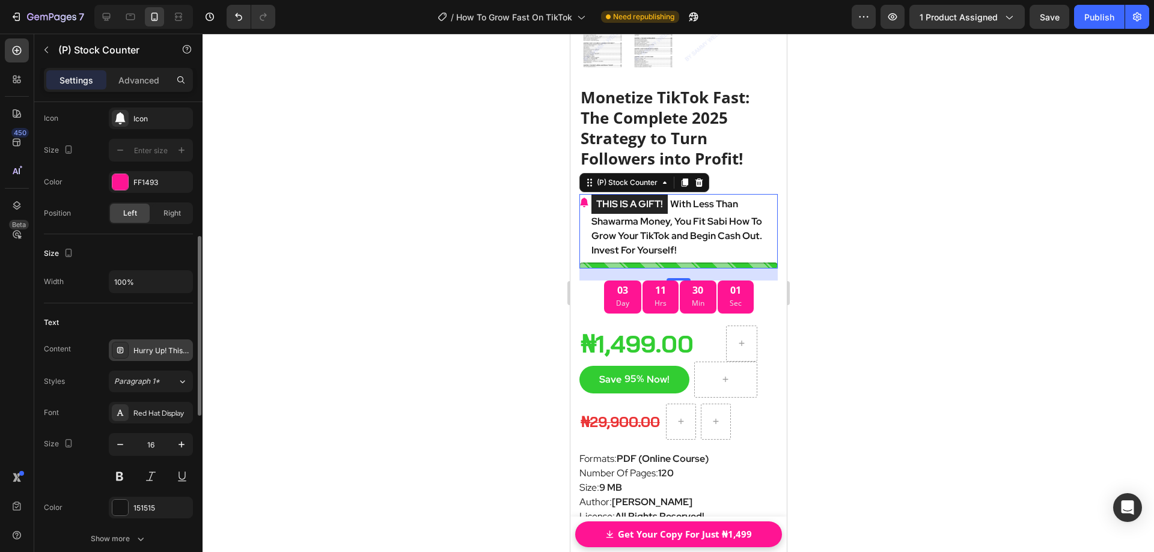
scroll to position [421, 0]
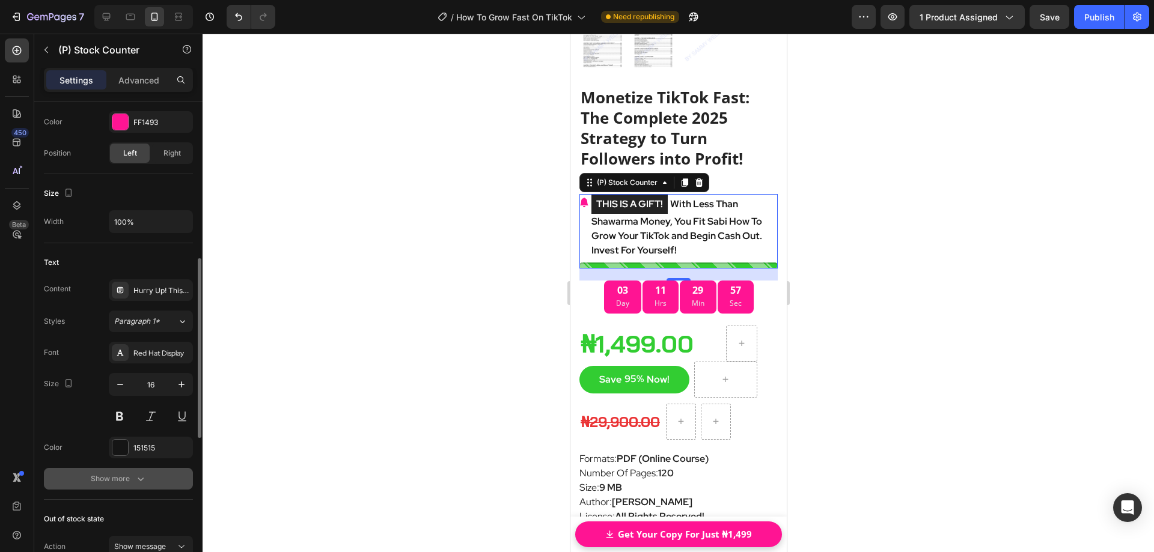
click at [140, 475] on icon "button" at bounding box center [141, 479] width 12 height 12
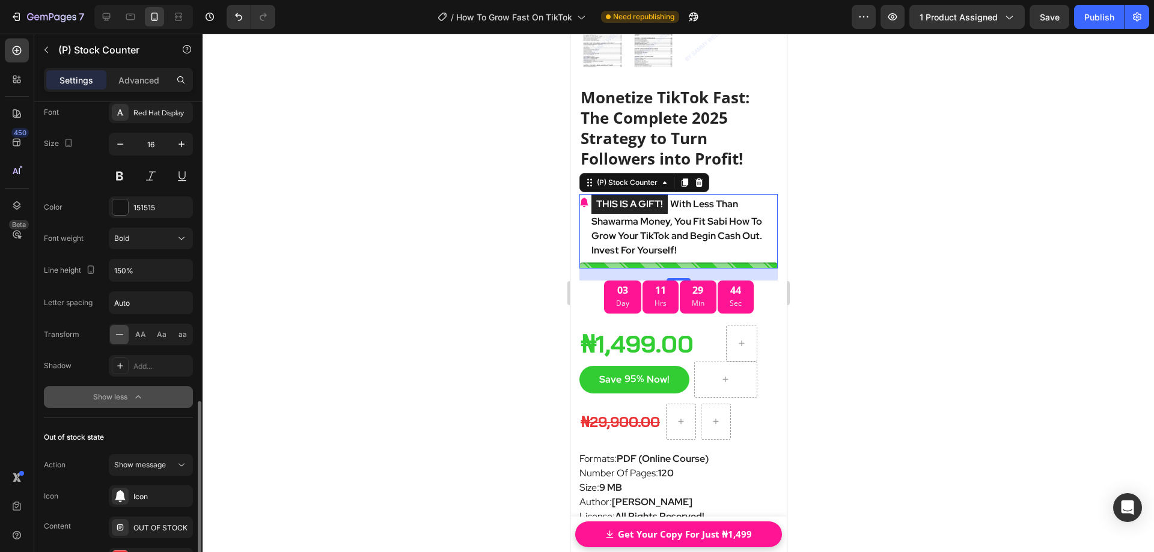
scroll to position [721, 0]
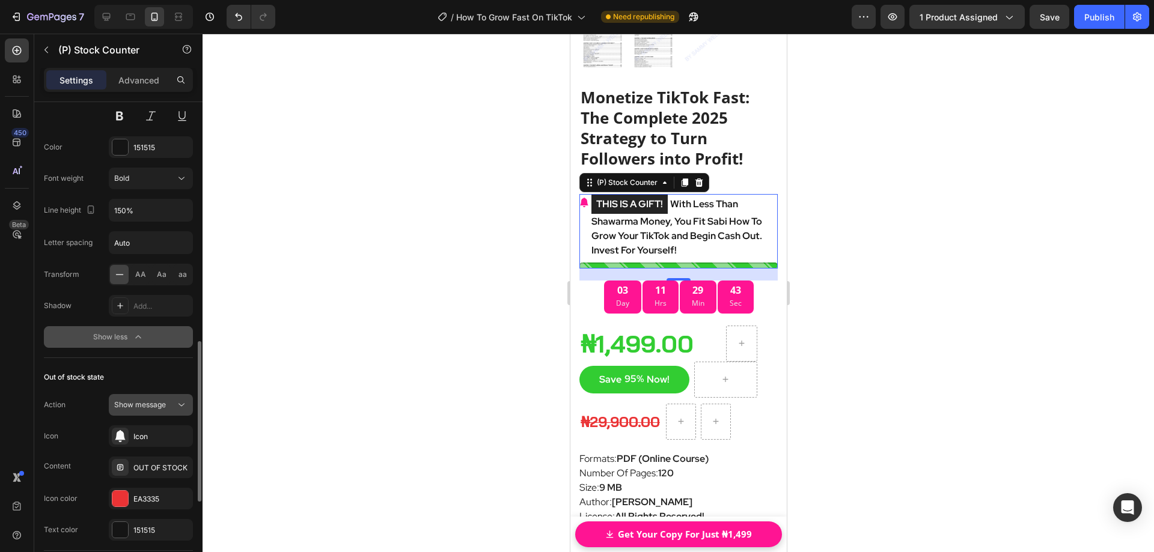
click at [178, 403] on icon at bounding box center [182, 405] width 12 height 12
click at [156, 460] on span "Hide counter" at bounding box center [136, 457] width 44 height 11
click at [176, 409] on icon at bounding box center [182, 405] width 12 height 12
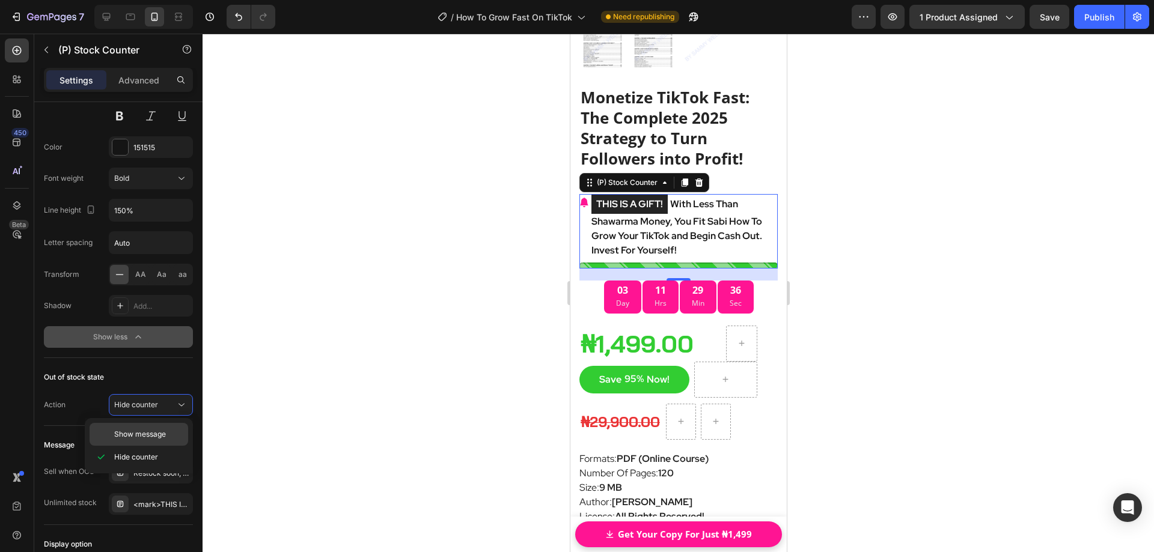
click at [167, 433] on p "Show message" at bounding box center [148, 434] width 69 height 11
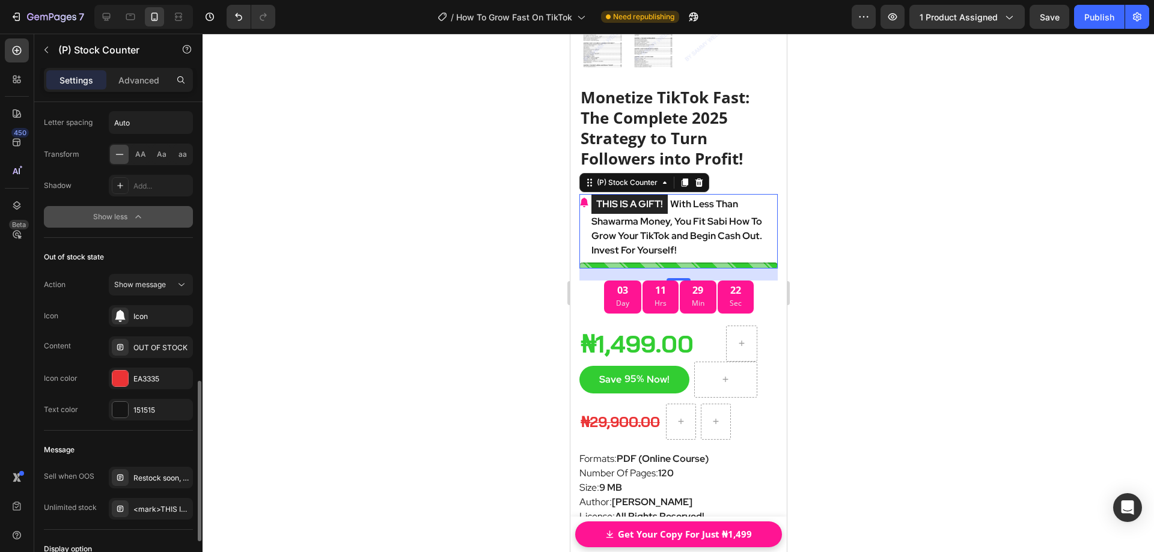
scroll to position [902, 0]
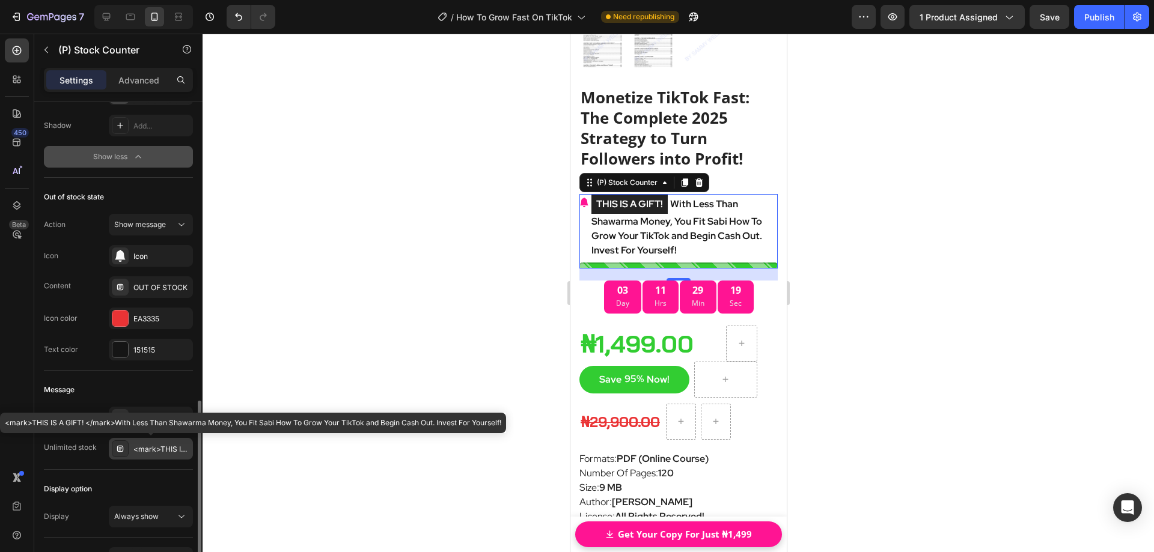
click at [145, 445] on div "<mark>THIS IS A GIFT! </mark>With Less Than Shawarma Money, You Fit Sabi How To…" at bounding box center [161, 449] width 57 height 11
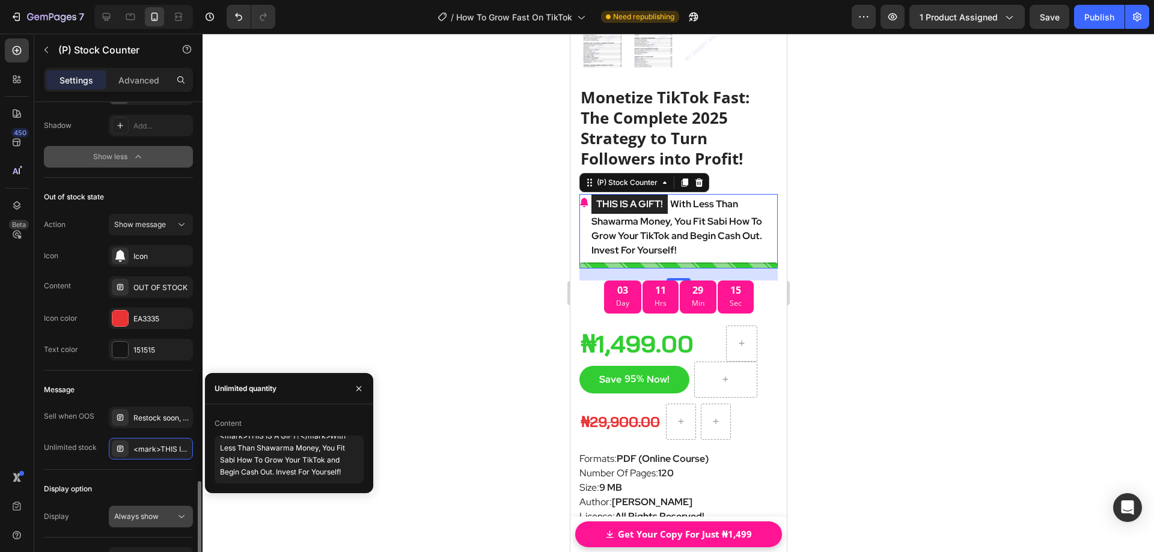
scroll to position [962, 0]
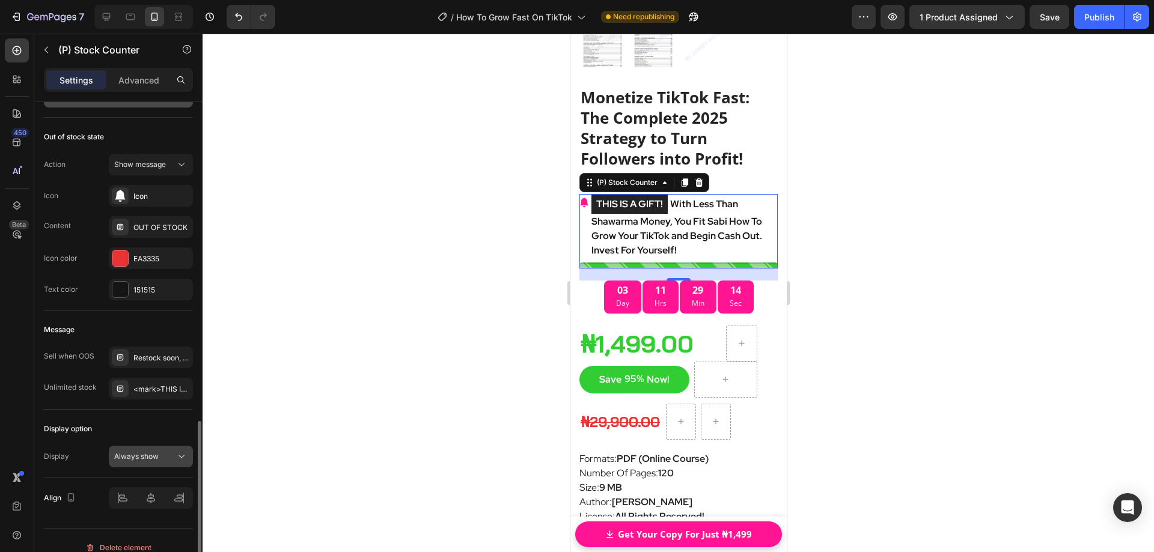
click at [173, 458] on div "Always show" at bounding box center [144, 456] width 61 height 11
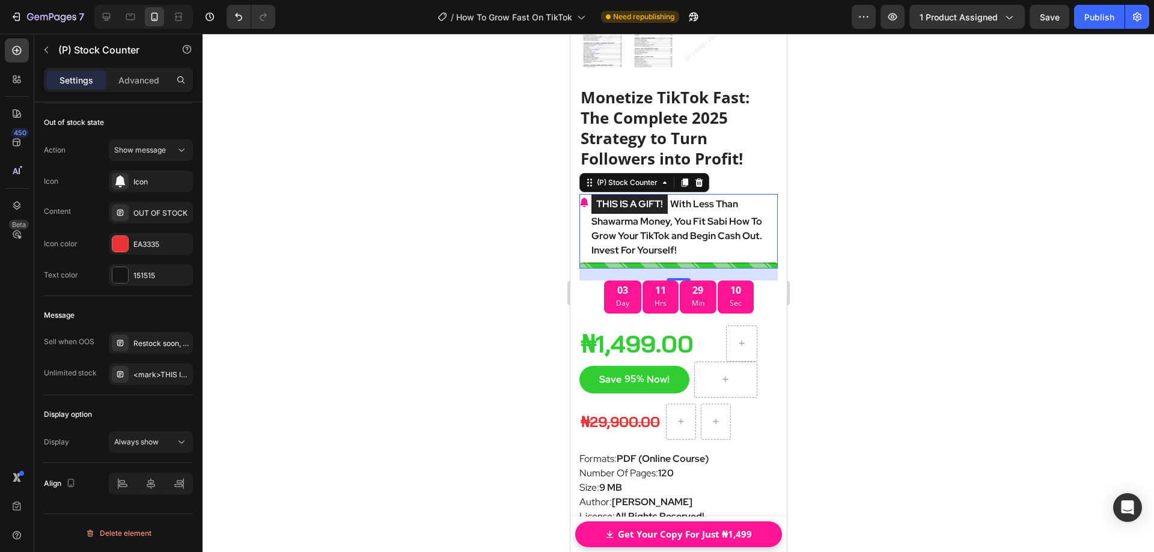
click at [840, 195] on div at bounding box center [679, 293] width 952 height 519
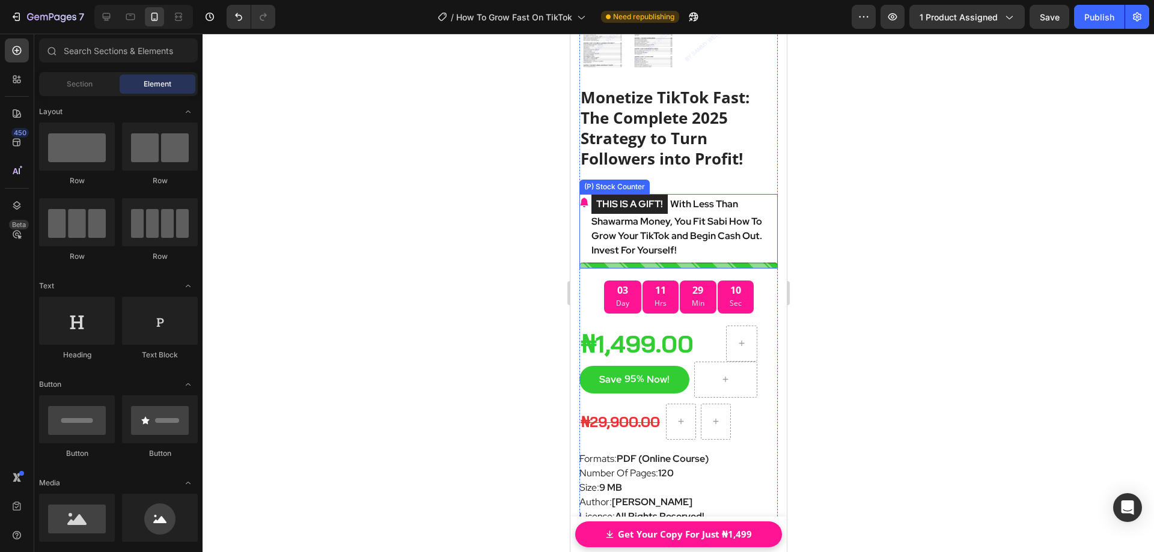
click at [703, 194] on p "THIS IS A GIFT! With Less Than Shawarma Money, You Fit Sabi How To Grow Your Ti…" at bounding box center [684, 226] width 186 height 64
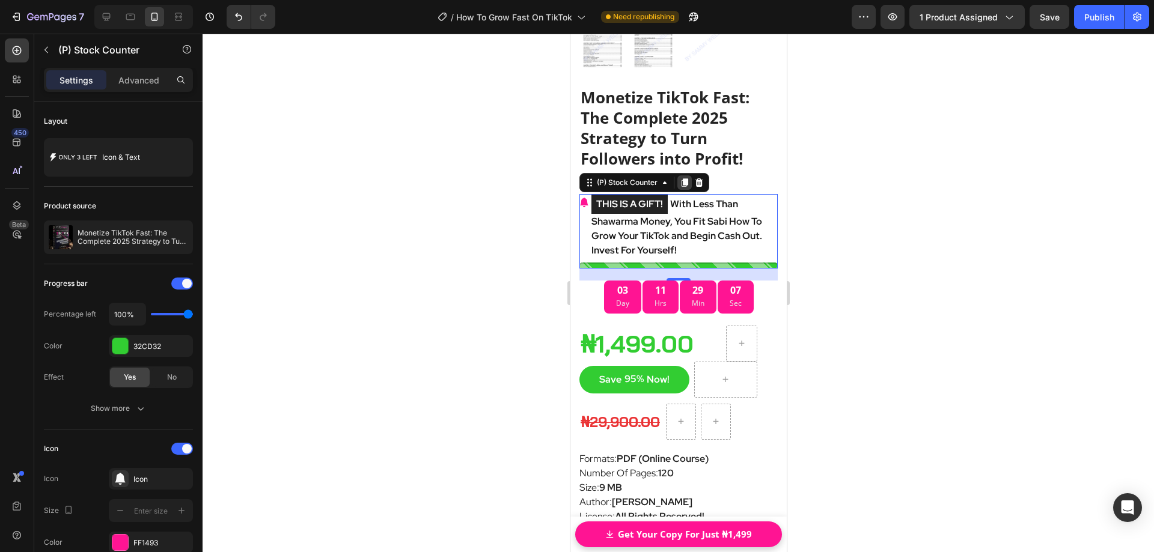
click at [683, 179] on icon at bounding box center [684, 183] width 7 height 8
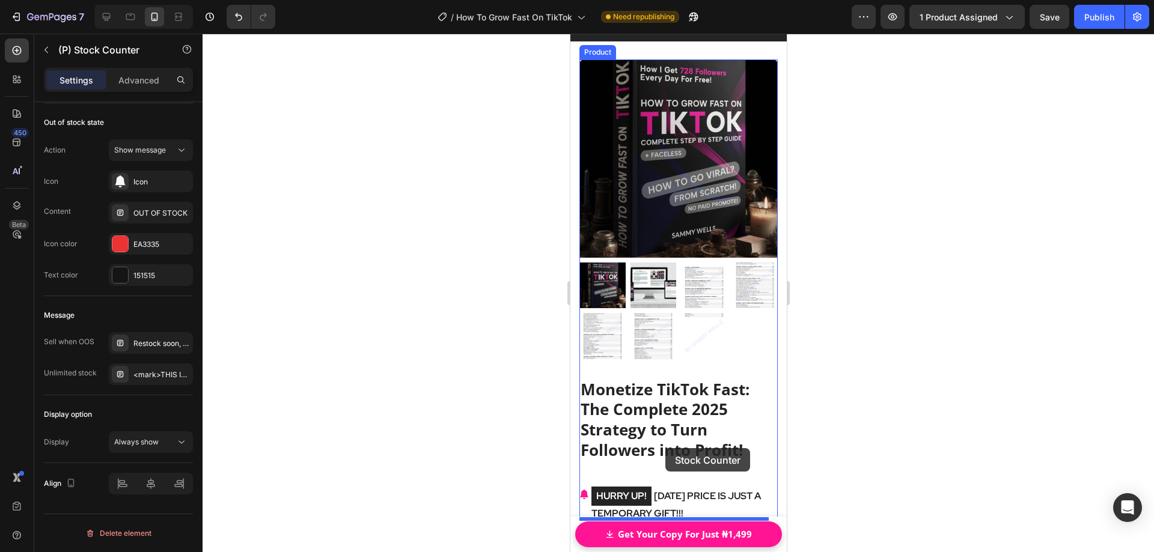
scroll to position [17552, 0]
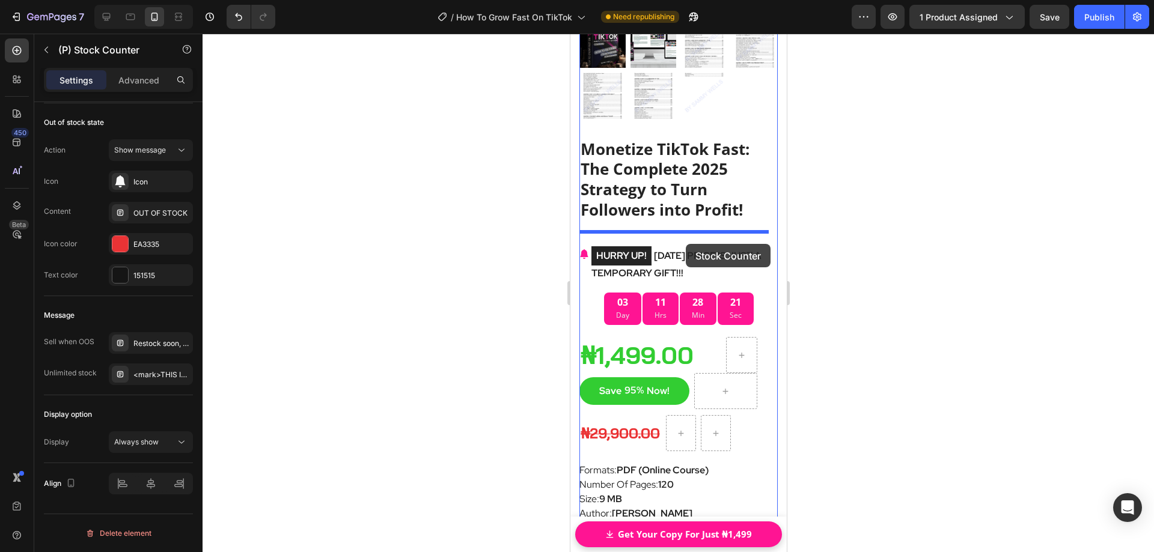
drag, startPoint x: 588, startPoint y: 273, endPoint x: 685, endPoint y: 244, distance: 101.7
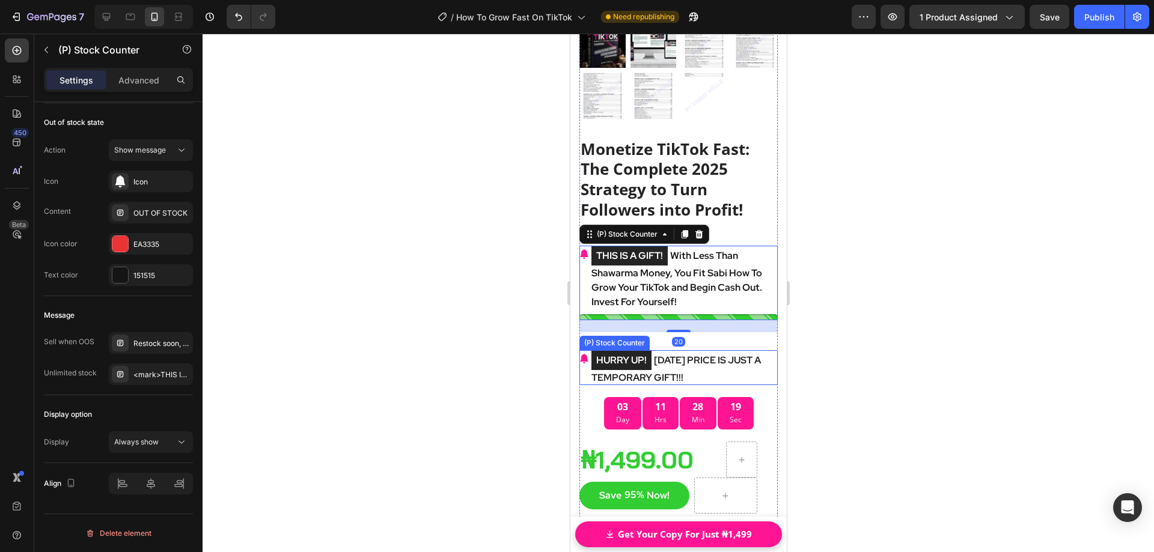
click at [694, 350] on p "HURRY UP! [DATE] PRICE IS JUST A TEMPORARY GIFT!!!" at bounding box center [684, 367] width 186 height 35
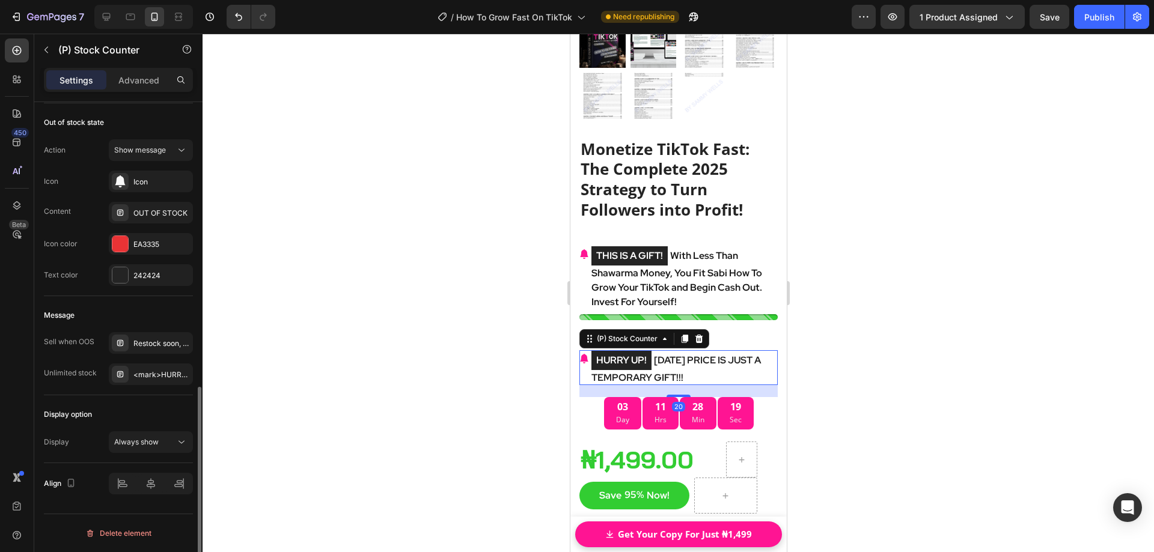
scroll to position [691, 0]
click at [699, 335] on icon at bounding box center [699, 339] width 8 height 8
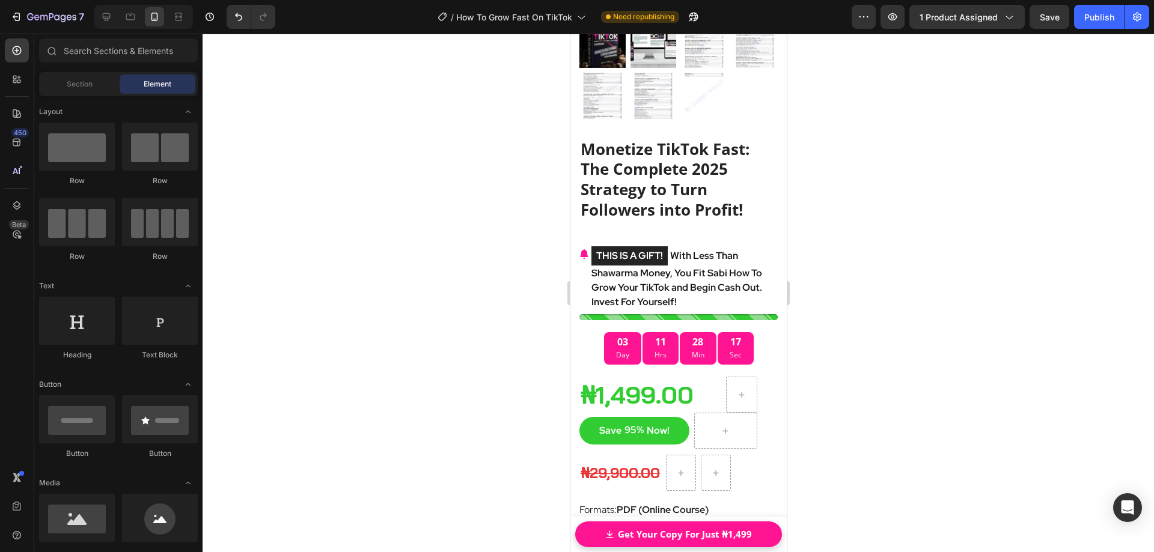
click at [847, 290] on div at bounding box center [679, 293] width 952 height 519
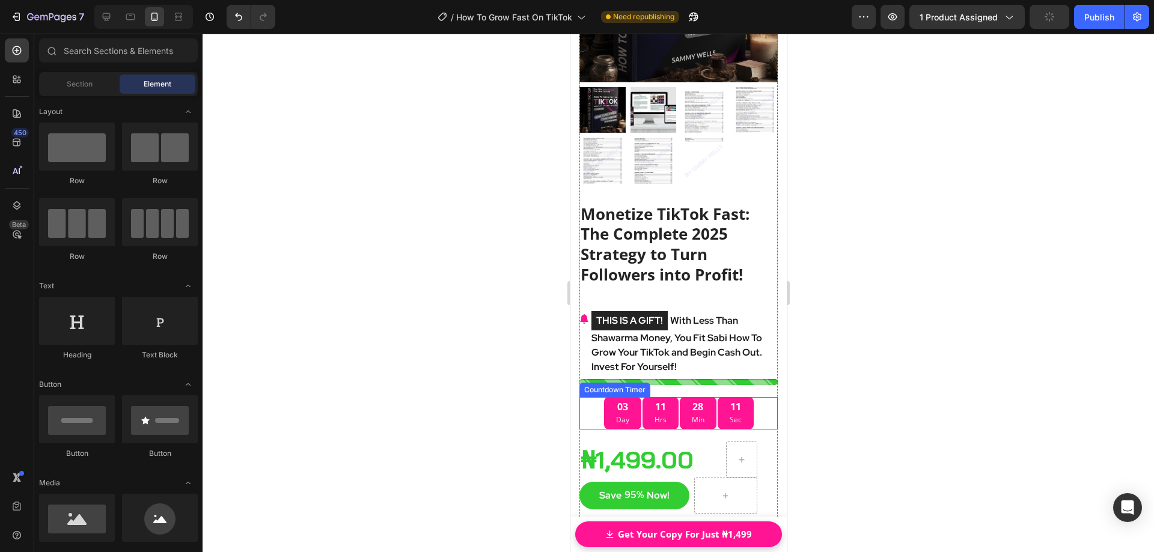
scroll to position [17431, 0]
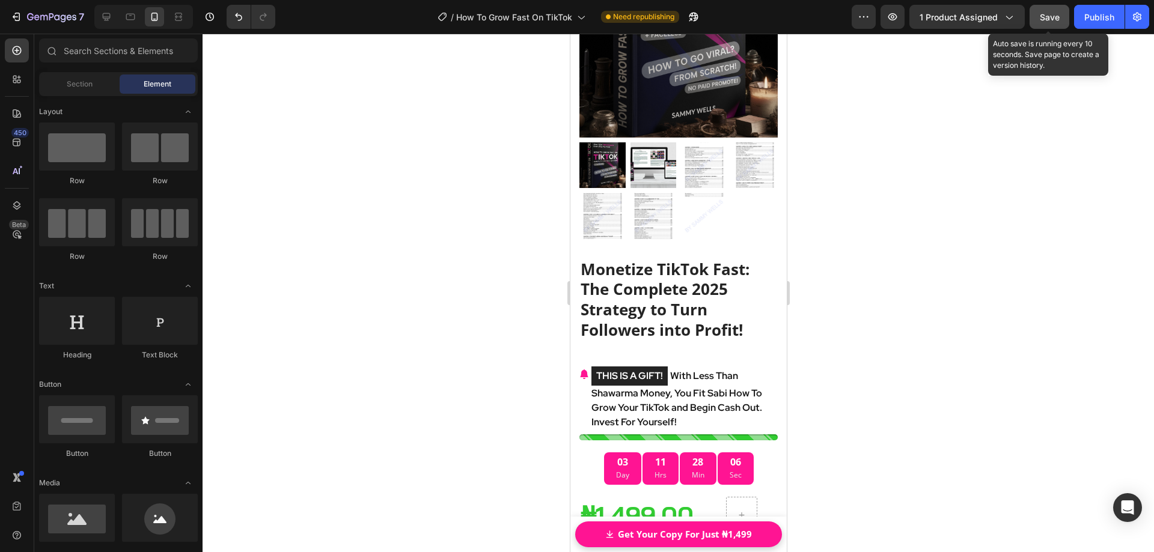
click at [1053, 21] on span "Save" at bounding box center [1050, 17] width 20 height 10
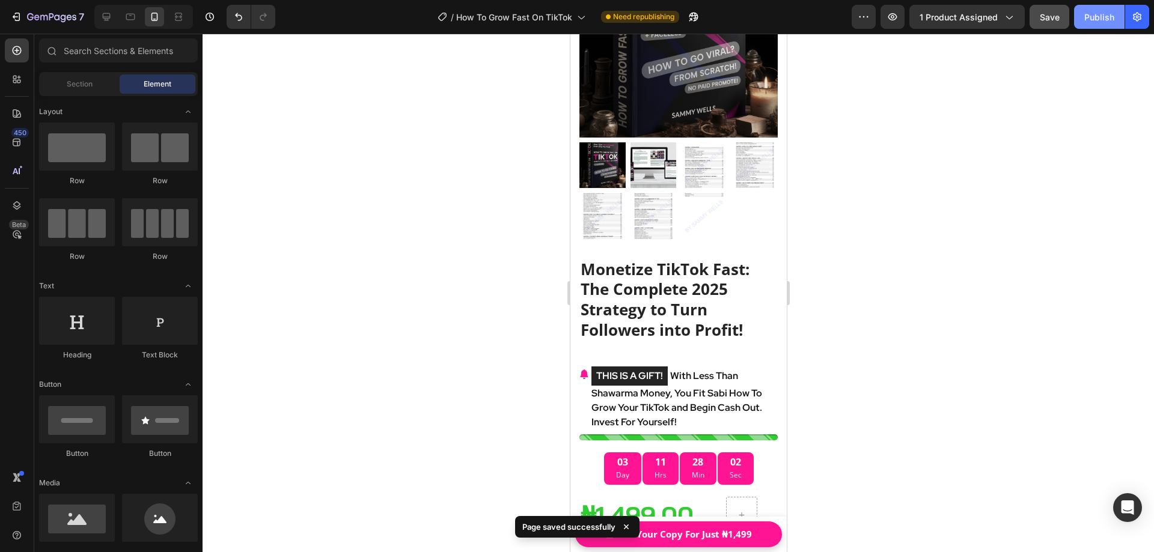
click at [1098, 24] on button "Publish" at bounding box center [1099, 17] width 50 height 24
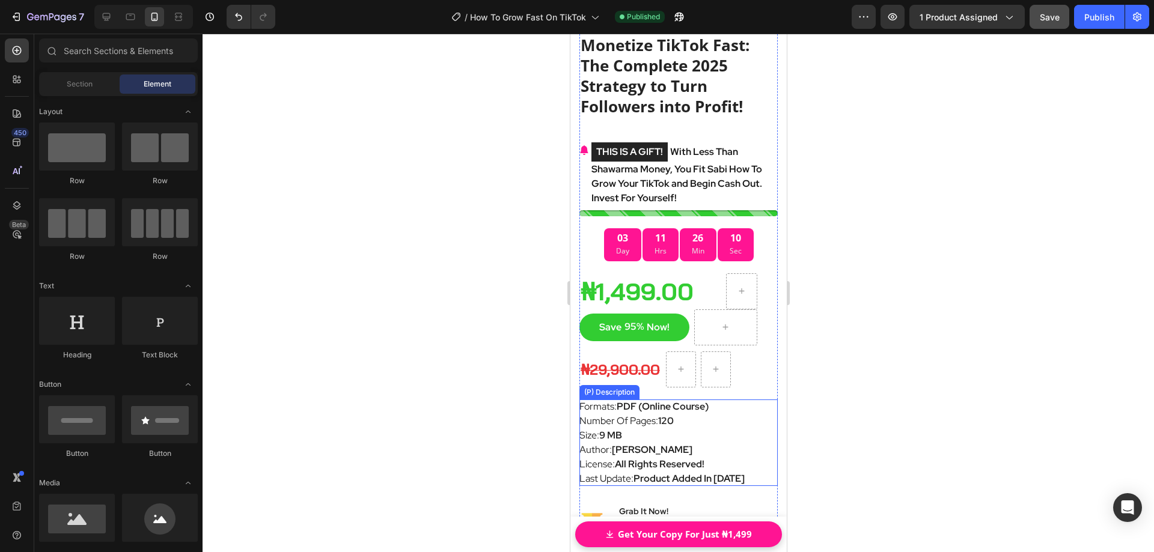
scroll to position [16199, 0]
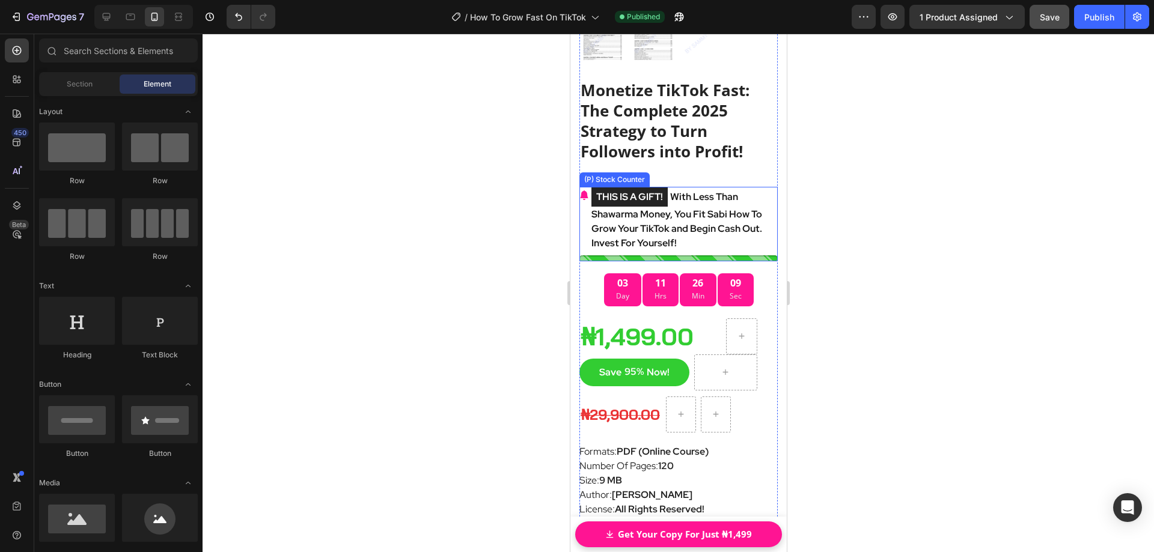
click at [678, 222] on p "THIS IS A GIFT! With Less Than Shawarma Money, You Fit Sabi How To Grow Your Ti…" at bounding box center [684, 219] width 186 height 64
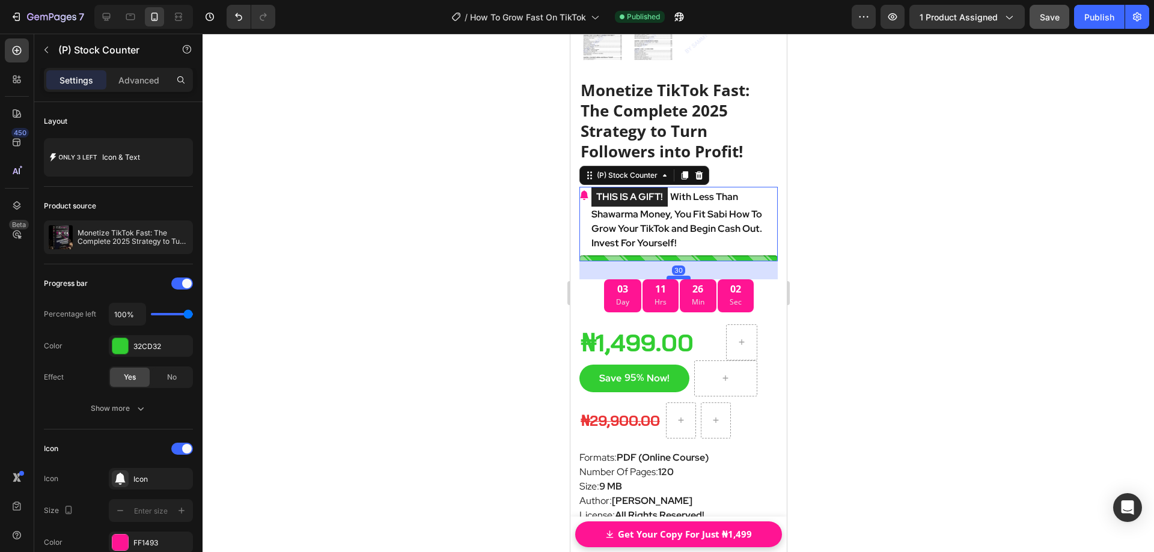
click at [680, 276] on div at bounding box center [678, 278] width 24 height 4
click at [846, 271] on div at bounding box center [679, 293] width 952 height 519
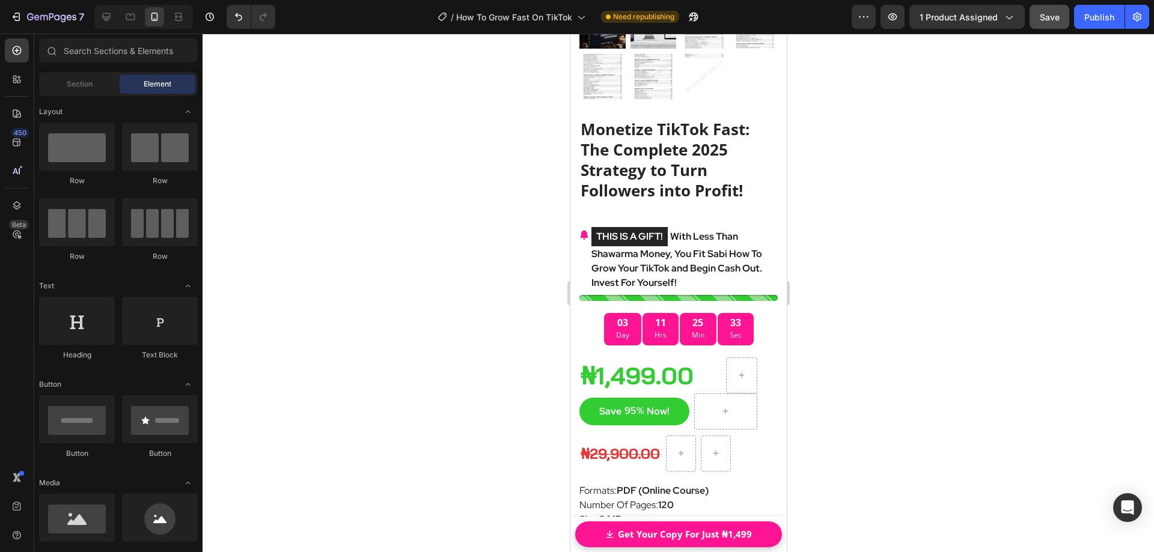
scroll to position [7510, 0]
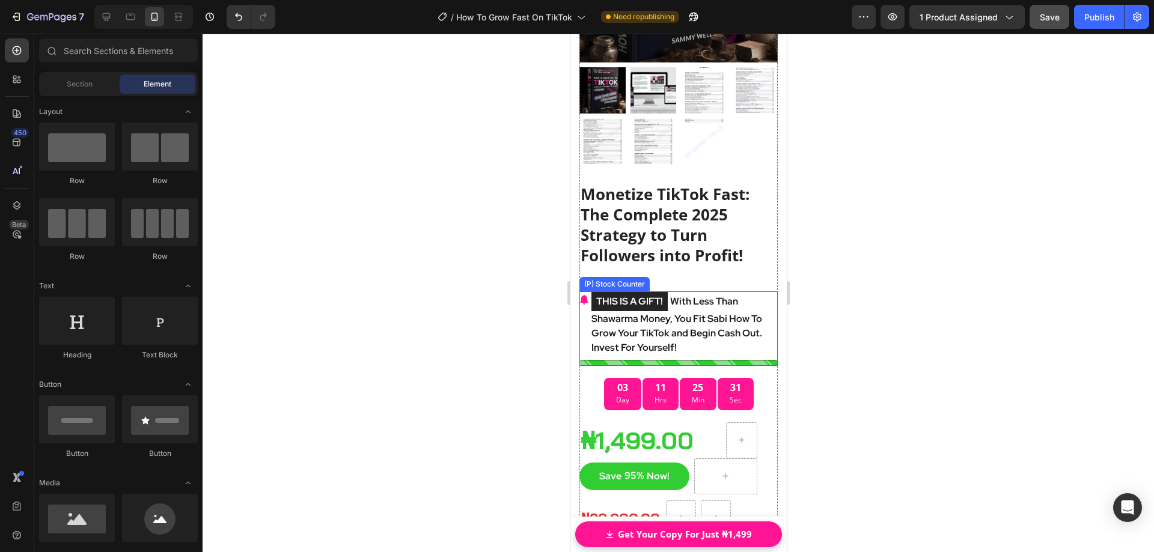
click at [699, 340] on p "THIS IS A GIFT! With Less Than Shawarma Money, You Fit Sabi How To Grow Your Ti…" at bounding box center [684, 324] width 186 height 64
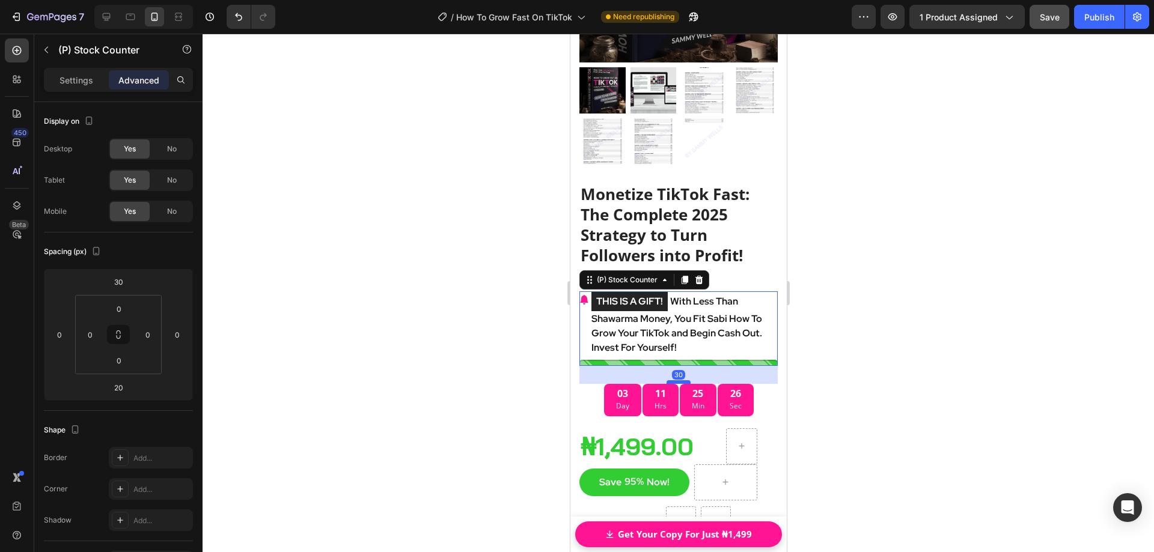
click at [676, 380] on div at bounding box center [678, 382] width 24 height 4
type input "30"
click at [852, 349] on div at bounding box center [679, 293] width 952 height 519
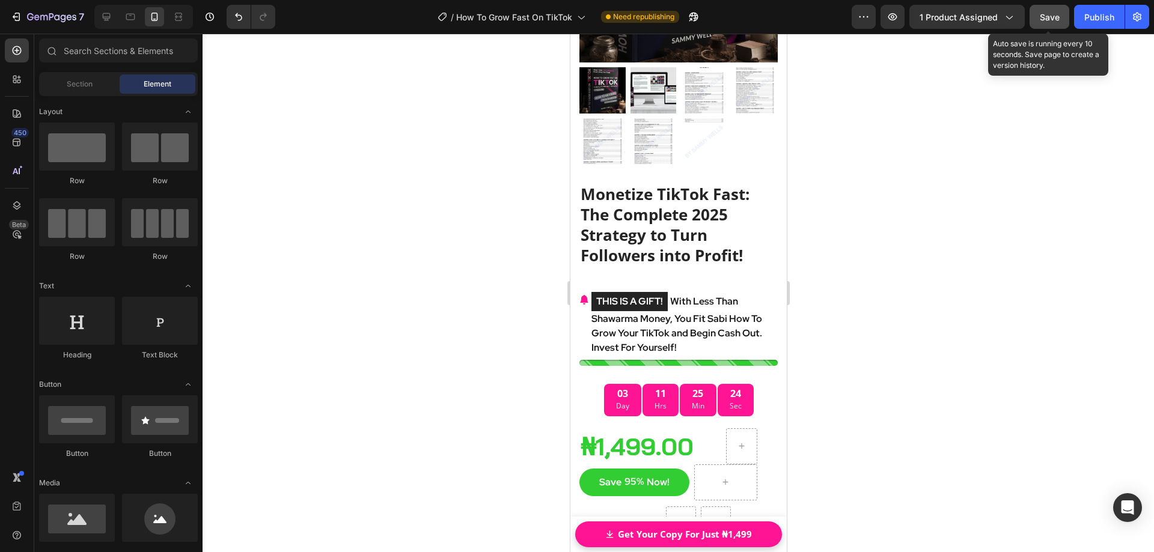
click at [1042, 13] on span "Save" at bounding box center [1050, 17] width 20 height 10
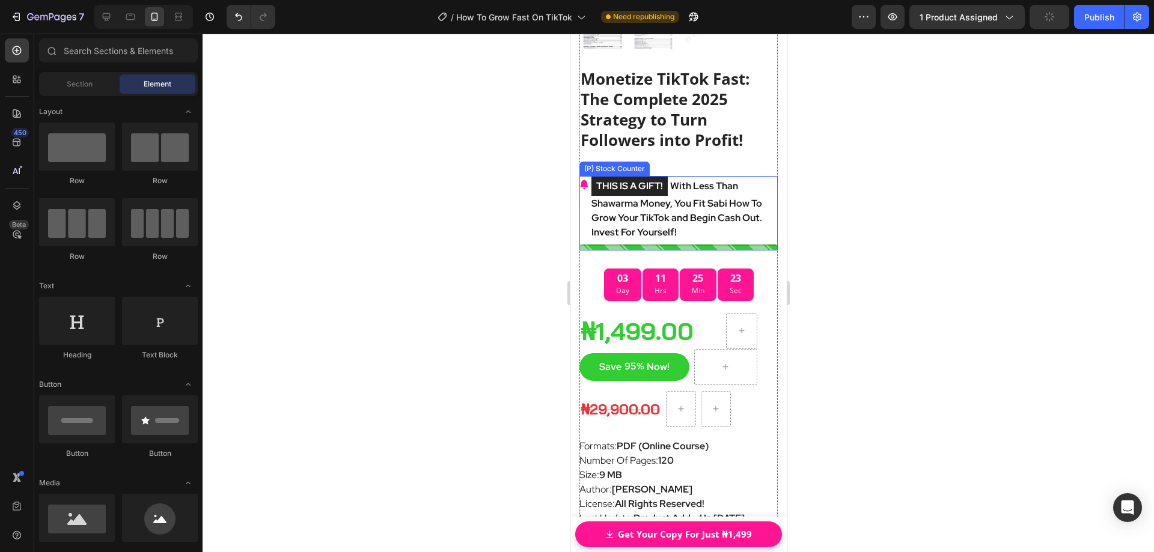
scroll to position [7630, 0]
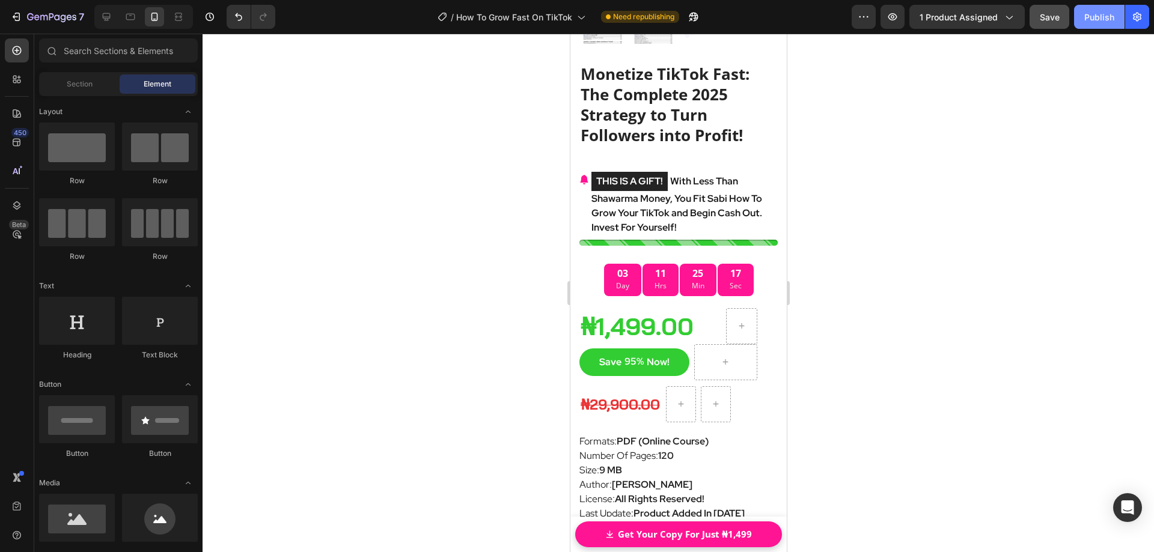
click at [1093, 17] on div "Publish" at bounding box center [1099, 17] width 30 height 13
